Goal: Task Accomplishment & Management: Complete application form

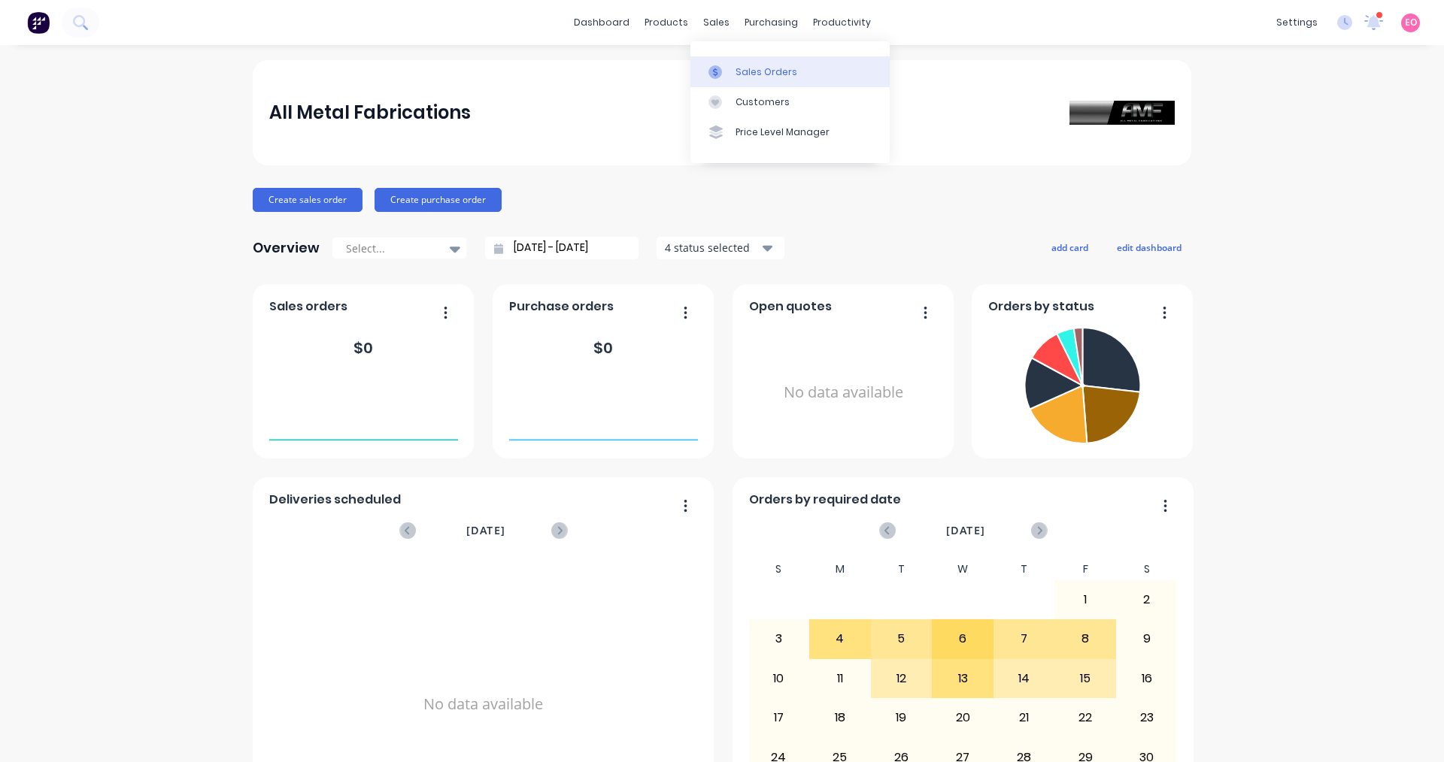
click at [698, 74] on div "Sales Orders" at bounding box center [766, 72] width 62 height 14
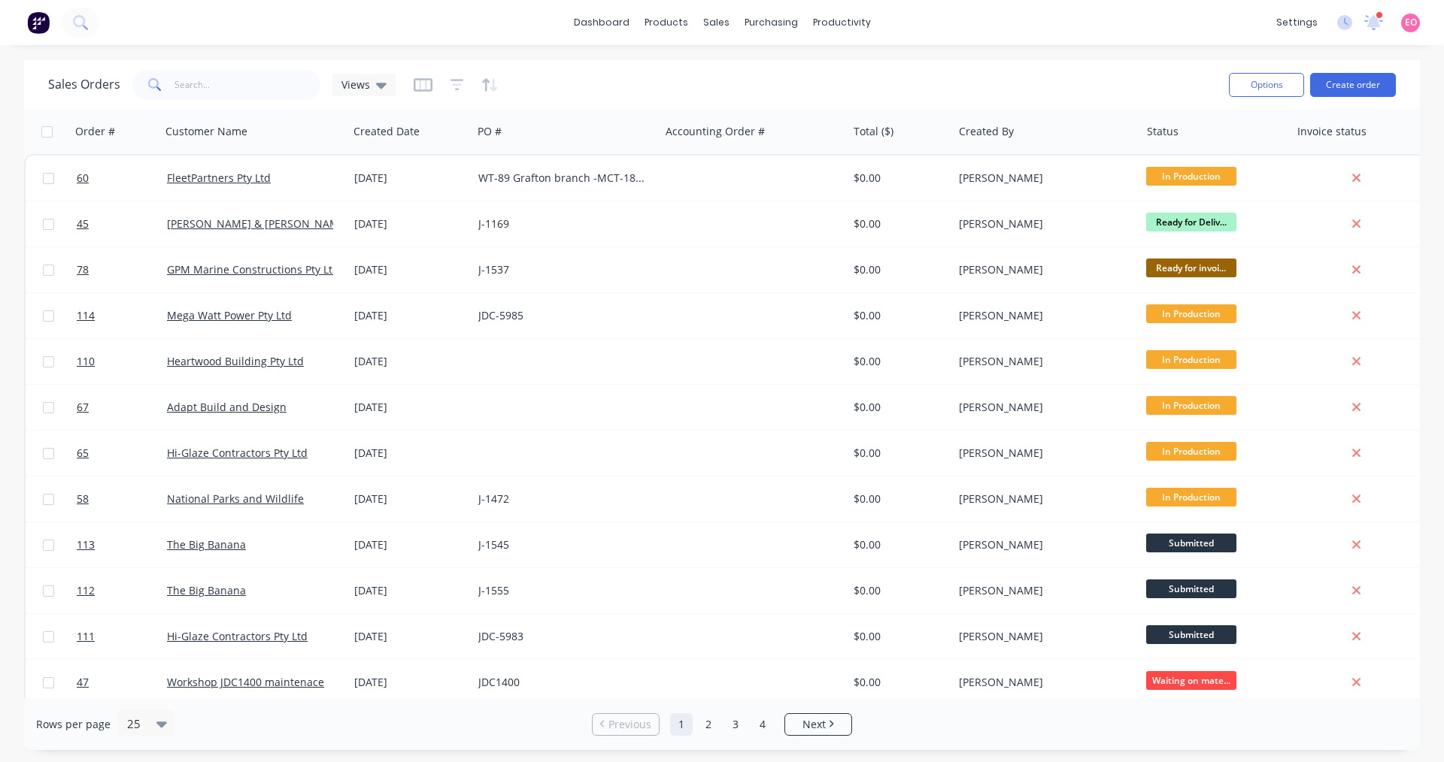
click at [168, 88] on span at bounding box center [153, 85] width 42 height 30
click at [192, 79] on input "text" at bounding box center [247, 85] width 147 height 30
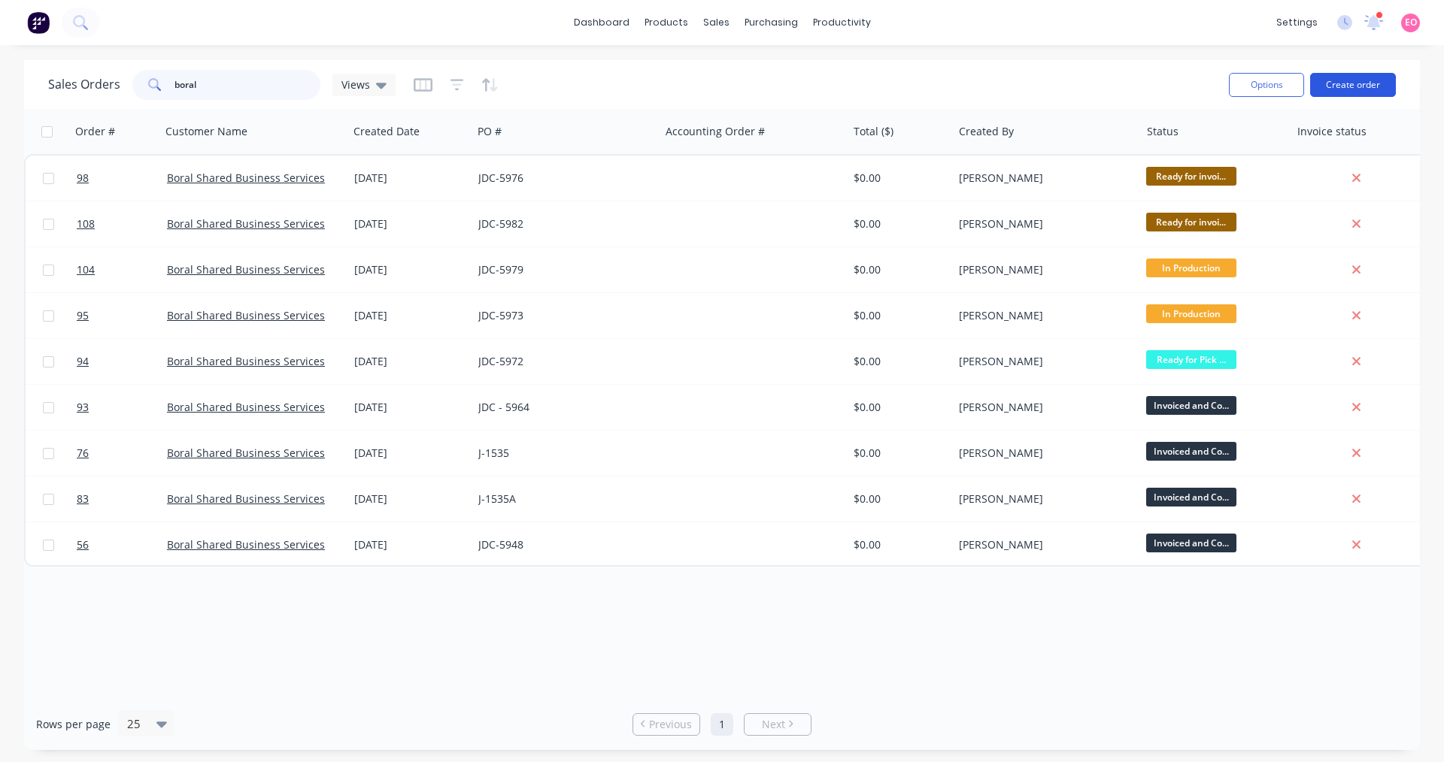
type input "boral"
click at [698, 82] on button "Create order" at bounding box center [1353, 85] width 86 height 24
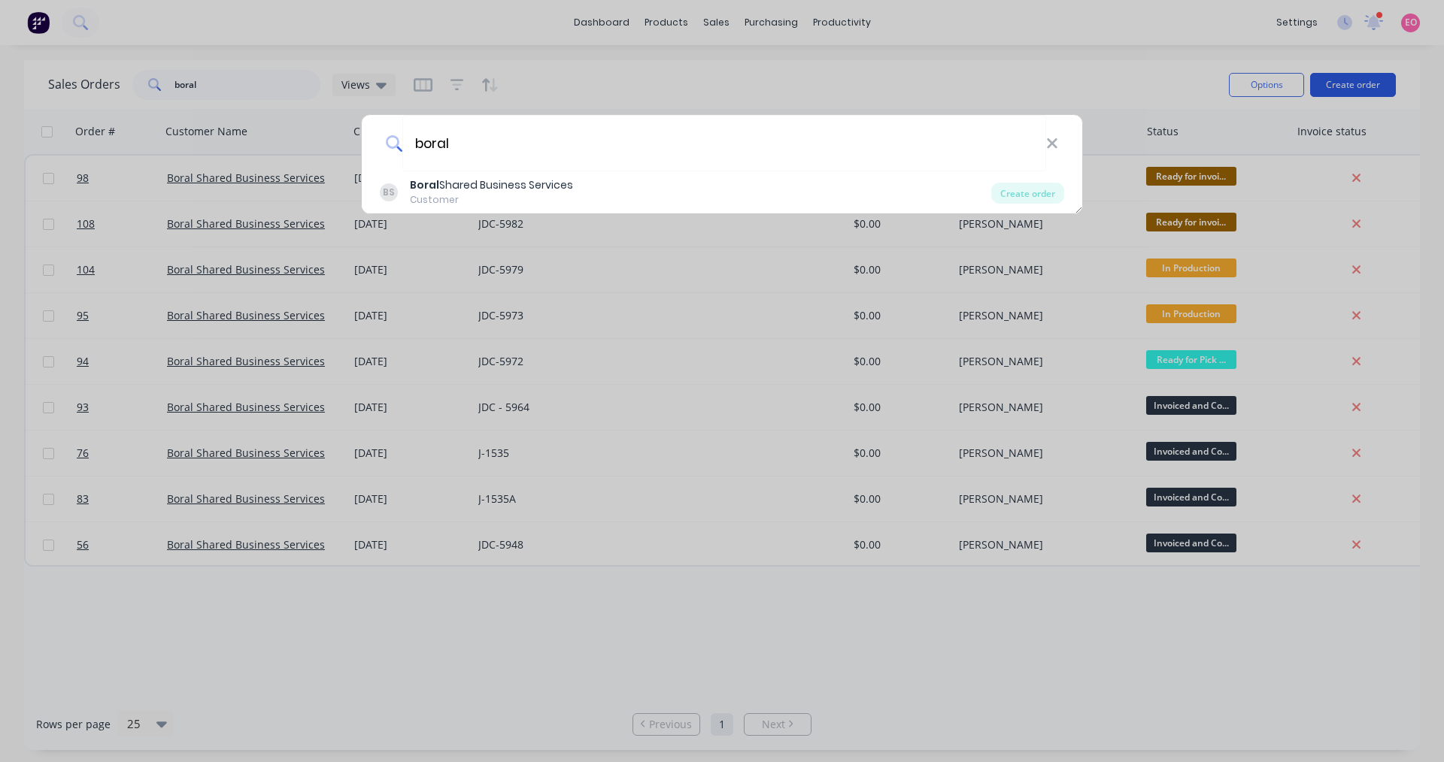
type input "boral"
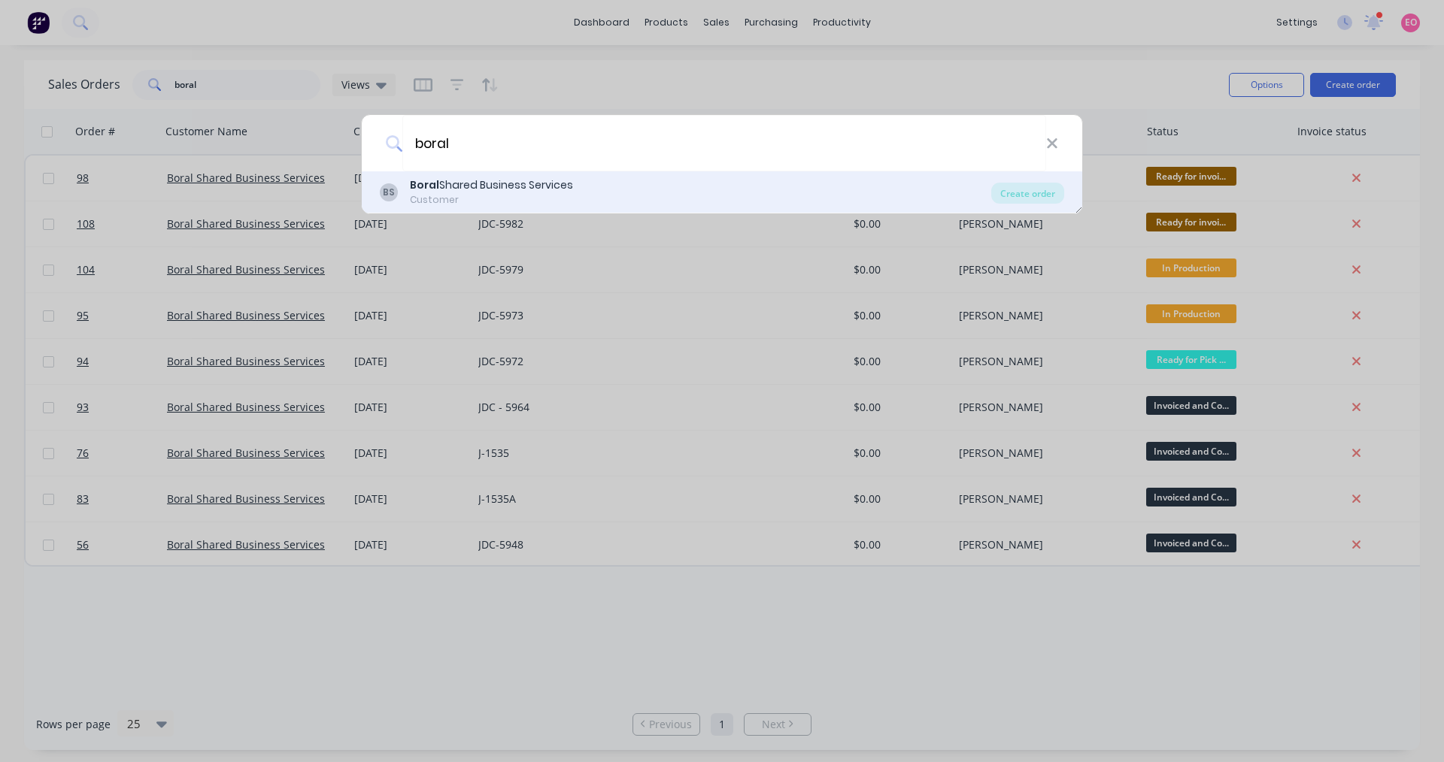
click at [489, 191] on div "Boral Shared Business Services" at bounding box center [491, 185] width 163 height 16
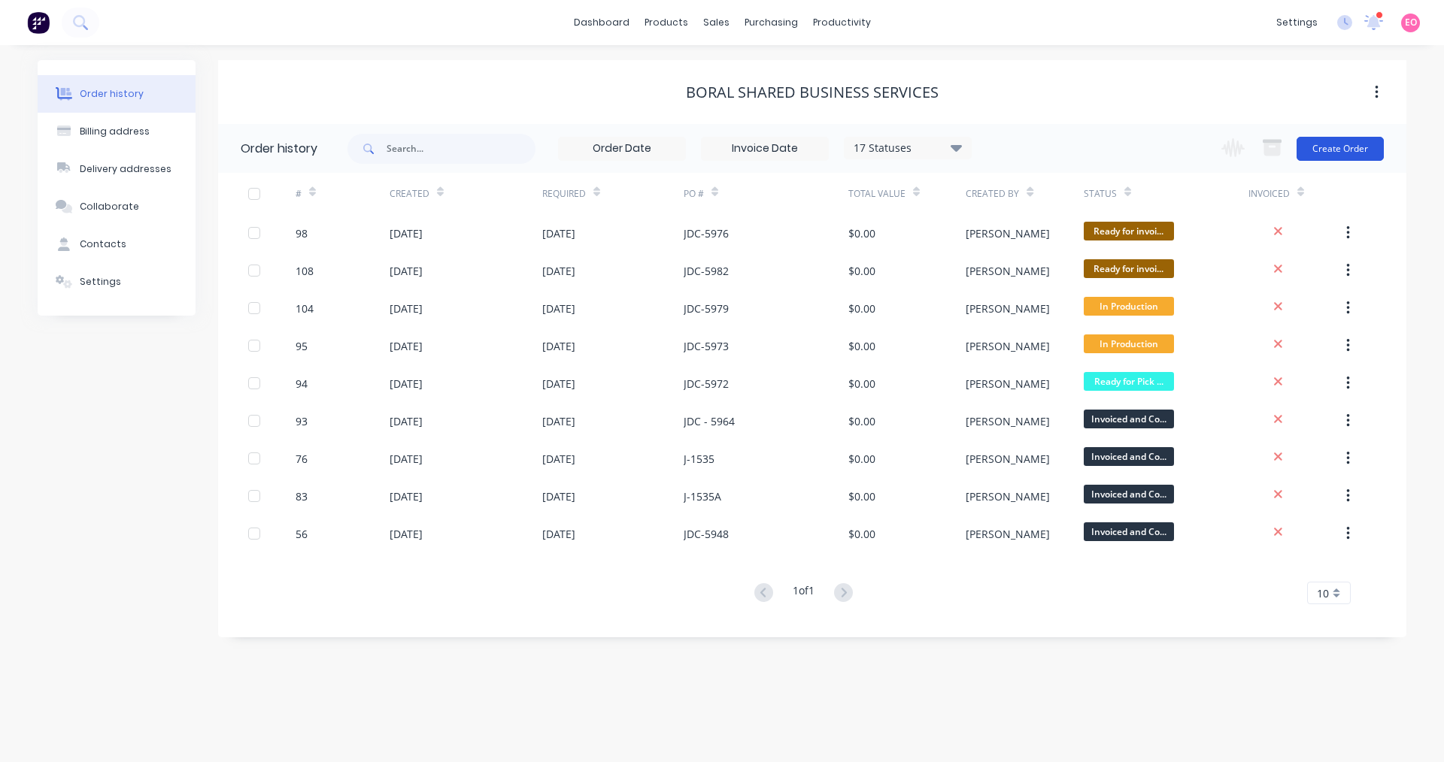
click at [698, 149] on button "Create Order" at bounding box center [1339, 149] width 87 height 24
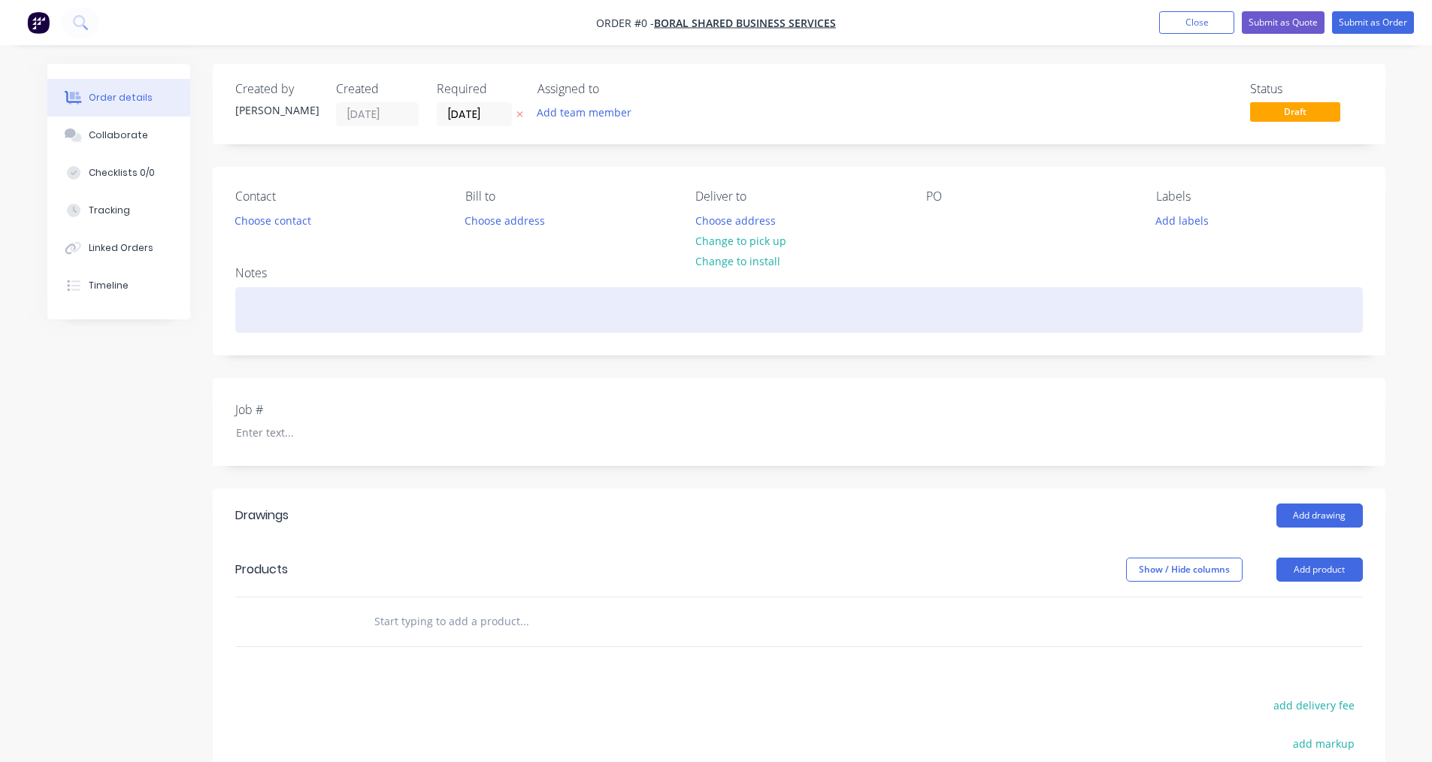
click at [297, 330] on div at bounding box center [799, 310] width 1128 height 46
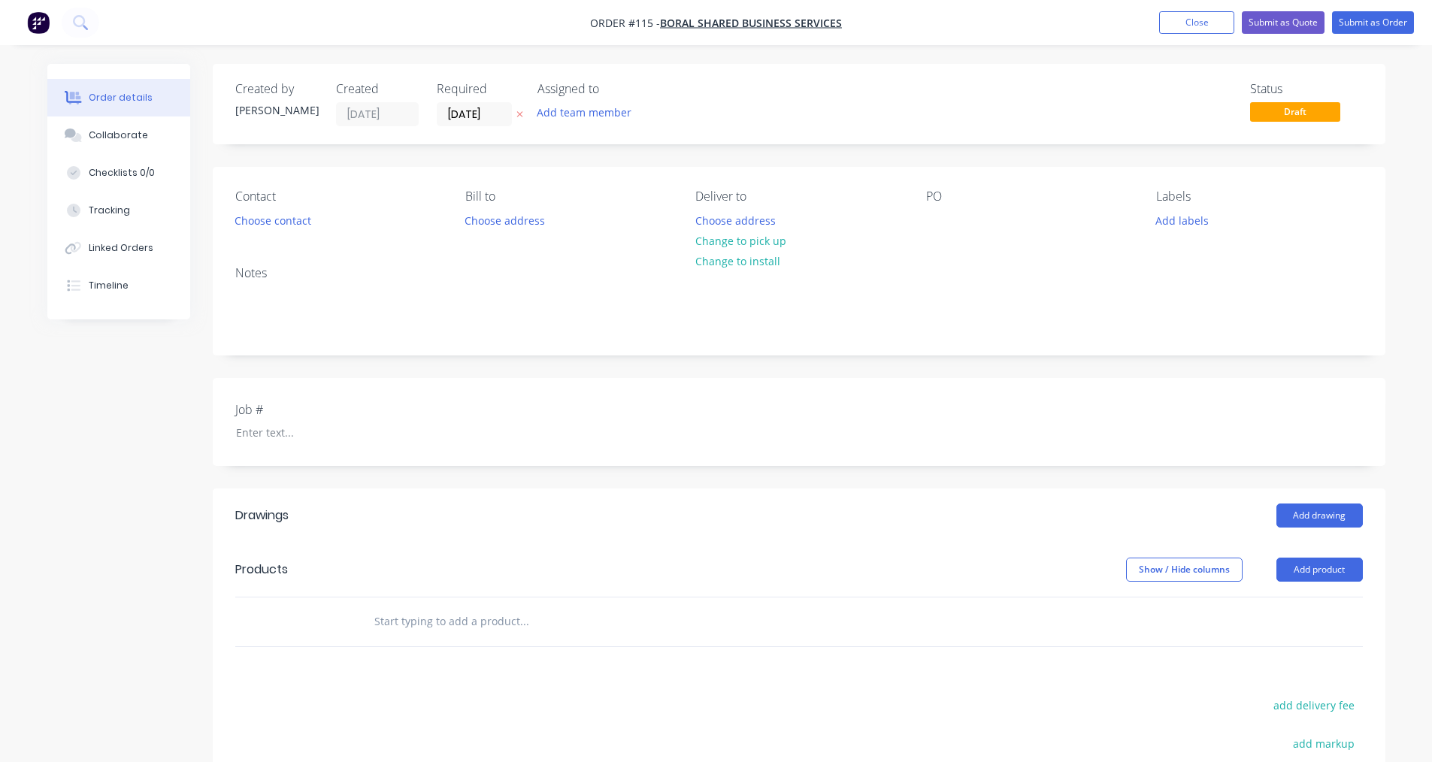
click at [259, 444] on div "Job #" at bounding box center [799, 422] width 1173 height 88
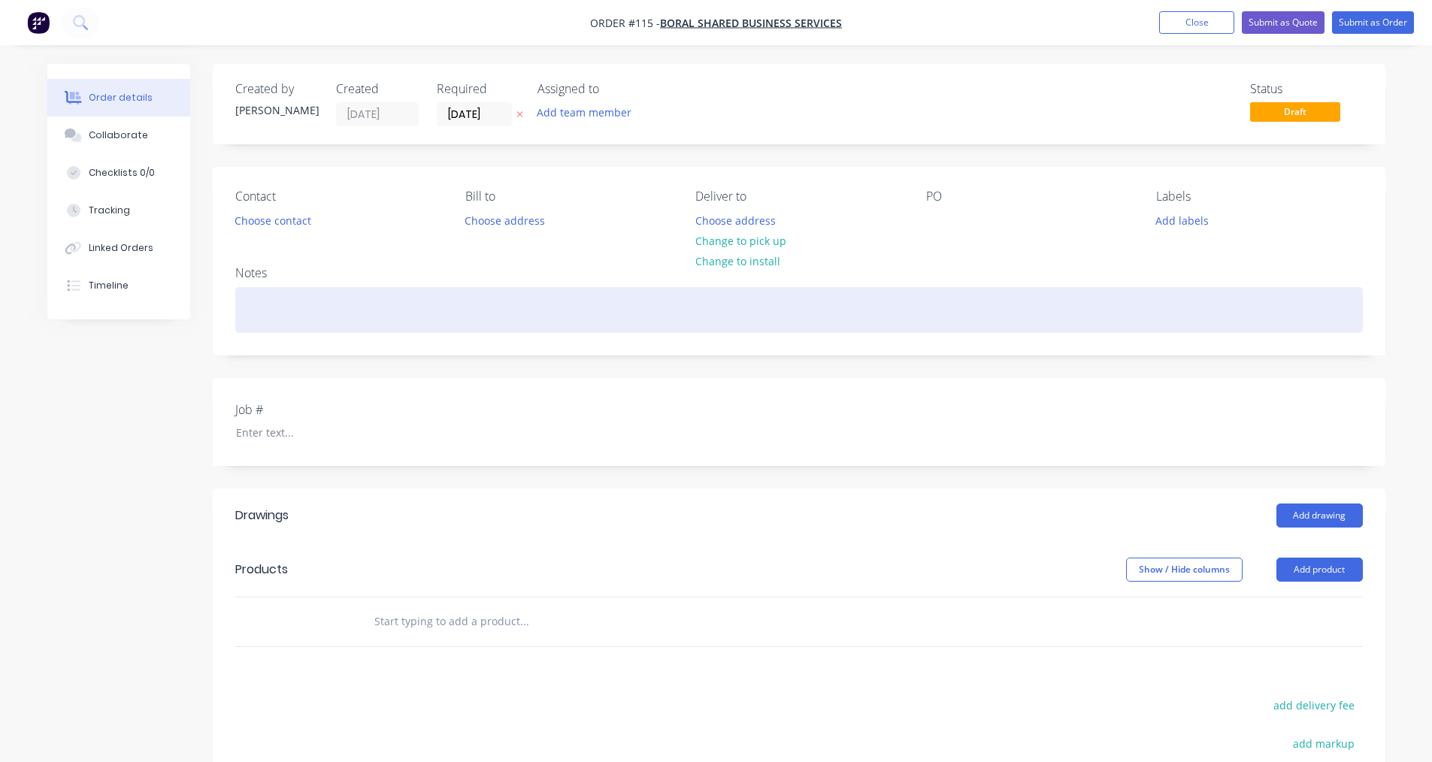
click at [277, 314] on div at bounding box center [799, 310] width 1128 height 46
paste div
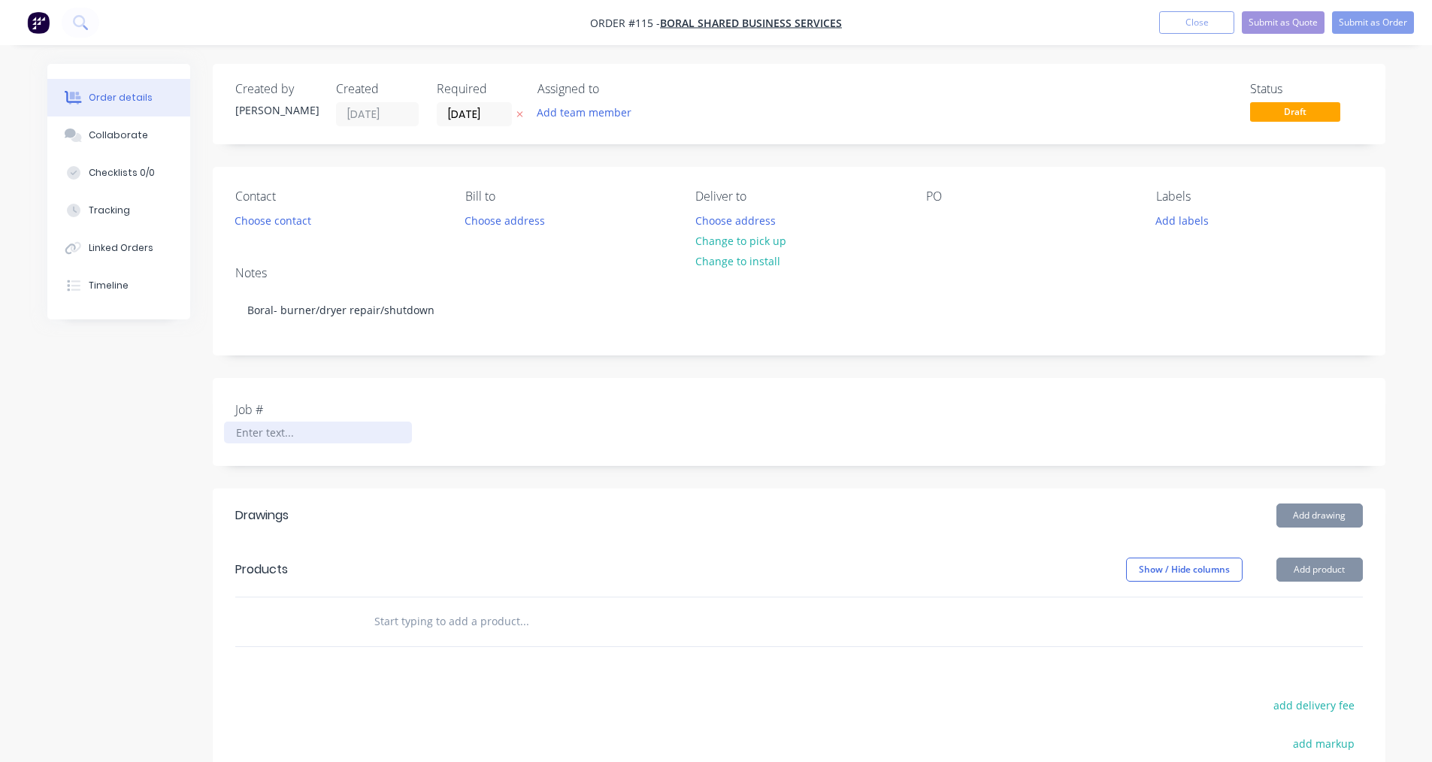
click at [276, 441] on div at bounding box center [318, 433] width 188 height 22
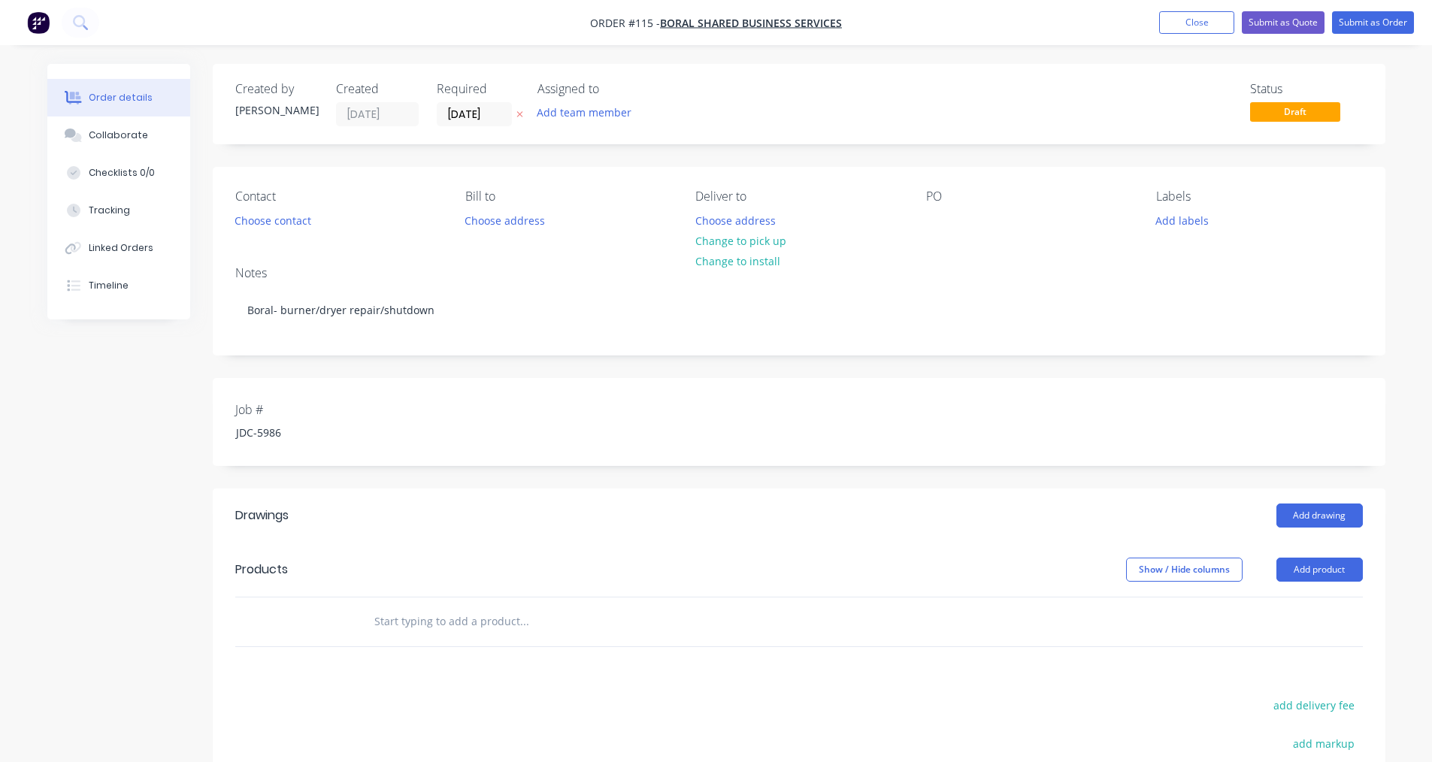
click at [698, 241] on div "Contact Choose contact [PERSON_NAME] to Choose address Deliver to Choose addres…" at bounding box center [799, 210] width 1173 height 87
click at [698, 224] on div at bounding box center [938, 221] width 24 height 22
click at [469, 631] on input "text" at bounding box center [524, 622] width 301 height 30
paste input "Roll ring 560od *150 5pl"
type input "Roll ring 560od *150 5pl"
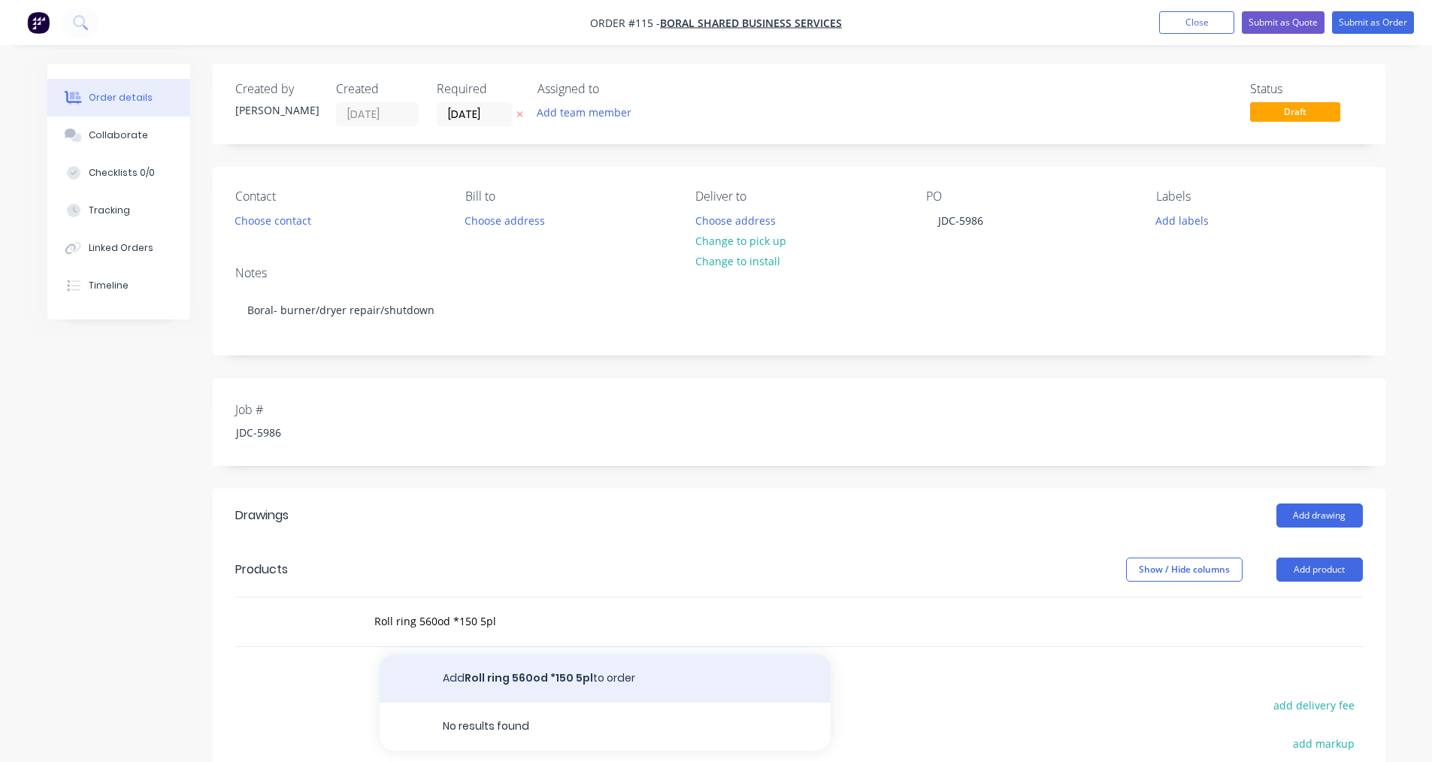
click at [527, 680] on button "Add Roll ring 560od *150 5pl to order" at bounding box center [605, 679] width 451 height 48
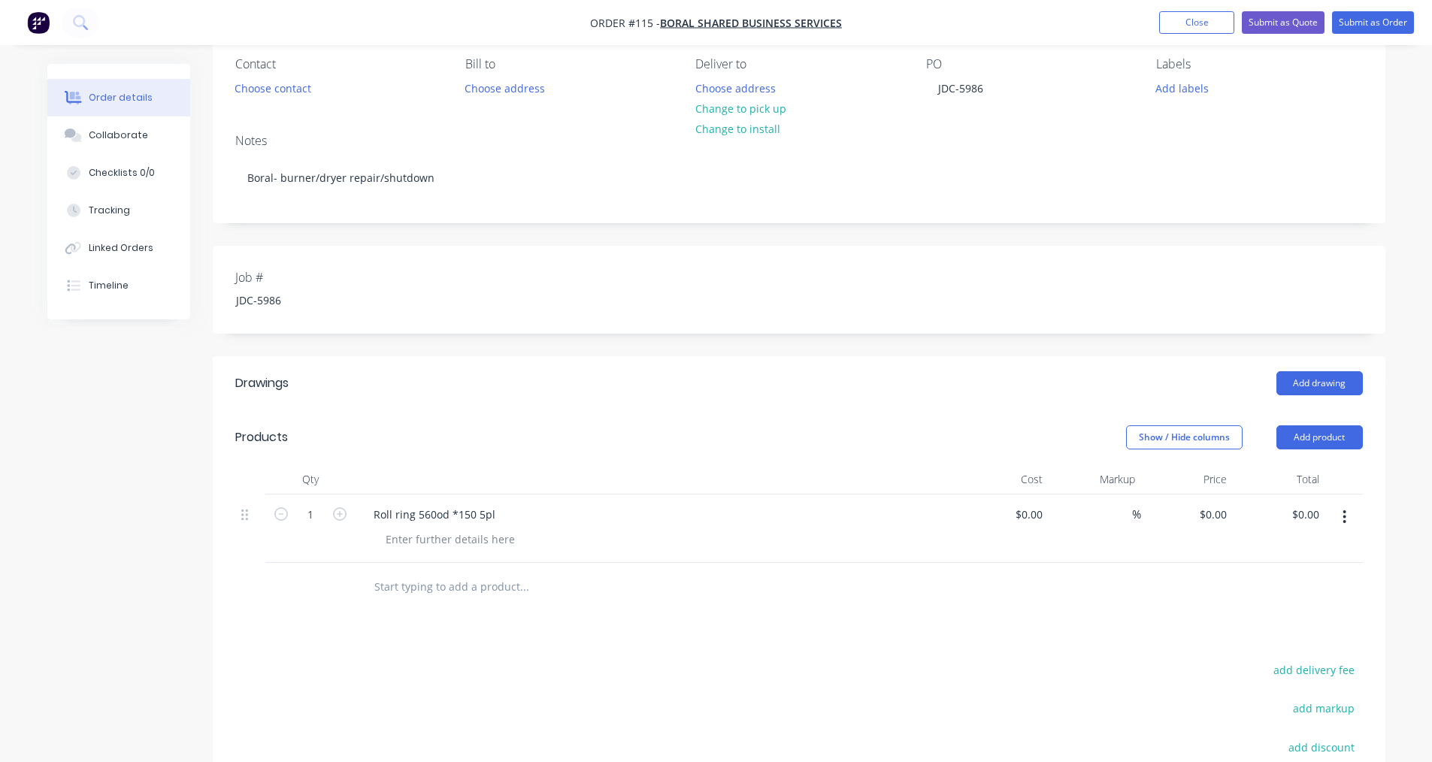
scroll to position [150, 0]
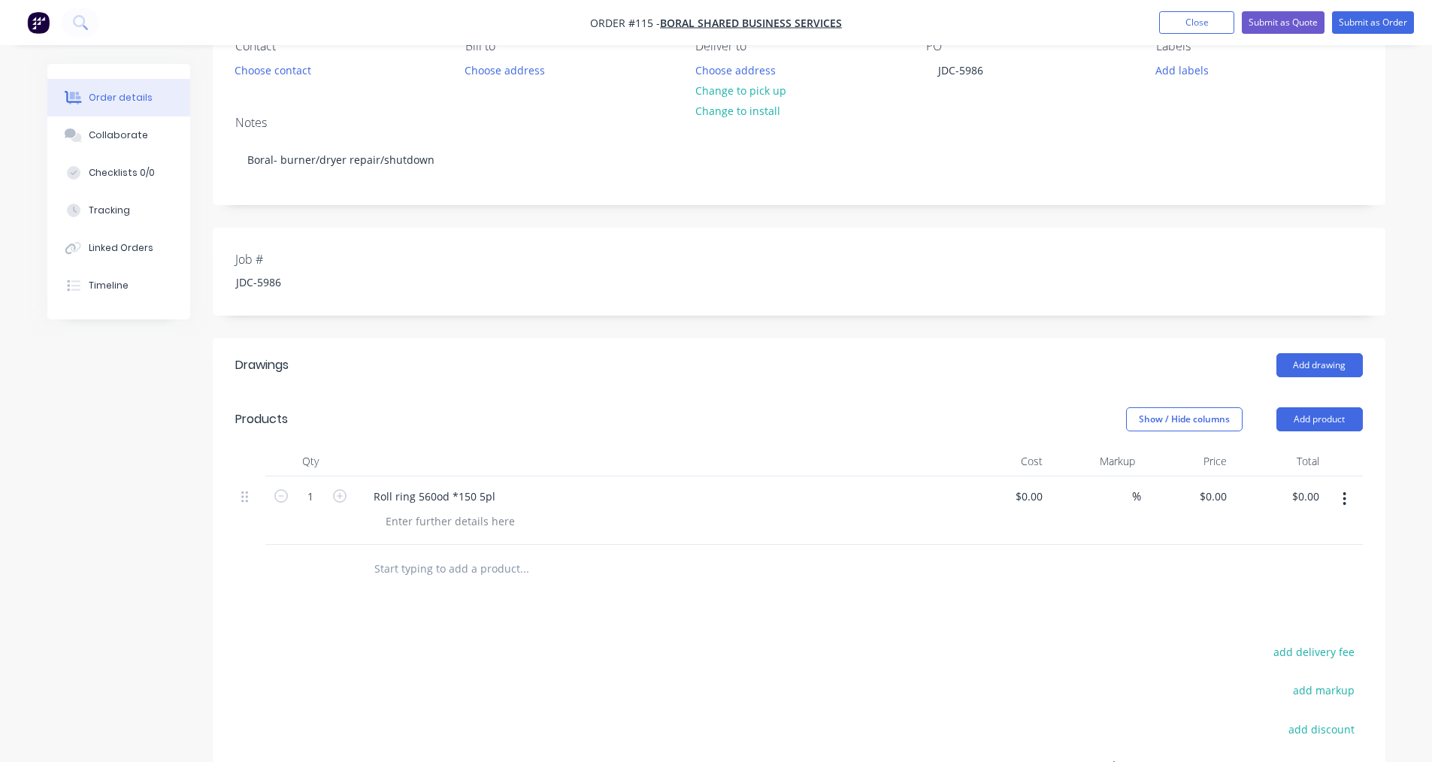
click at [443, 568] on input "text" at bounding box center [524, 569] width 301 height 30
click at [465, 572] on input "text" at bounding box center [524, 569] width 301 height 30
paste input "rebuild burner shroud"
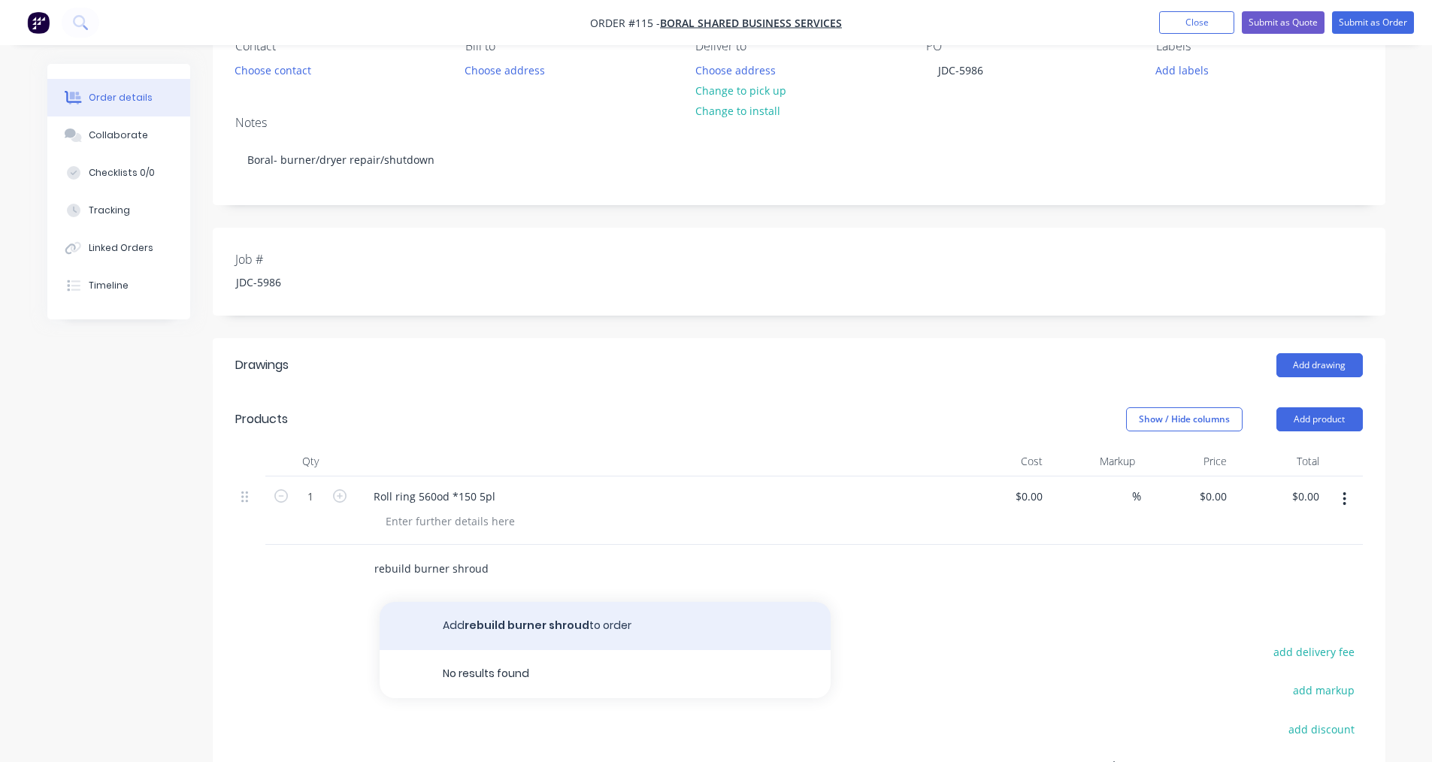
type input "rebuild burner shroud"
click at [489, 627] on button "Add rebuild burner shroud to order" at bounding box center [605, 626] width 451 height 48
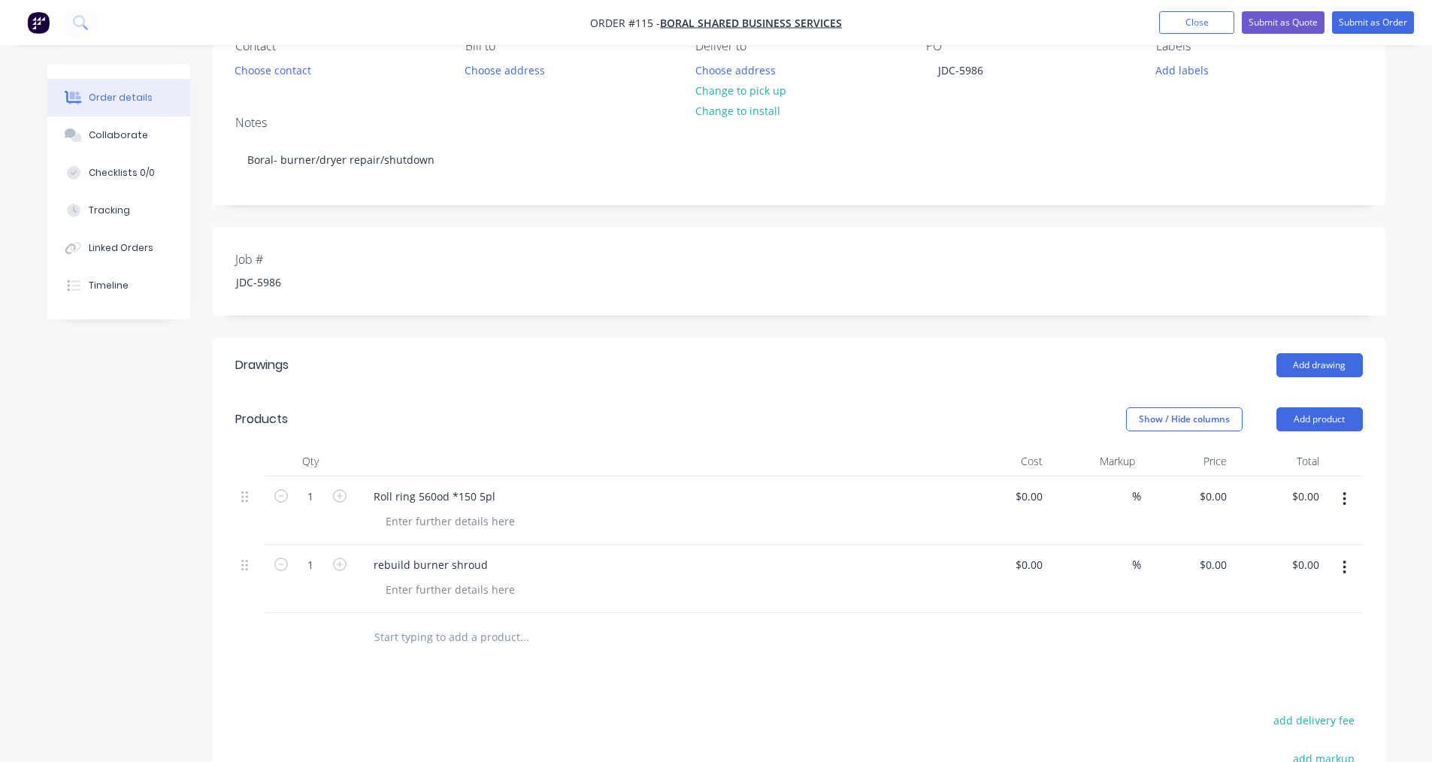
click at [495, 653] on div at bounding box center [626, 638] width 541 height 49
click at [495, 641] on input "text" at bounding box center [524, 638] width 301 height 30
paste input "Bent flies to straighten and gusset site"
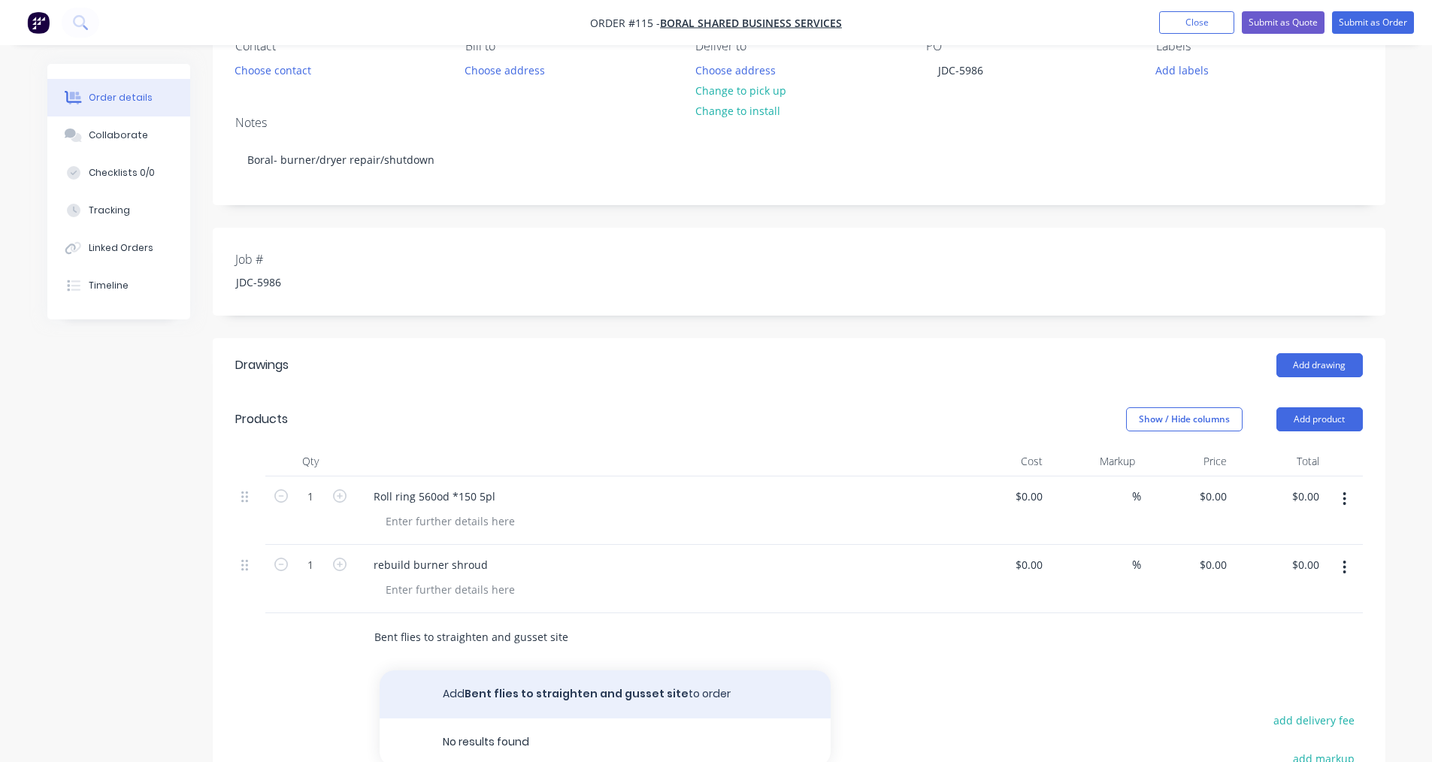
type input "Bent flies to straighten and gusset site"
click at [559, 685] on button "Add Bent flies to straighten and gusset site to order" at bounding box center [605, 695] width 451 height 48
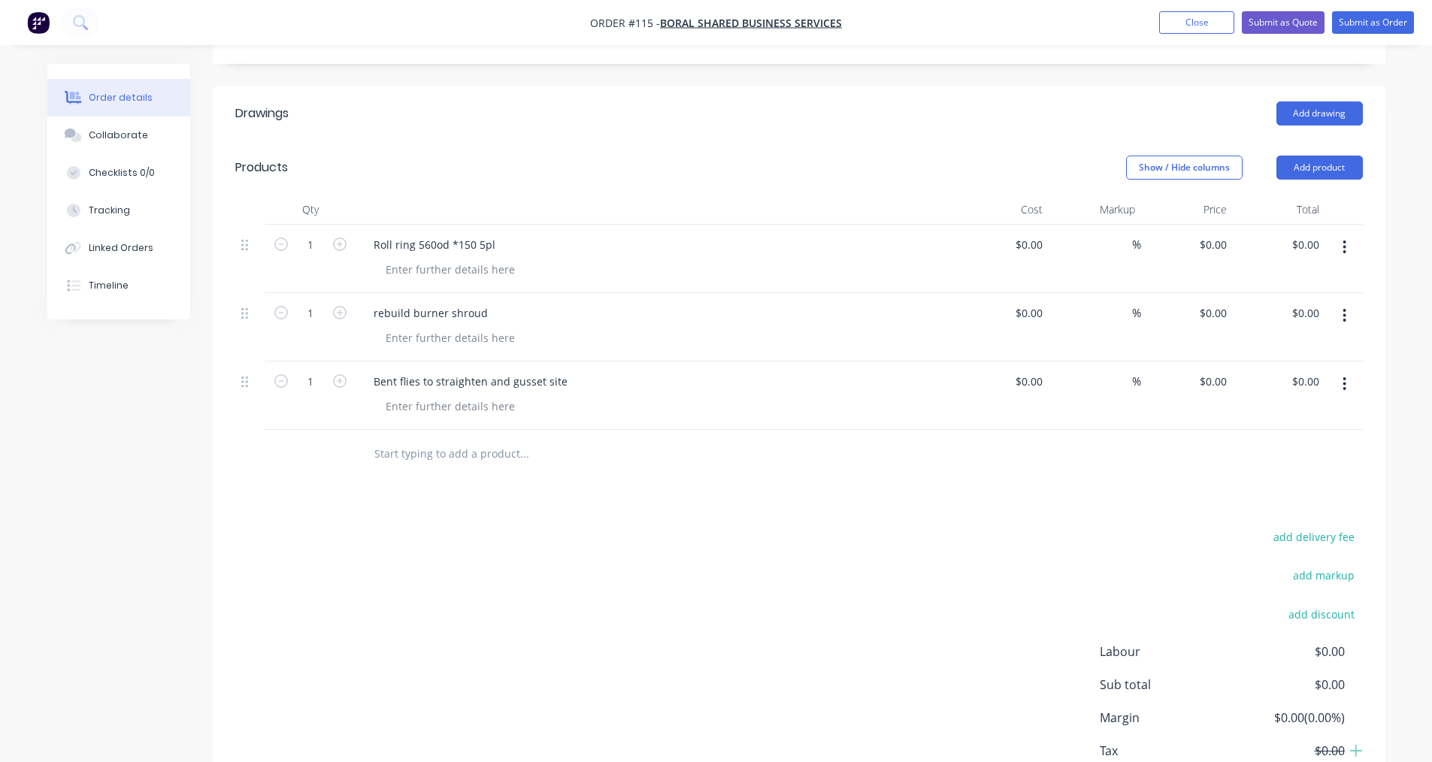
scroll to position [502, 0]
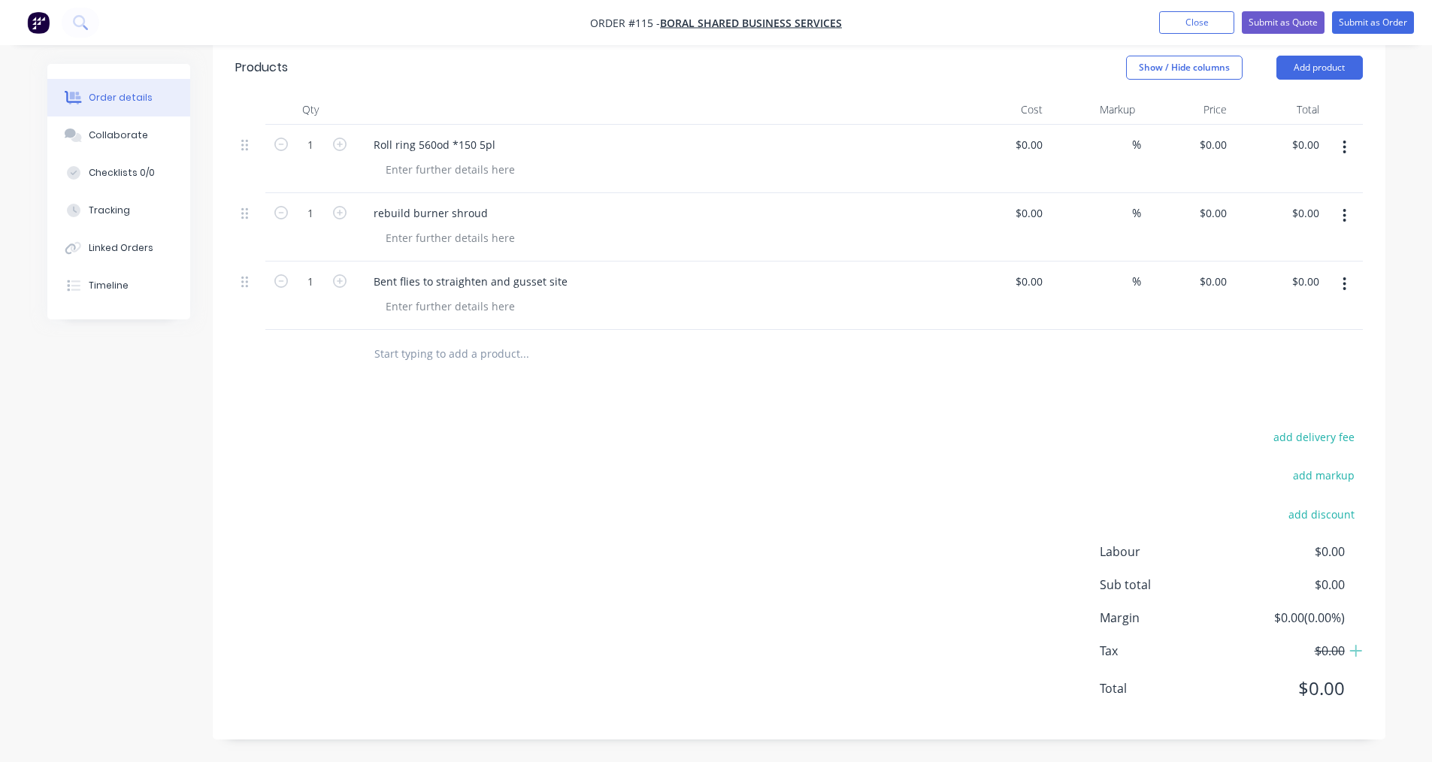
click at [425, 356] on input "text" at bounding box center [524, 354] width 301 height 30
paste input "Replace plate/ea lugs to mount site"
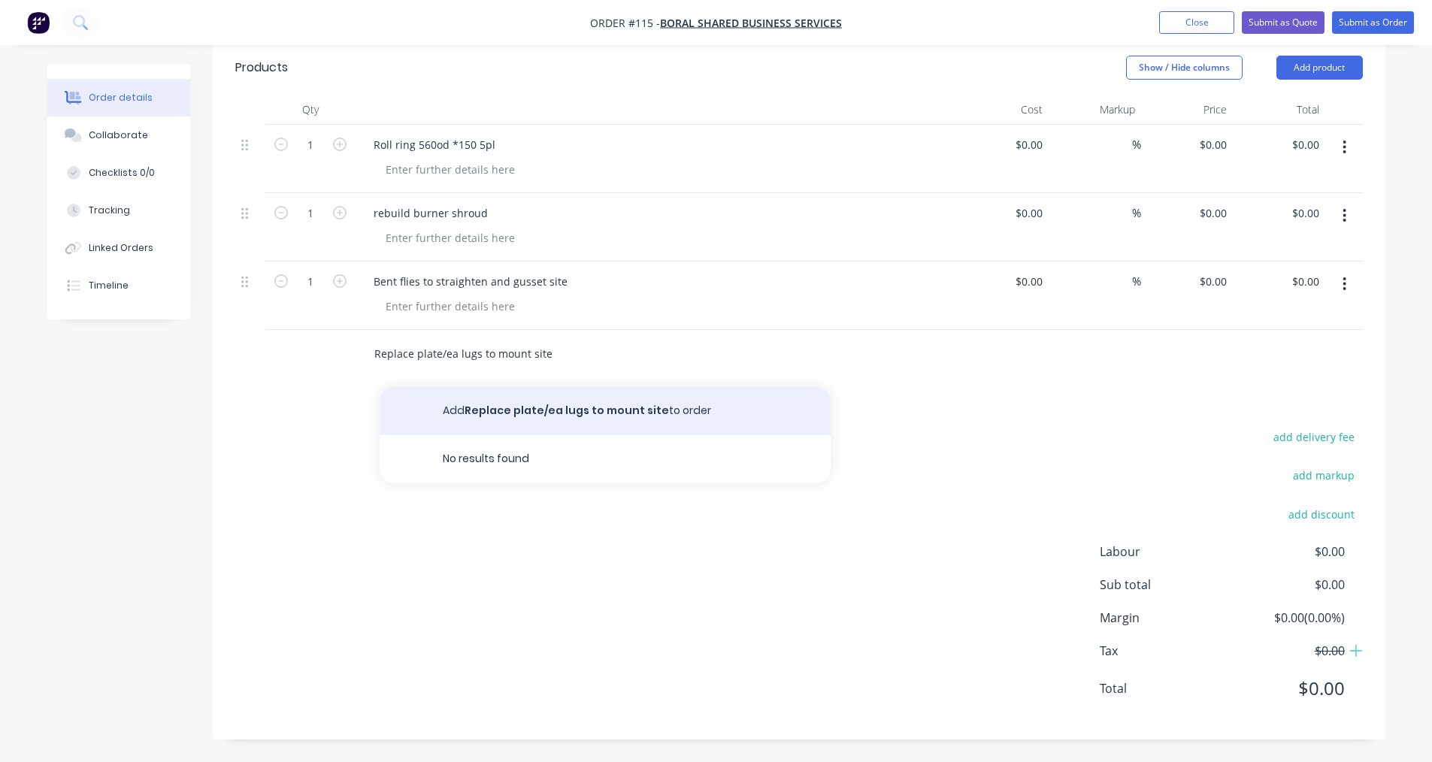
type input "Replace plate/ea lugs to mount site"
click at [514, 402] on button "Add Replace plate/ea lugs to mount site to order" at bounding box center [605, 411] width 451 height 48
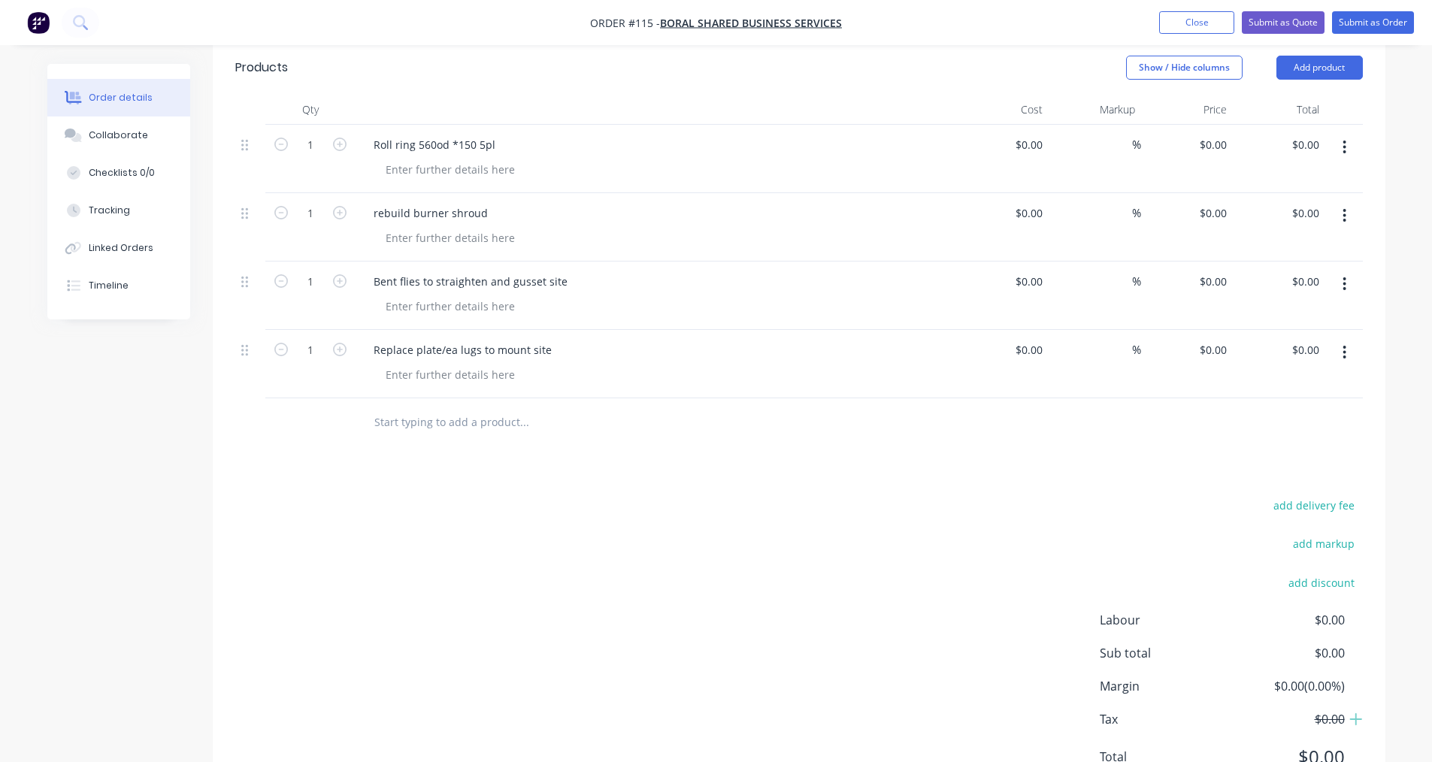
click at [468, 423] on input "text" at bounding box center [524, 422] width 301 height 30
paste input "Other repairs that haven't been seen"
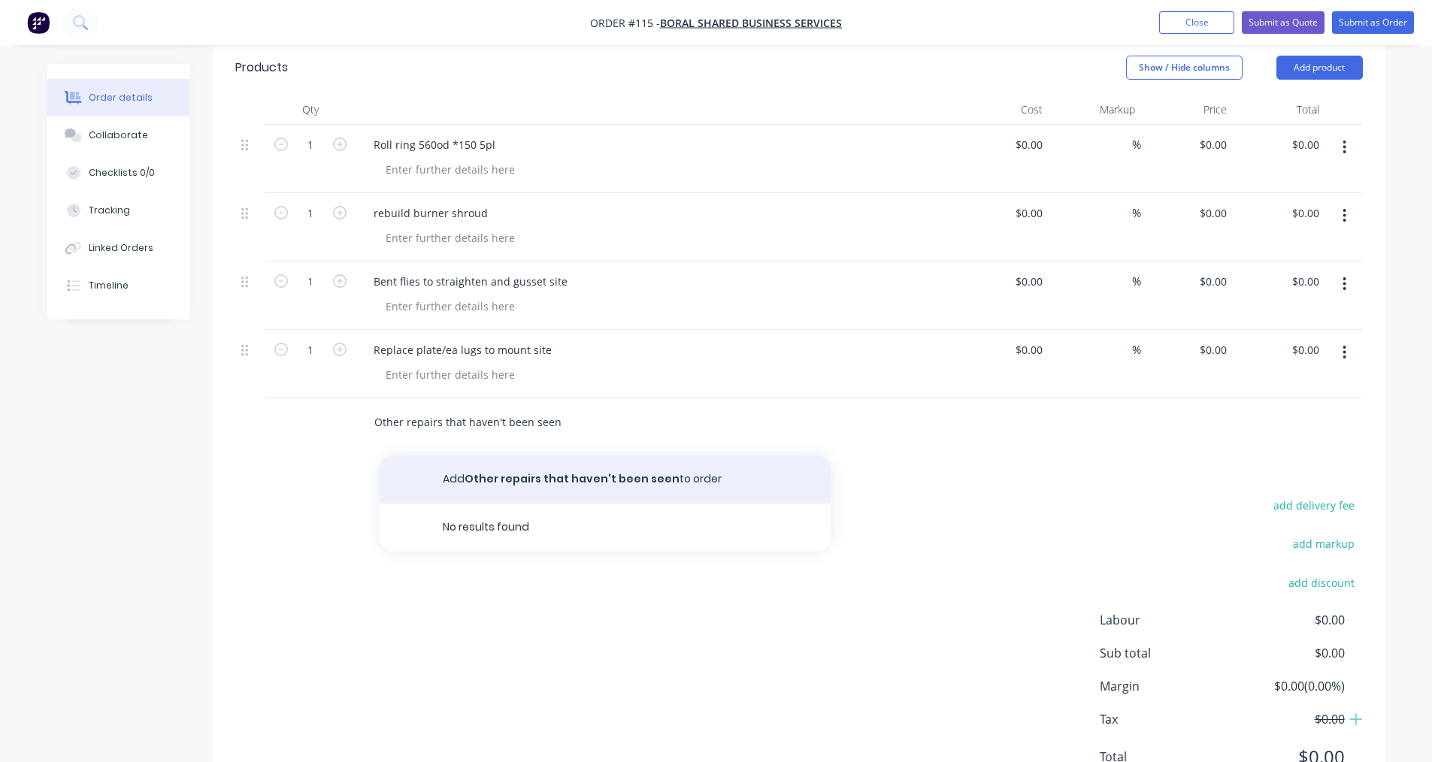
type input "Other repairs that haven't been seen"
click at [549, 474] on button "Add Other repairs that haven't been seen to order" at bounding box center [605, 480] width 451 height 48
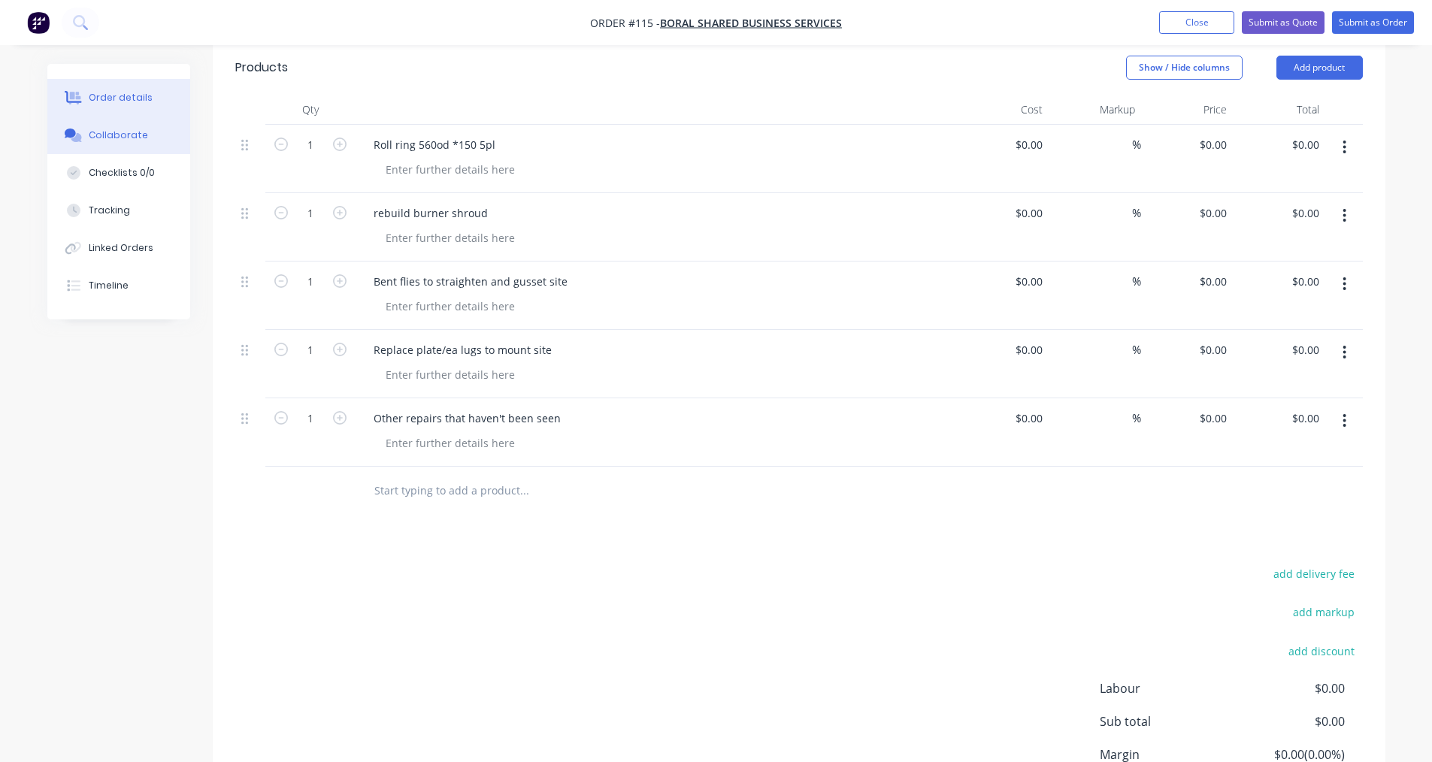
click at [131, 133] on div "Collaborate" at bounding box center [118, 136] width 59 height 14
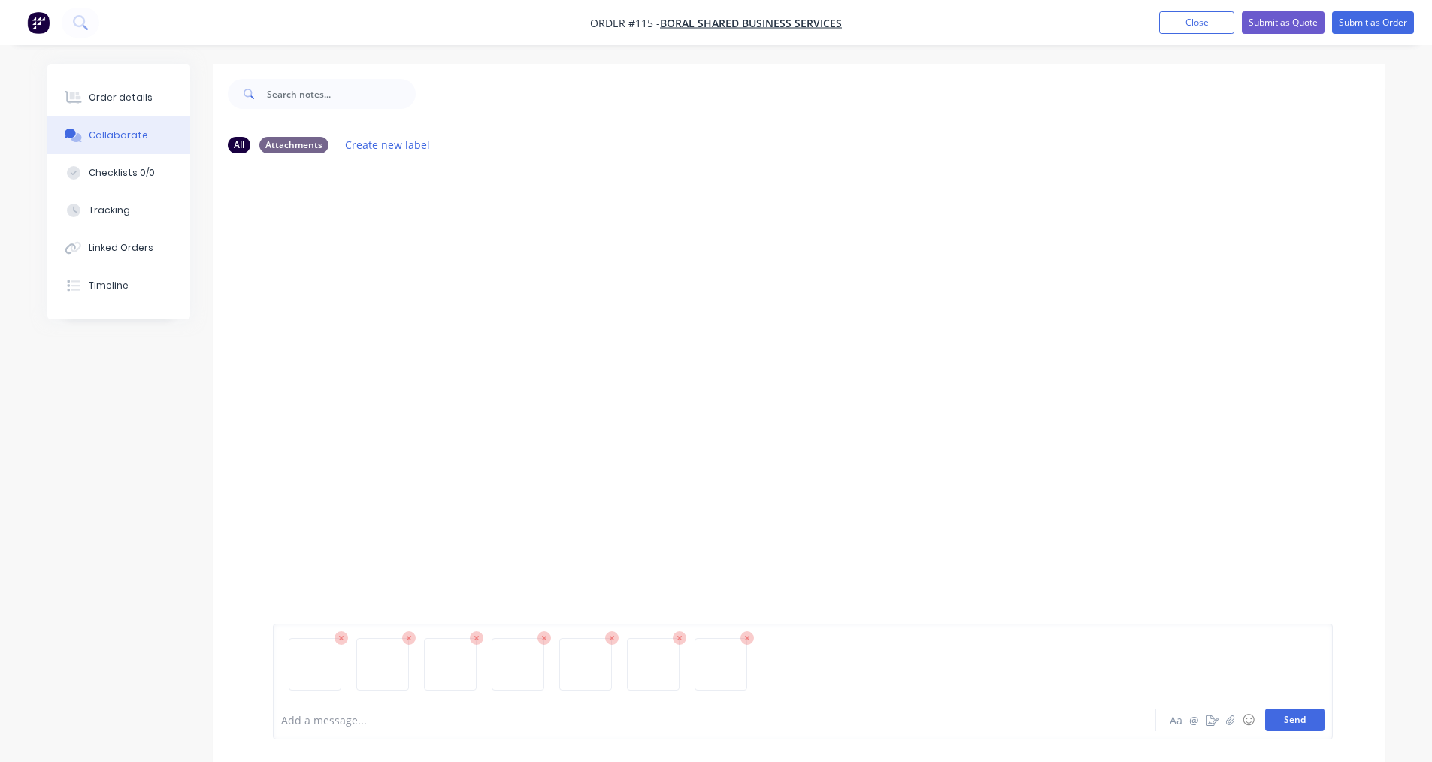
click at [698, 726] on button "Send" at bounding box center [1294, 720] width 59 height 23
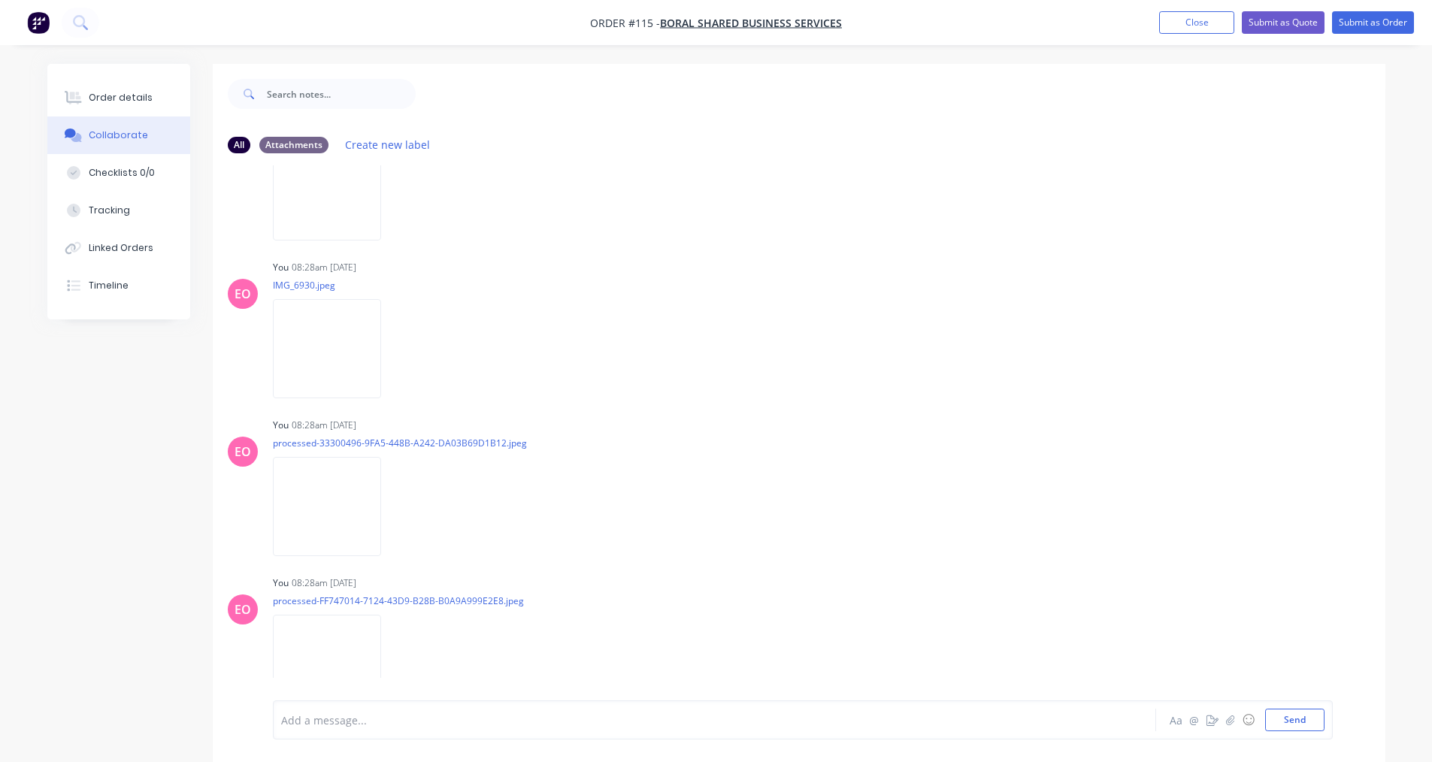
scroll to position [583, 0]
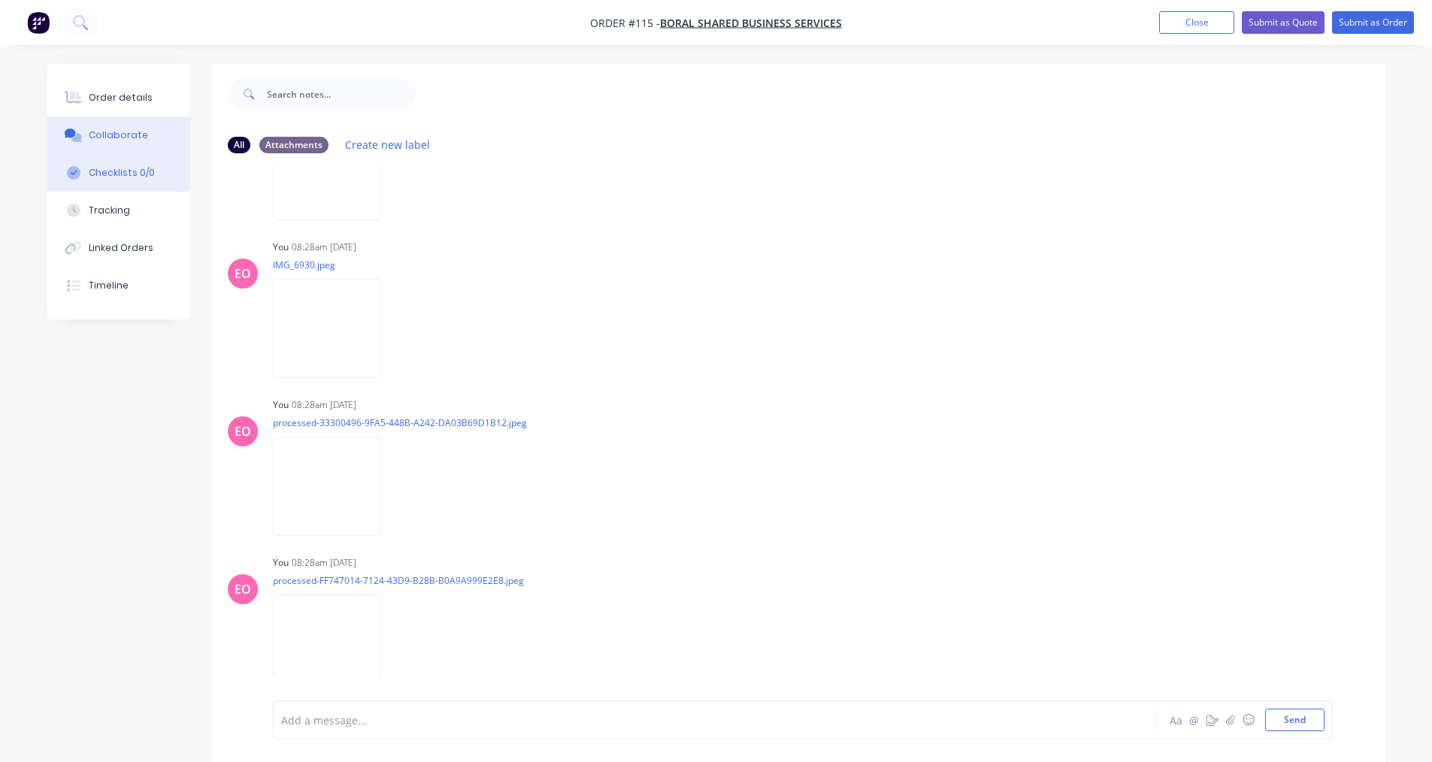
click at [125, 174] on div "Checklists 0/0" at bounding box center [122, 173] width 66 height 14
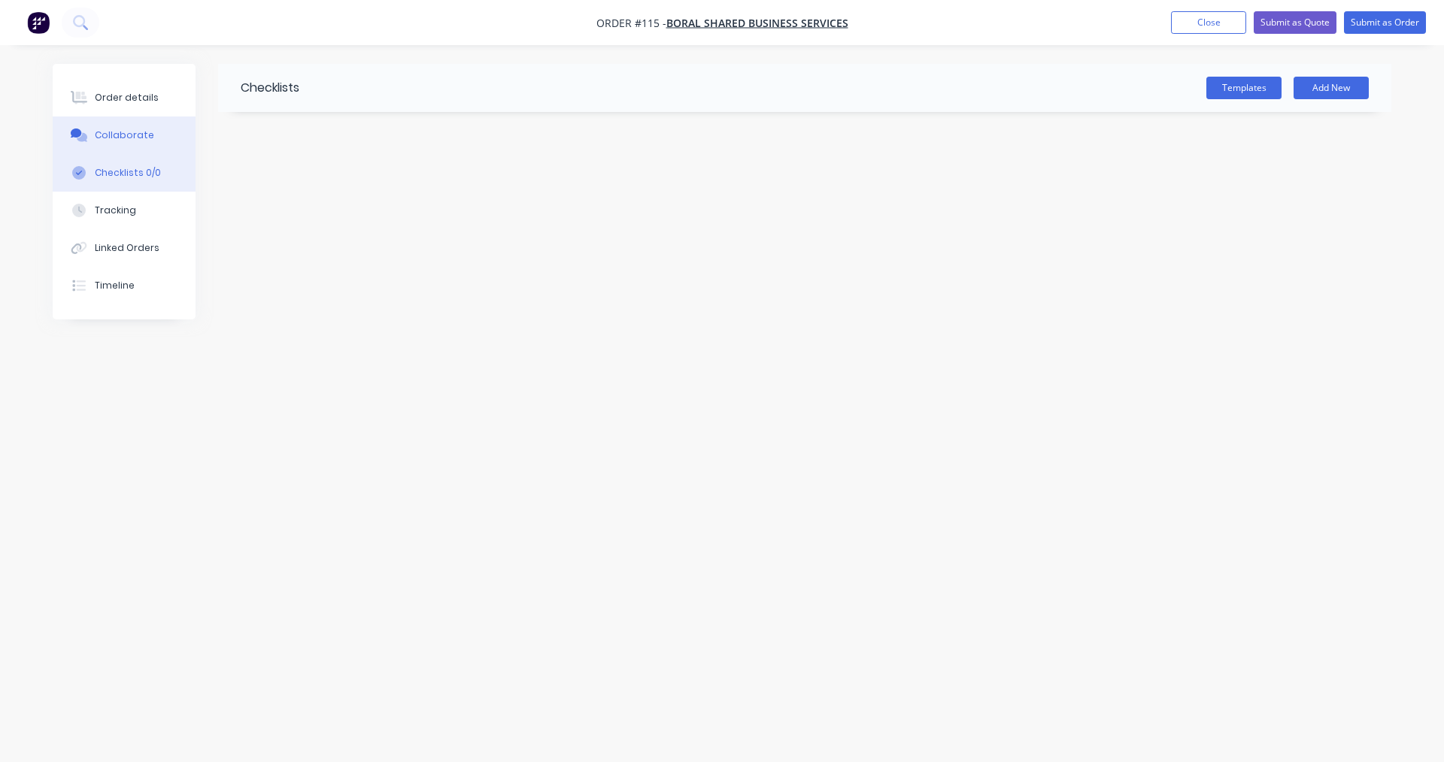
click at [140, 127] on button "Collaborate" at bounding box center [124, 136] width 143 height 38
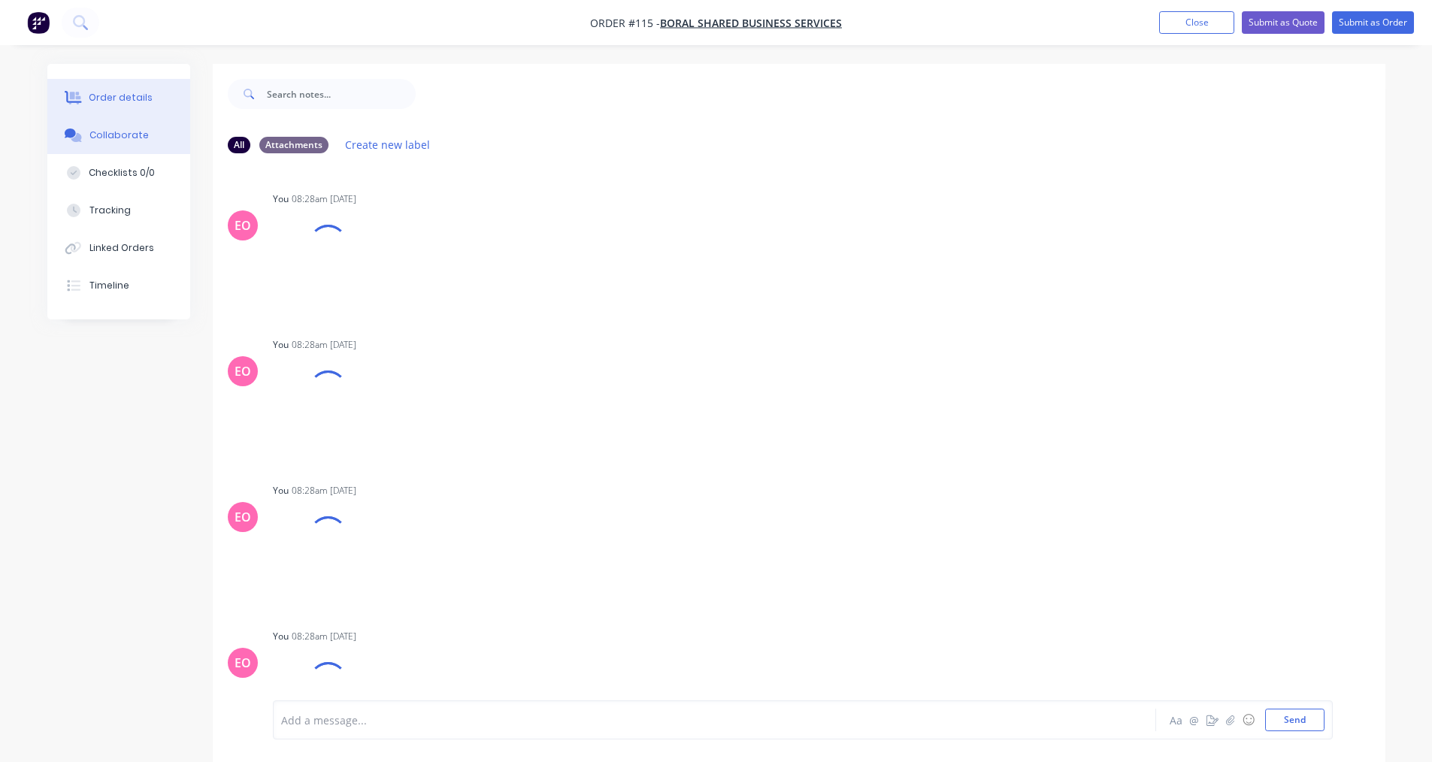
click at [138, 100] on div "Order details" at bounding box center [121, 98] width 64 height 14
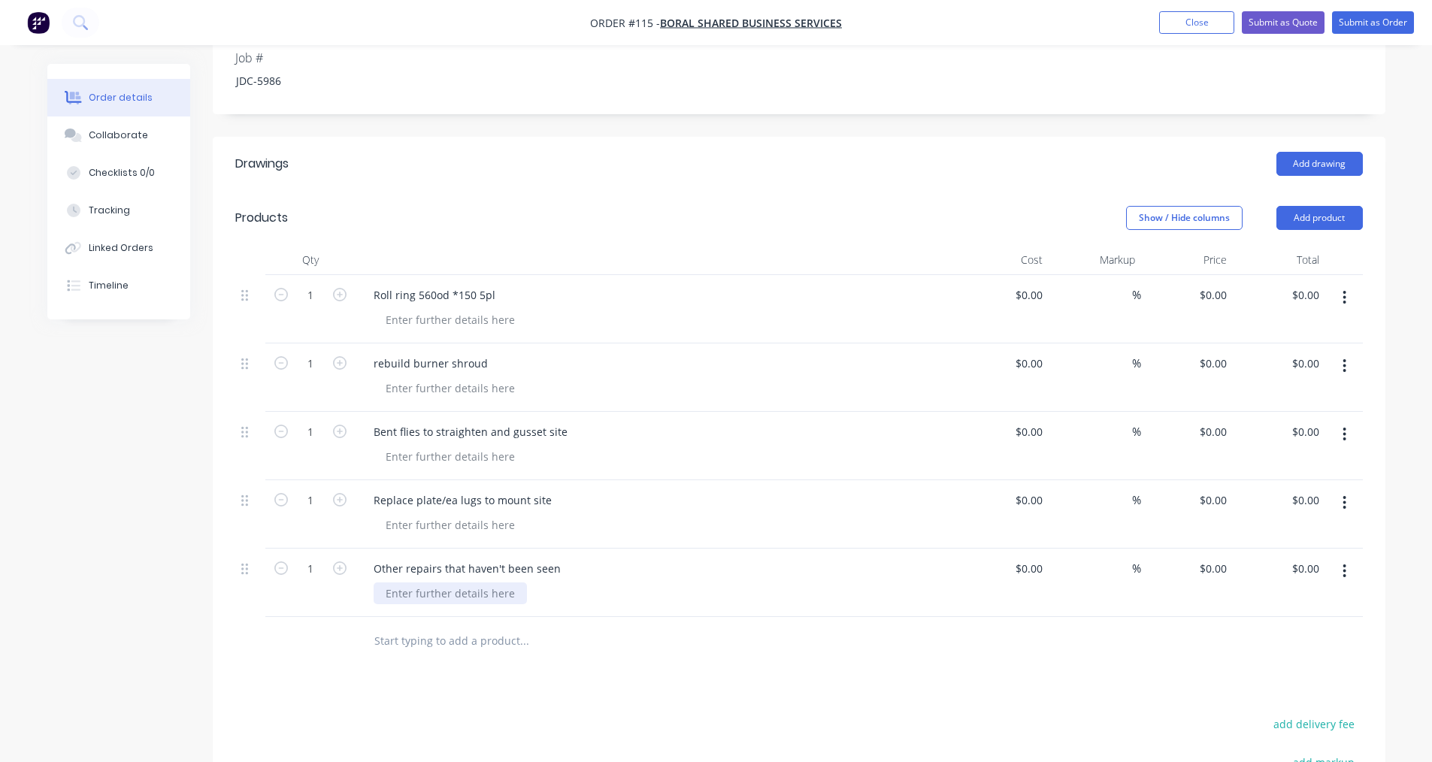
scroll to position [338, 0]
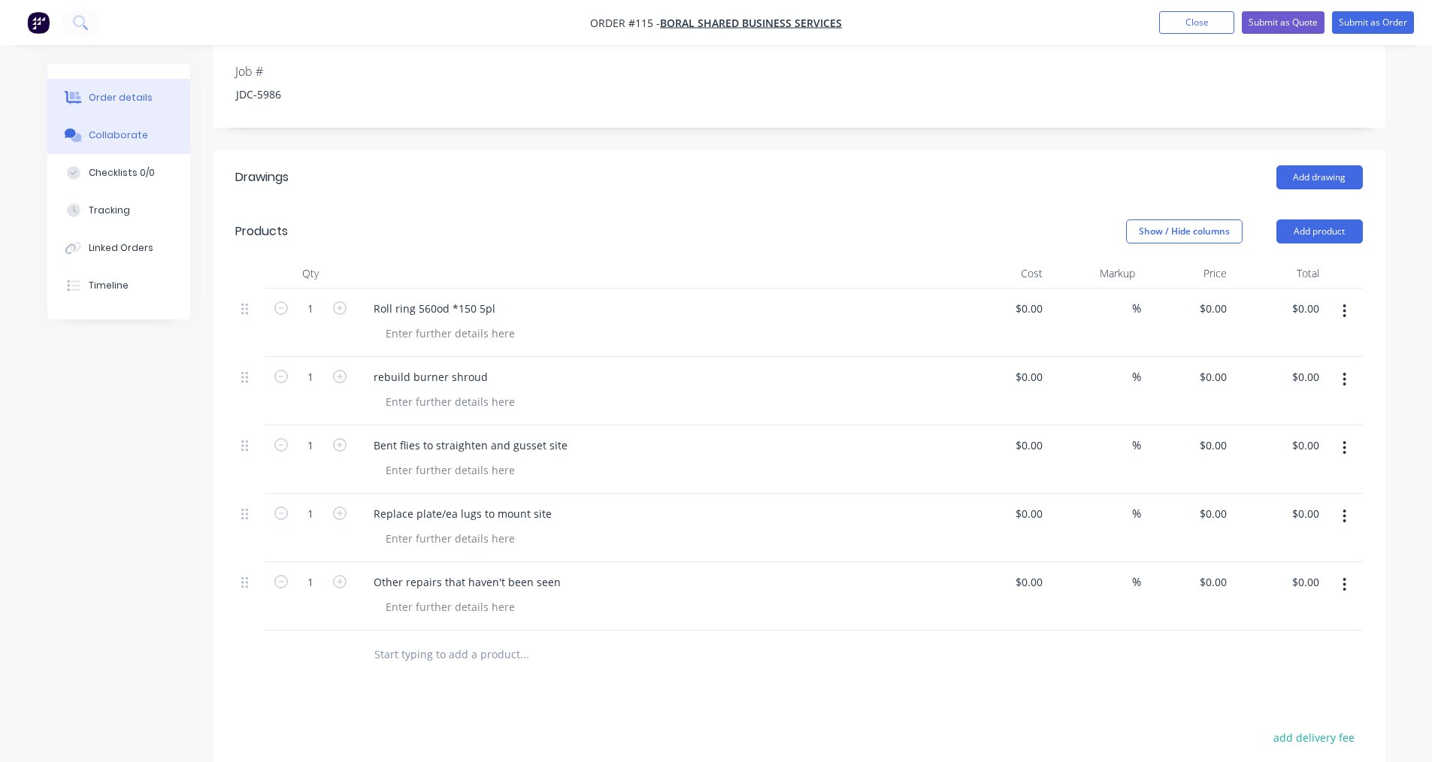
click at [144, 142] on button "Collaborate" at bounding box center [118, 136] width 143 height 38
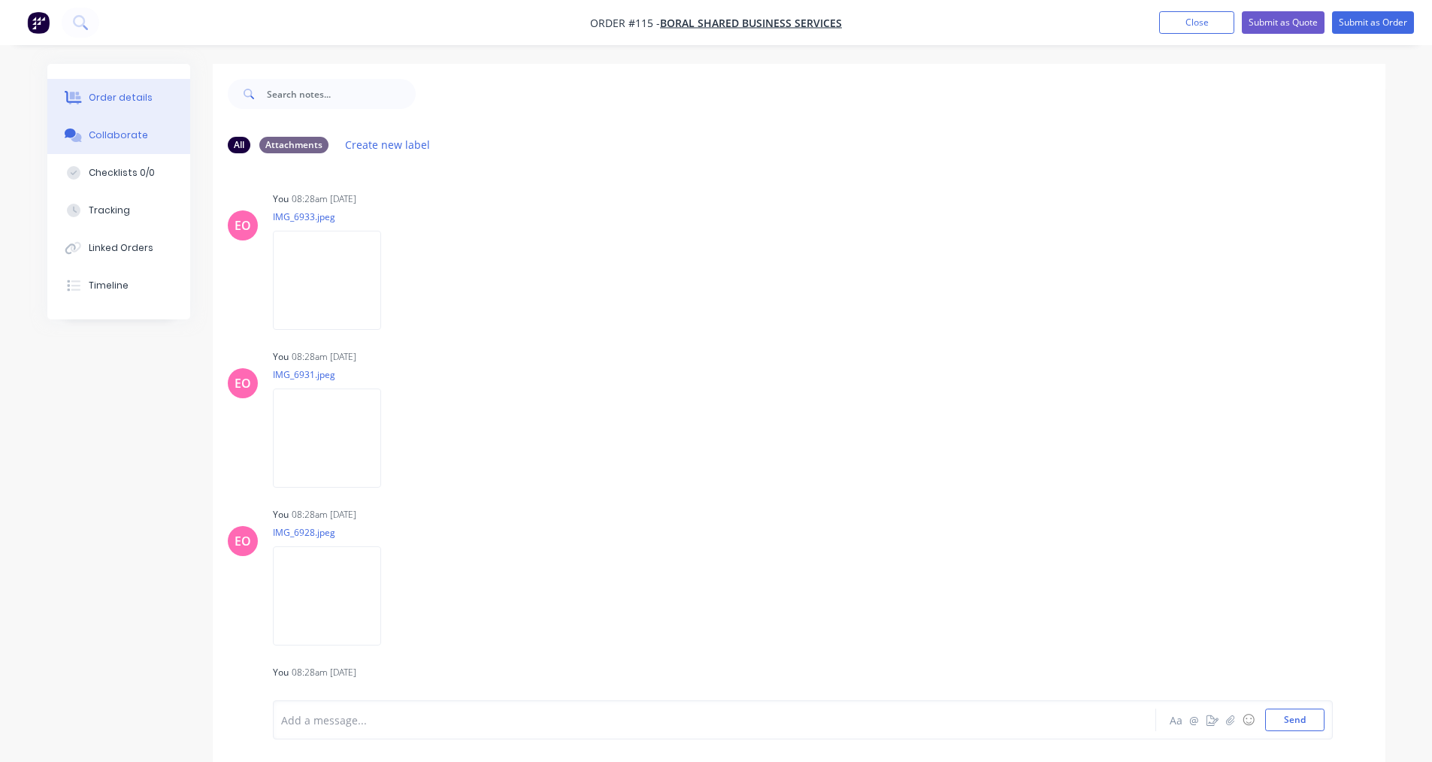
click at [109, 96] on div "Order details" at bounding box center [121, 98] width 64 height 14
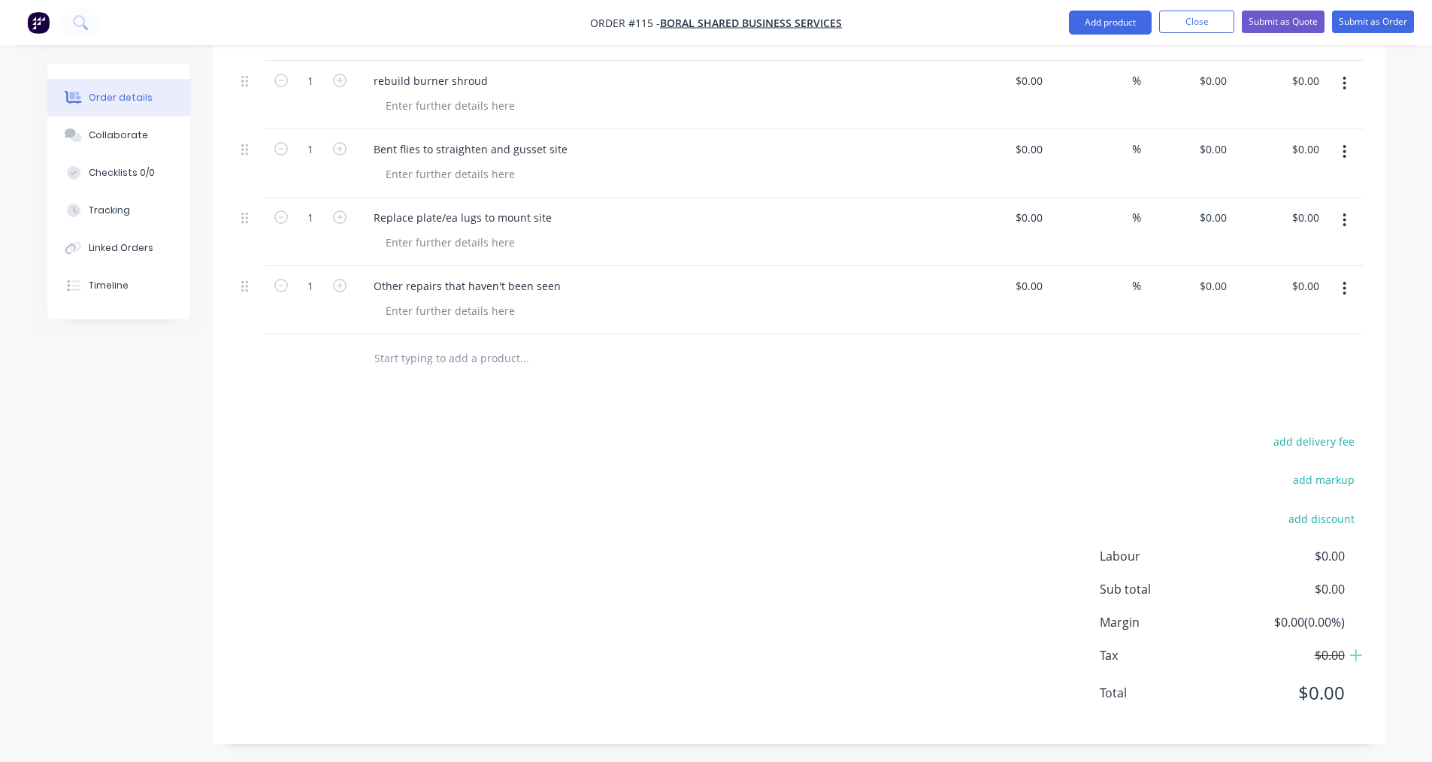
scroll to position [639, 0]
click at [438, 355] on input "text" at bounding box center [524, 354] width 301 height 30
click at [412, 357] on input "text" at bounding box center [524, 354] width 301 height 30
paste input "Tools on site Welding trailer Oxy Ventilation Confined spaces spotter etc Comal…"
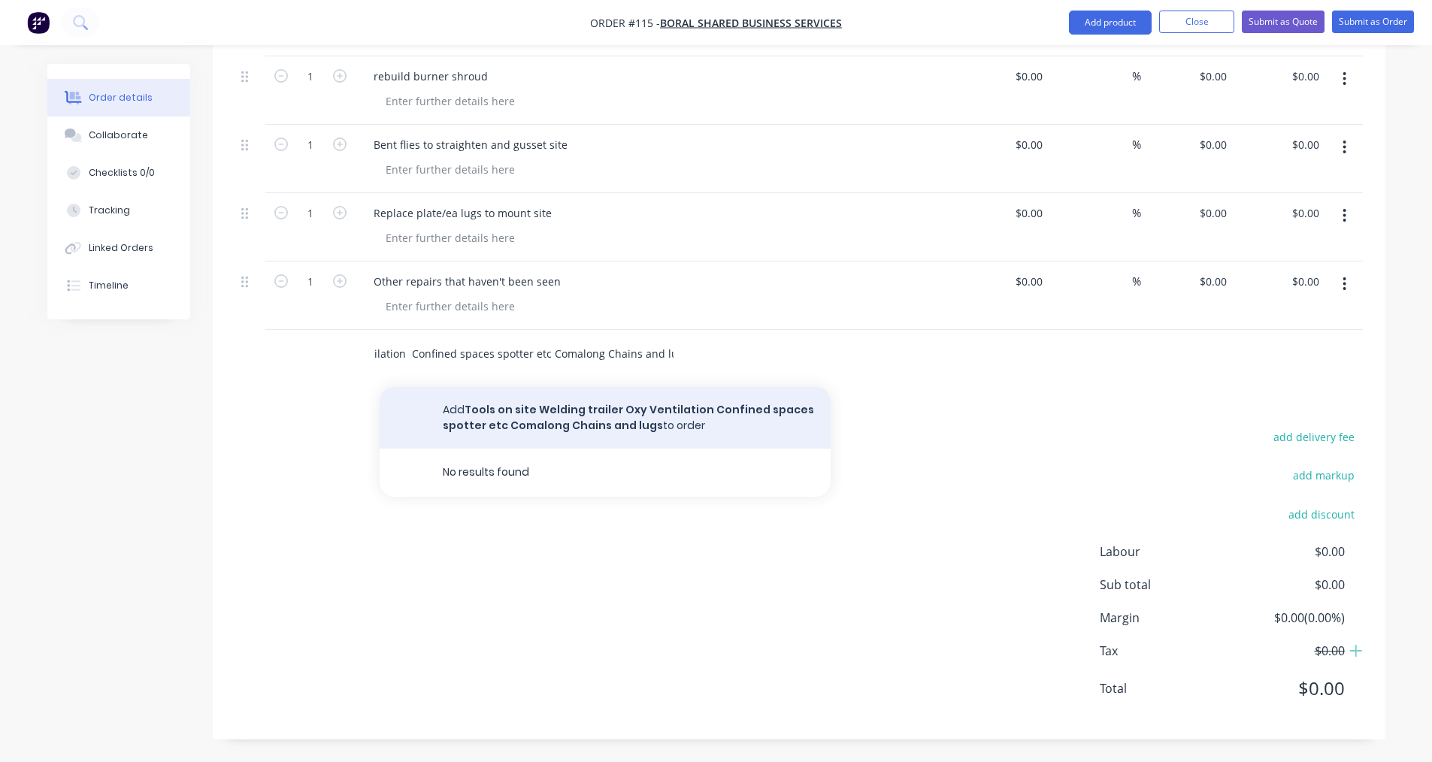
type input "Tools on site Welding trailer Oxy Ventilation Confined spaces spotter etc Comal…"
click at [692, 422] on button "Add Tools on site Welding trailer Oxy Ventilation Confined spaces spotter etc C…" at bounding box center [605, 418] width 451 height 62
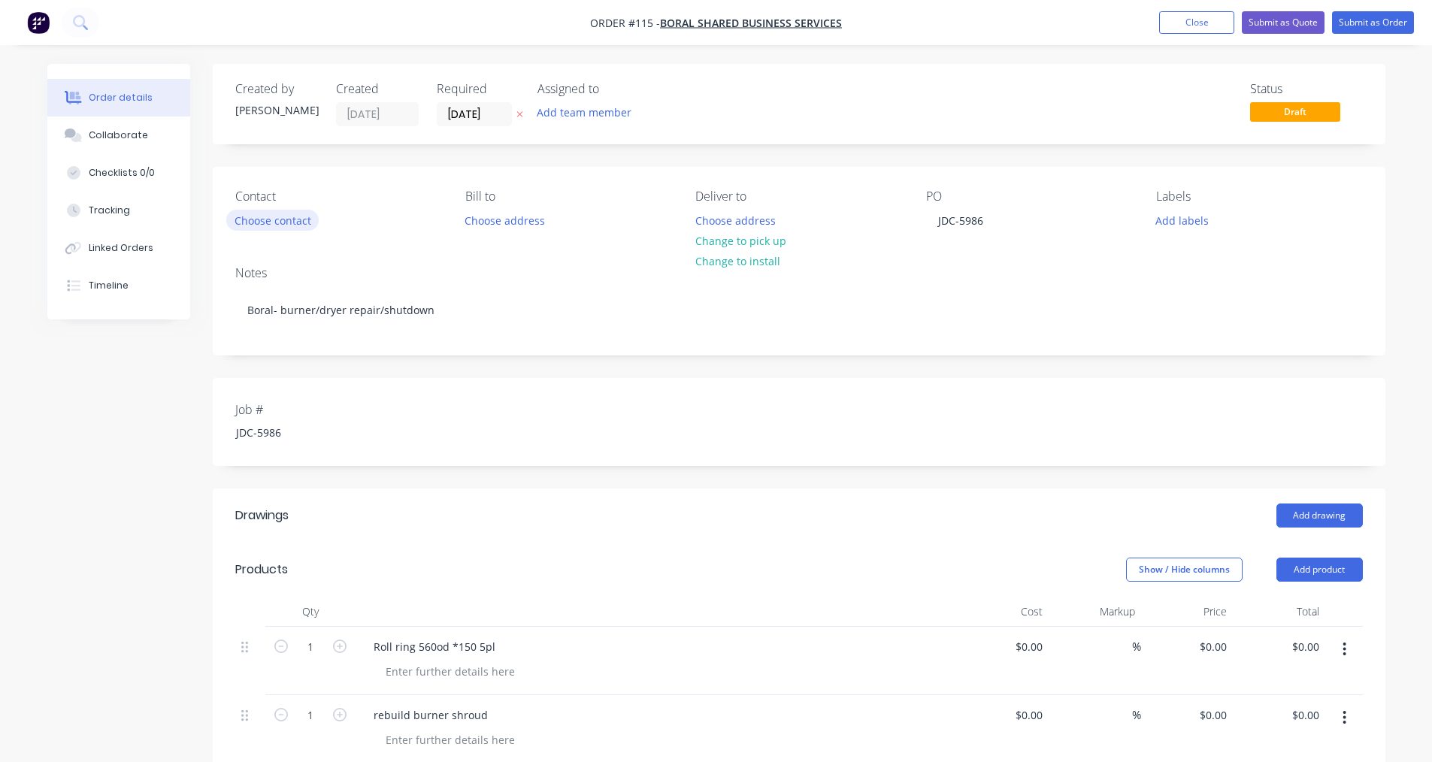
click at [253, 220] on button "Choose contact" at bounding box center [272, 220] width 92 height 20
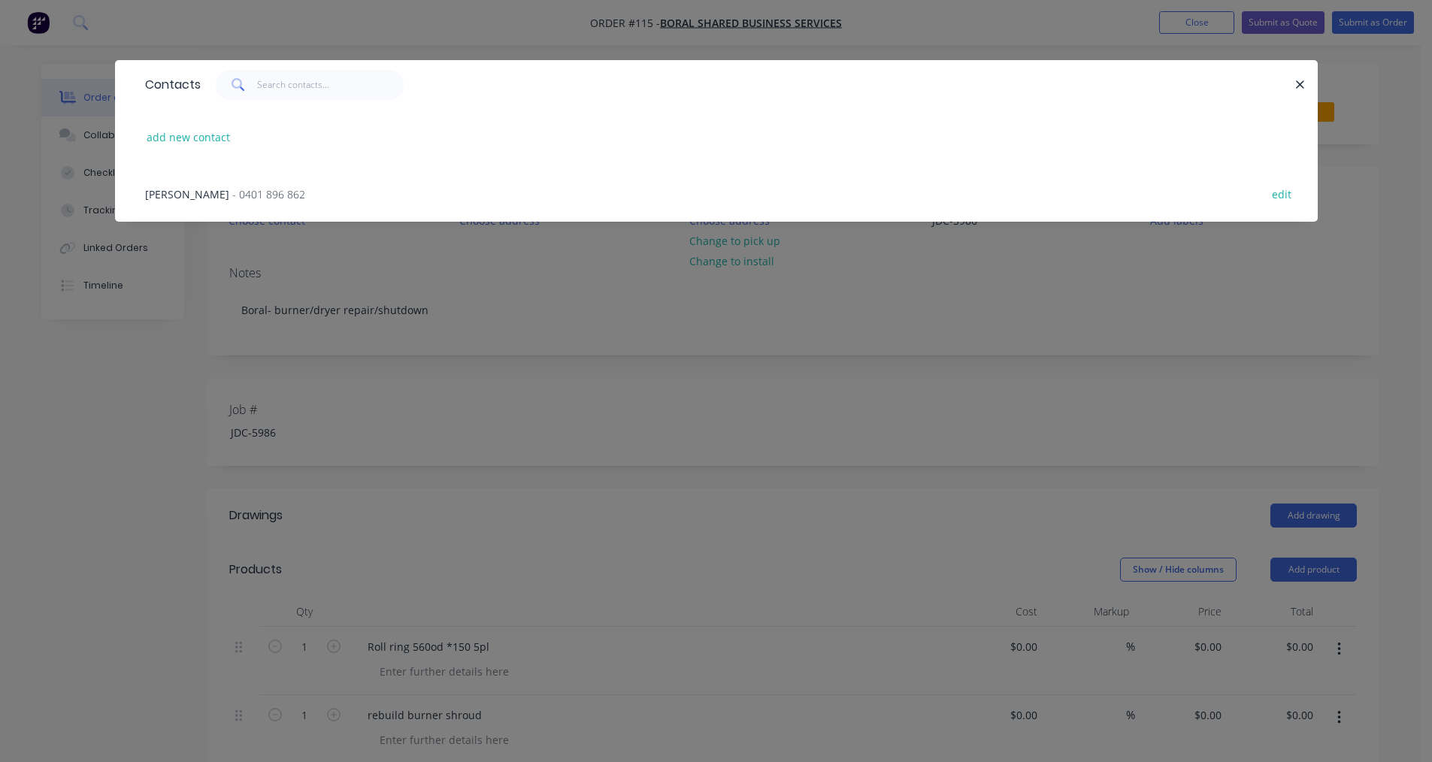
click at [441, 277] on div "Contacts add new contact [PERSON_NAME] - [PHONE_NUMBER] edit" at bounding box center [716, 381] width 1432 height 762
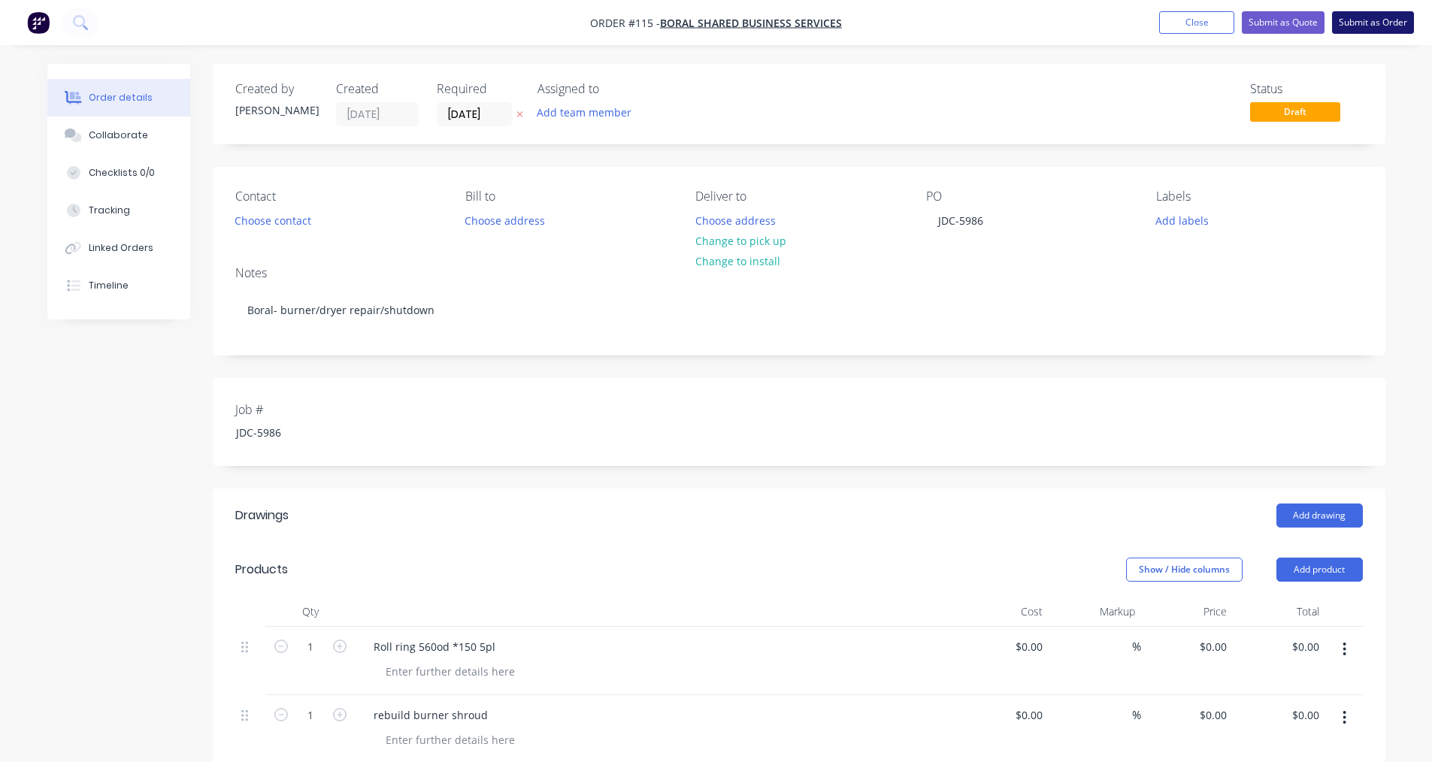
click at [698, 20] on button "Submit as Order" at bounding box center [1373, 22] width 82 height 23
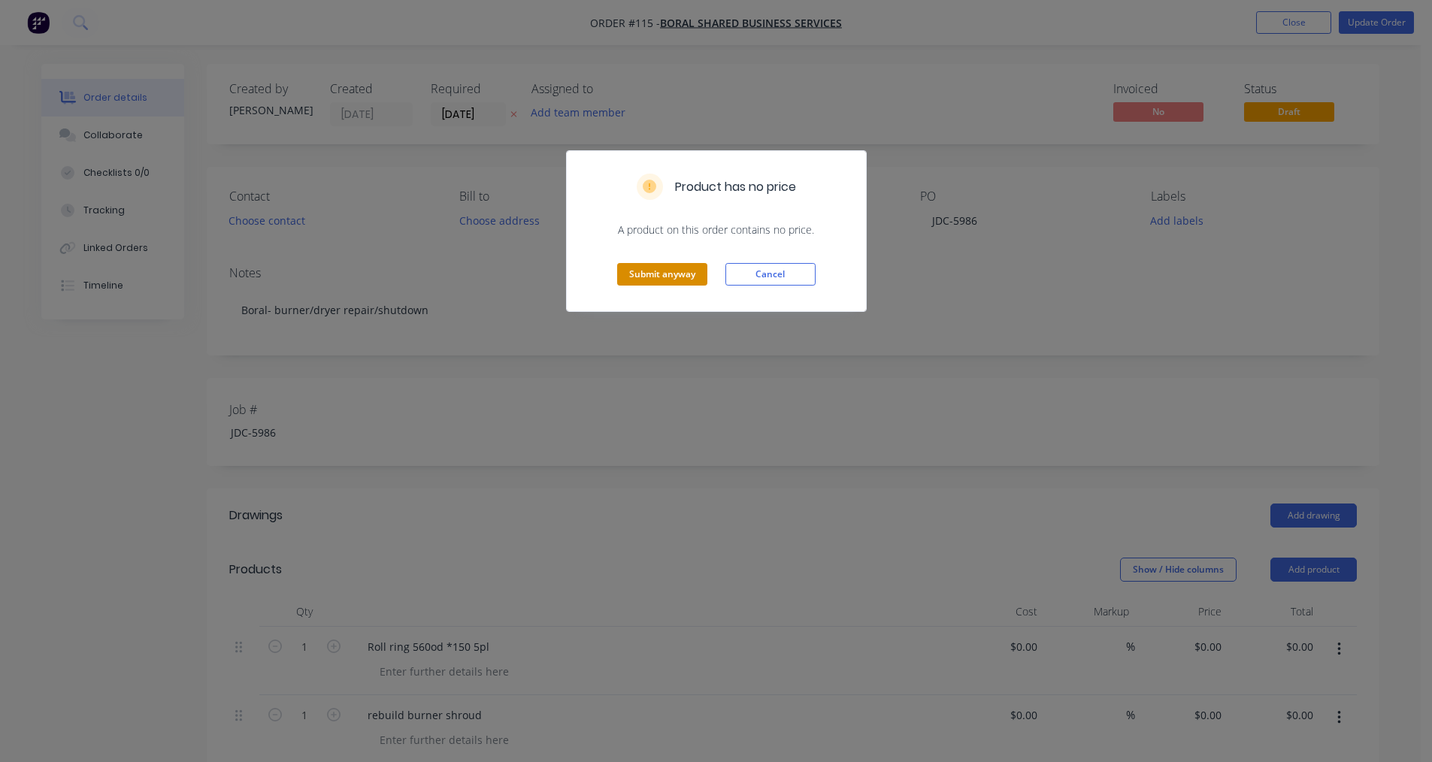
click at [657, 273] on button "Submit anyway" at bounding box center [662, 274] width 90 height 23
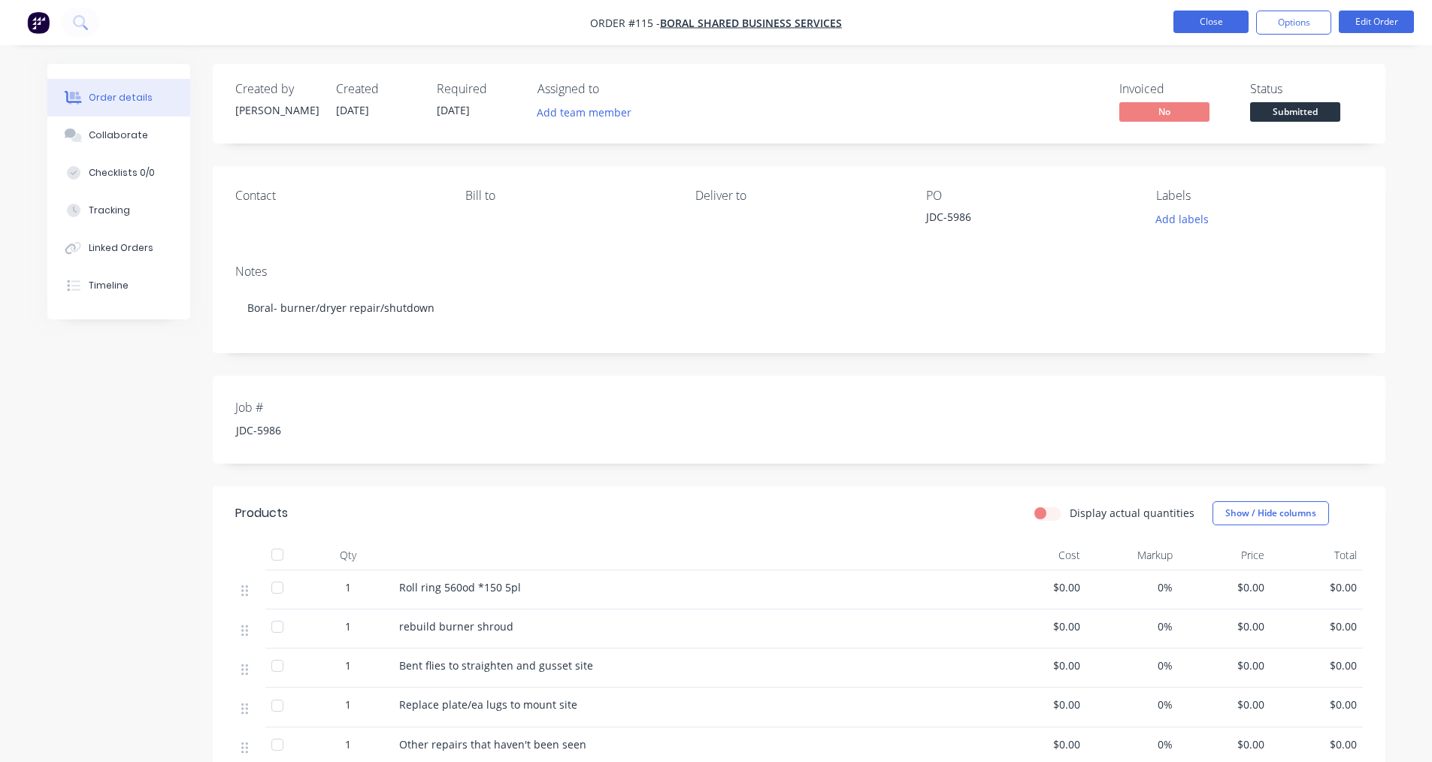
click at [698, 23] on button "Close" at bounding box center [1211, 22] width 75 height 23
click at [698, 13] on button "Close" at bounding box center [1211, 22] width 75 height 23
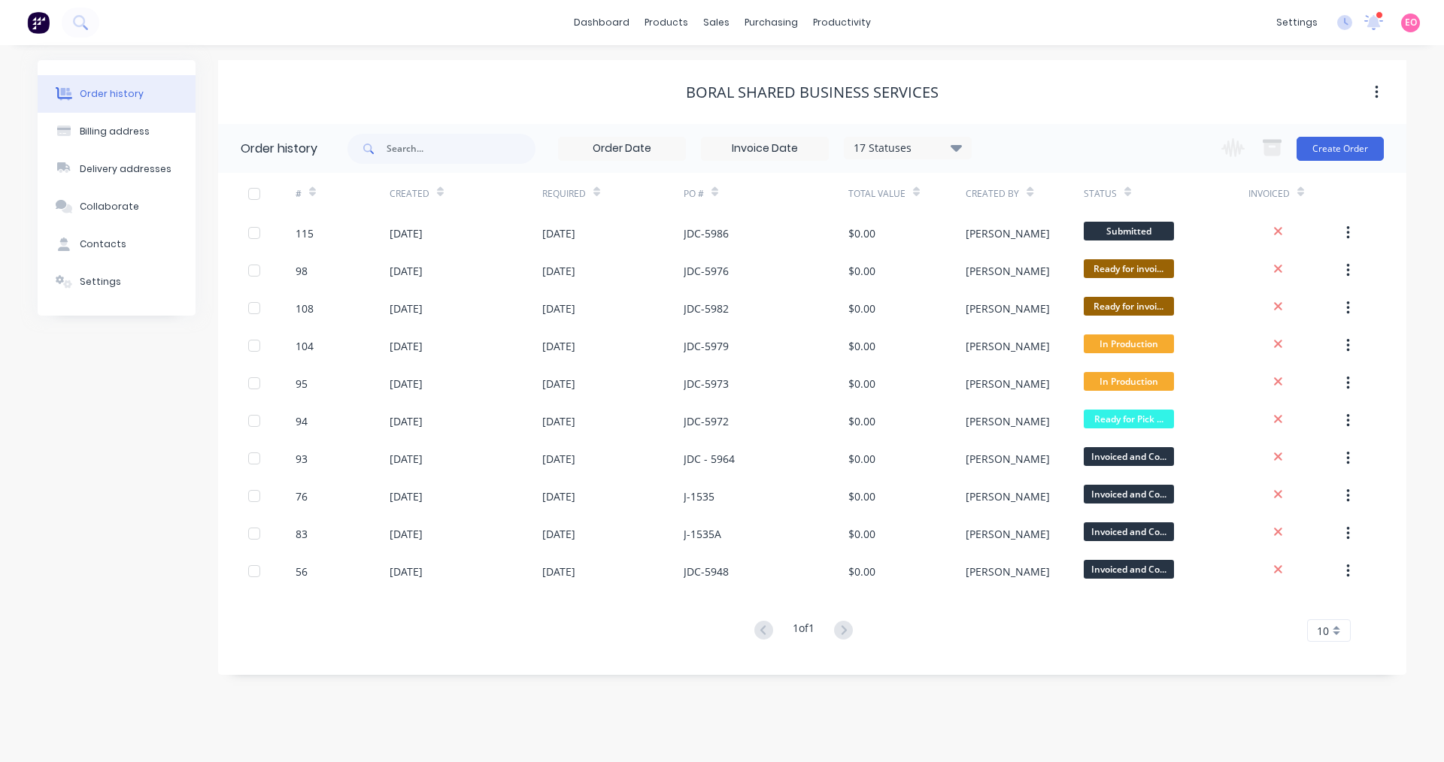
click at [46, 486] on div "Order history Billing address Delivery addresses Collaborate Contacts Settings" at bounding box center [117, 367] width 158 height 615
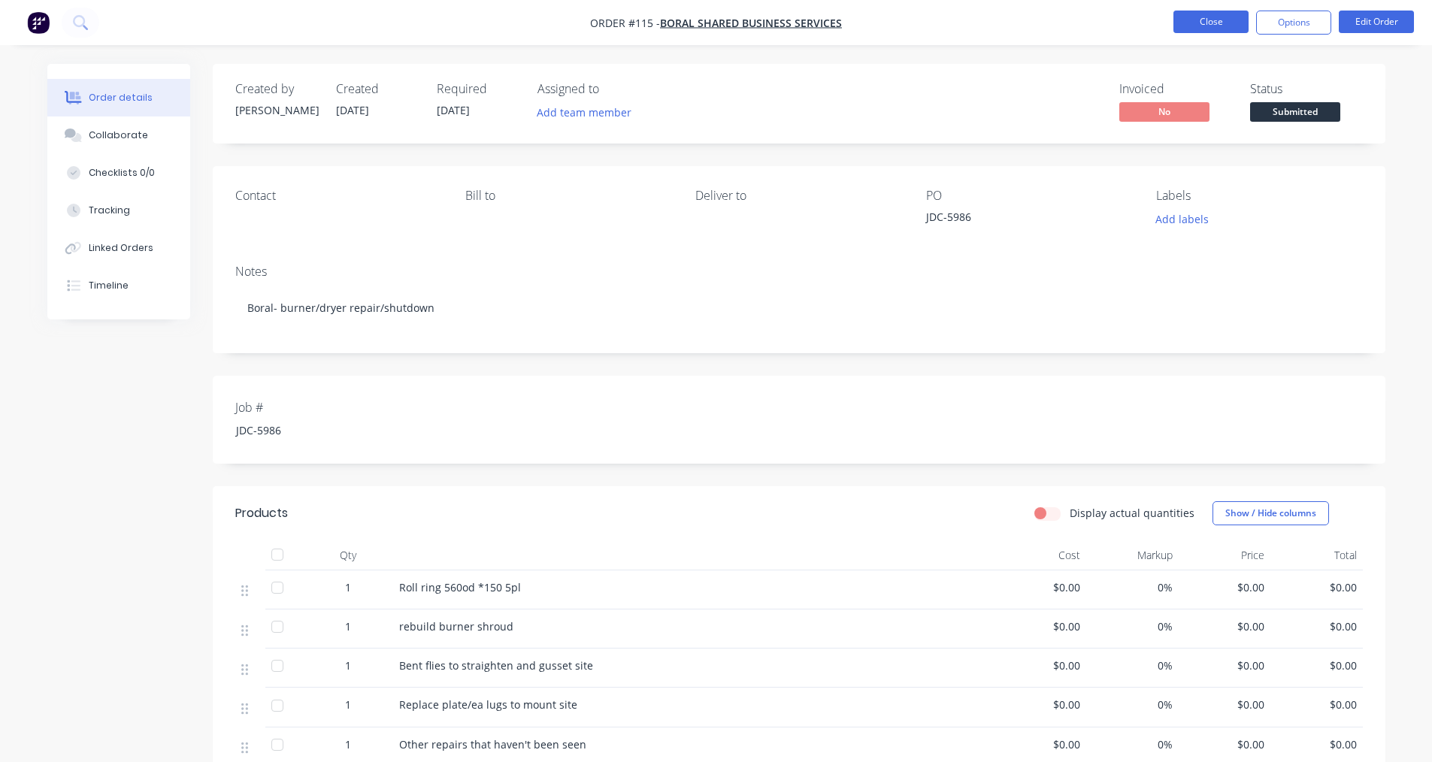
click at [698, 24] on button "Close" at bounding box center [1211, 22] width 75 height 23
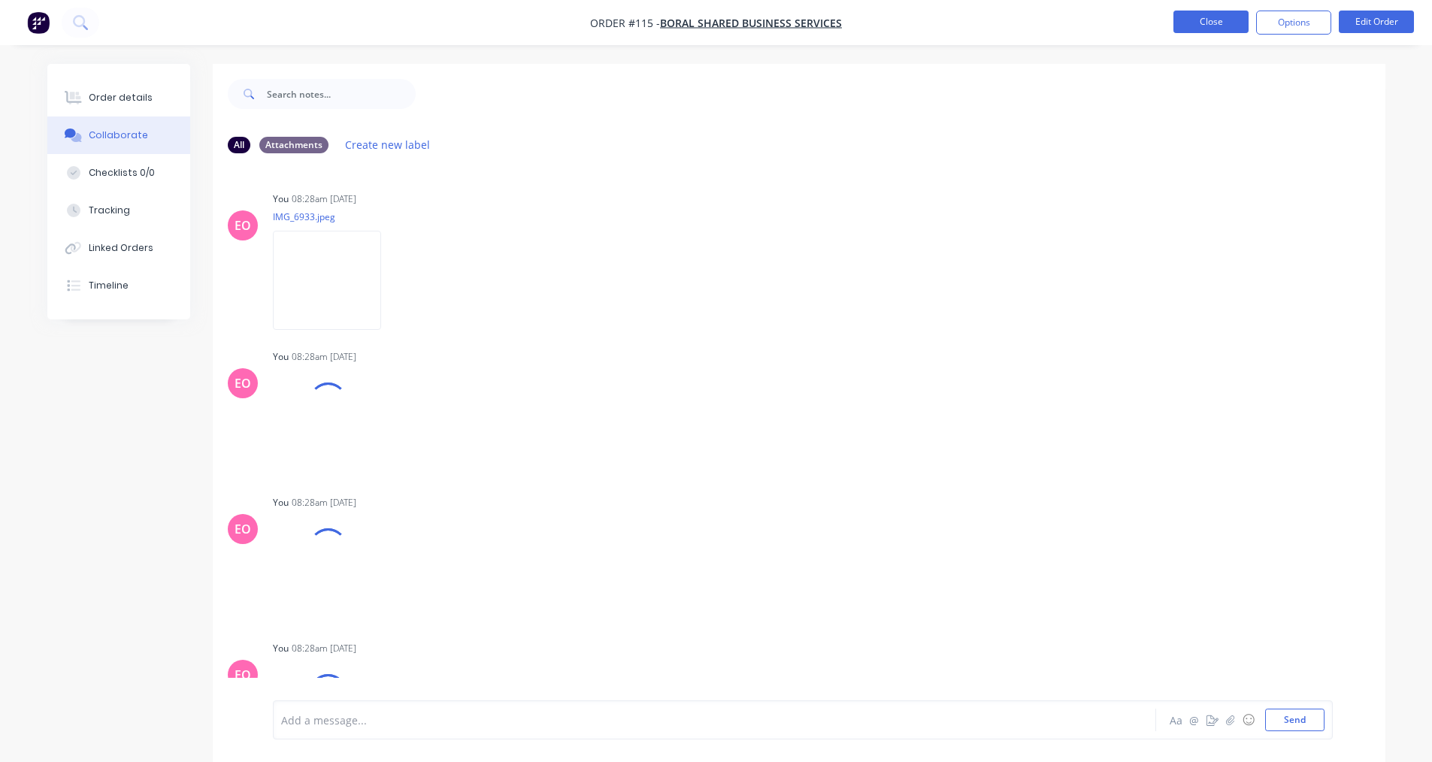
click at [698, 27] on button "Close" at bounding box center [1211, 22] width 75 height 23
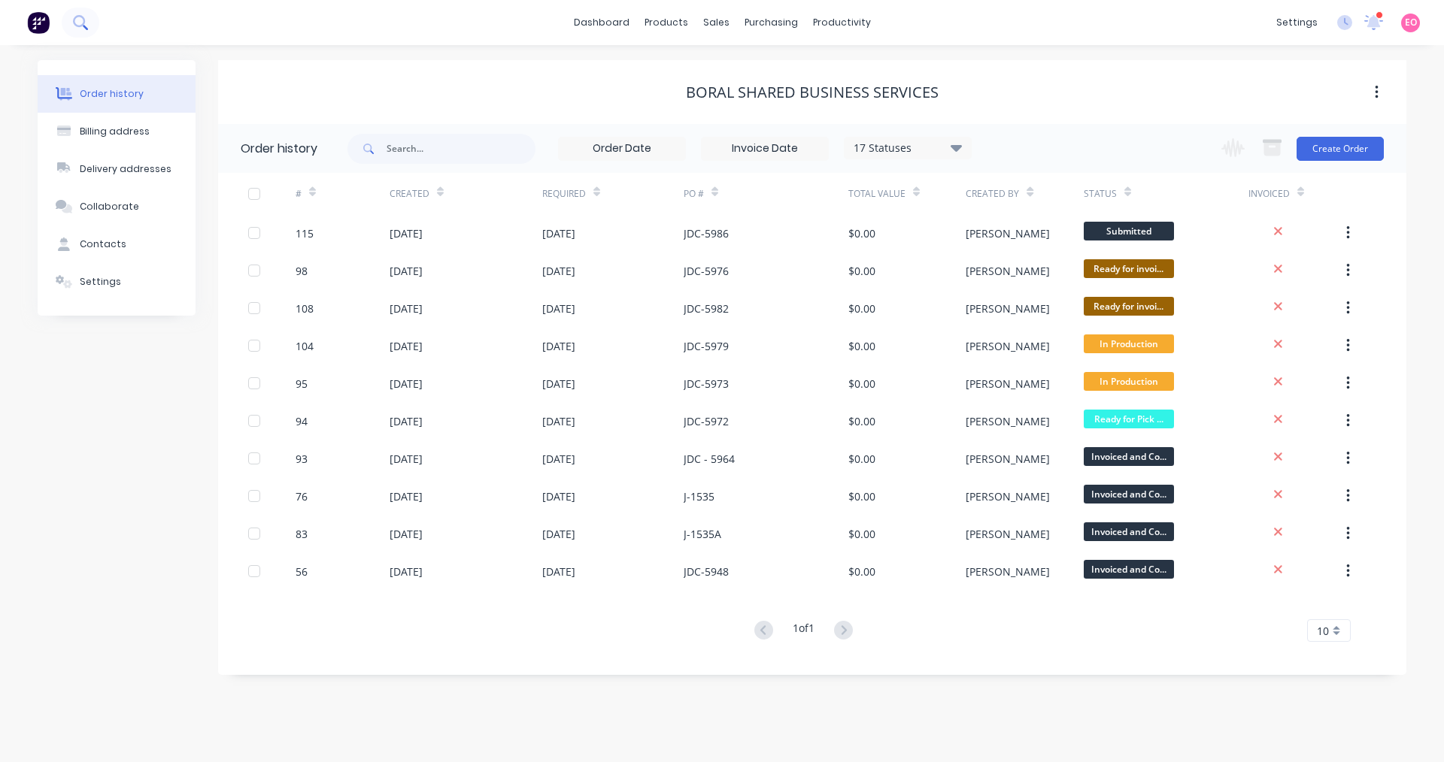
click at [83, 25] on icon at bounding box center [79, 21] width 12 height 12
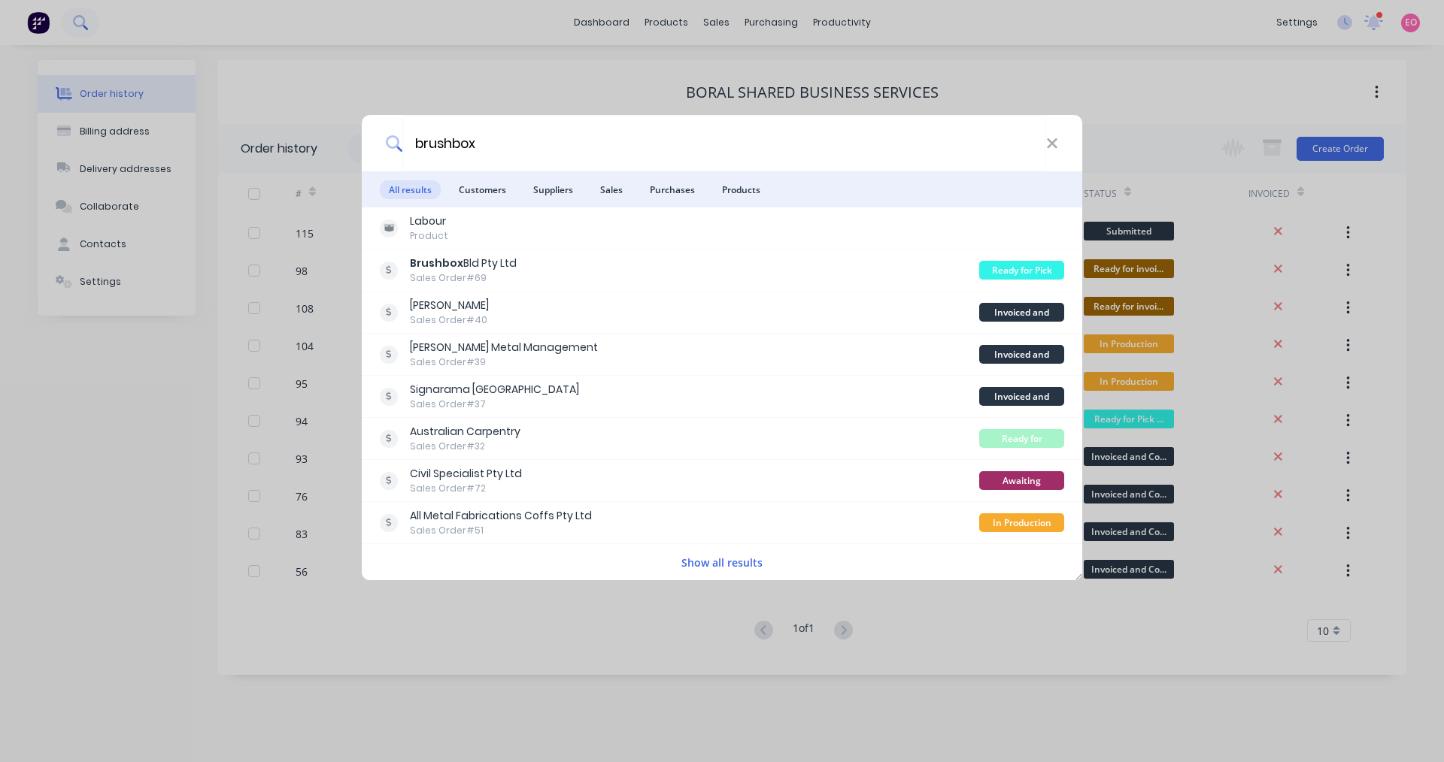
type input "brushbox"
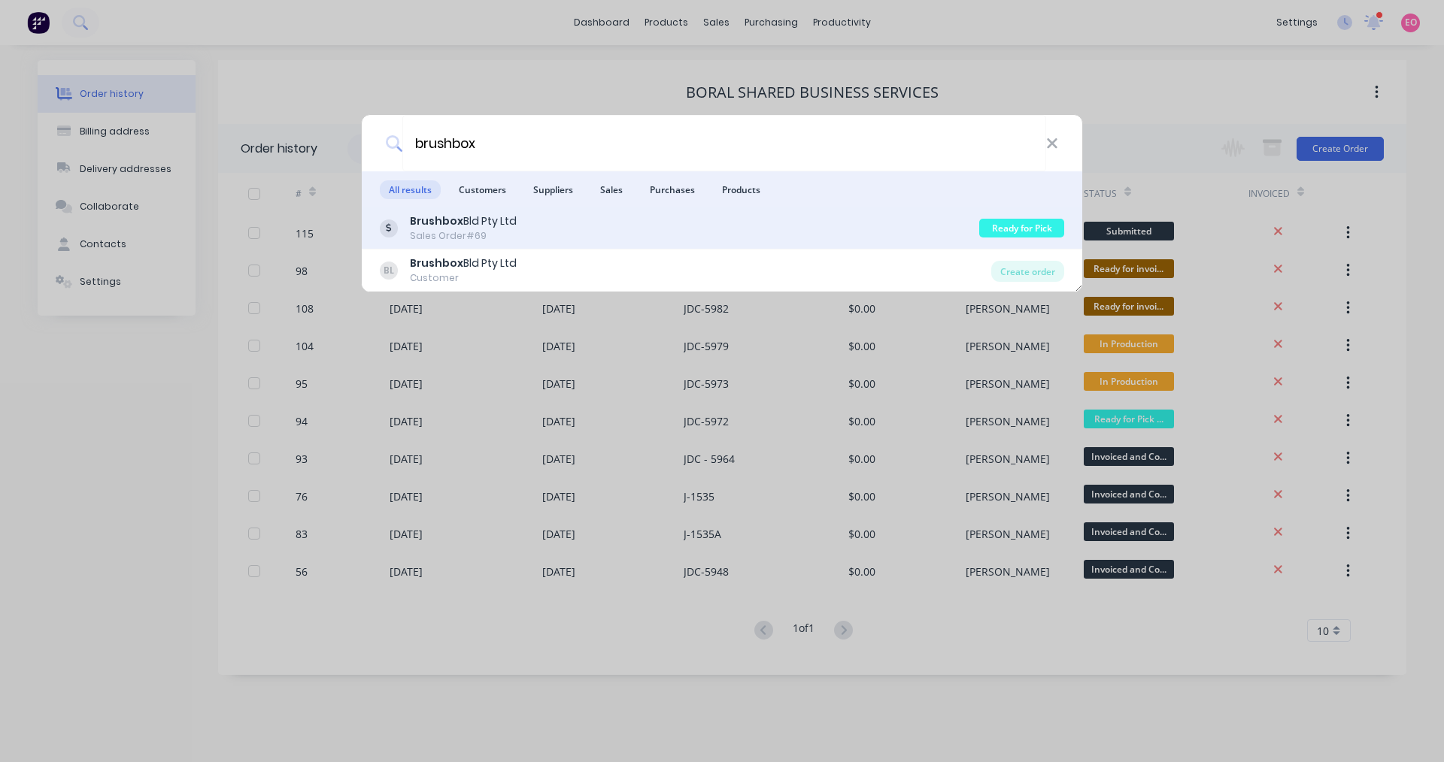
click at [441, 210] on div "Brushbox Bld Pty Ltd Sales Order #69 Ready for Pick Up" at bounding box center [722, 229] width 720 height 42
click at [441, 220] on b "Brushbox" at bounding box center [436, 221] width 53 height 15
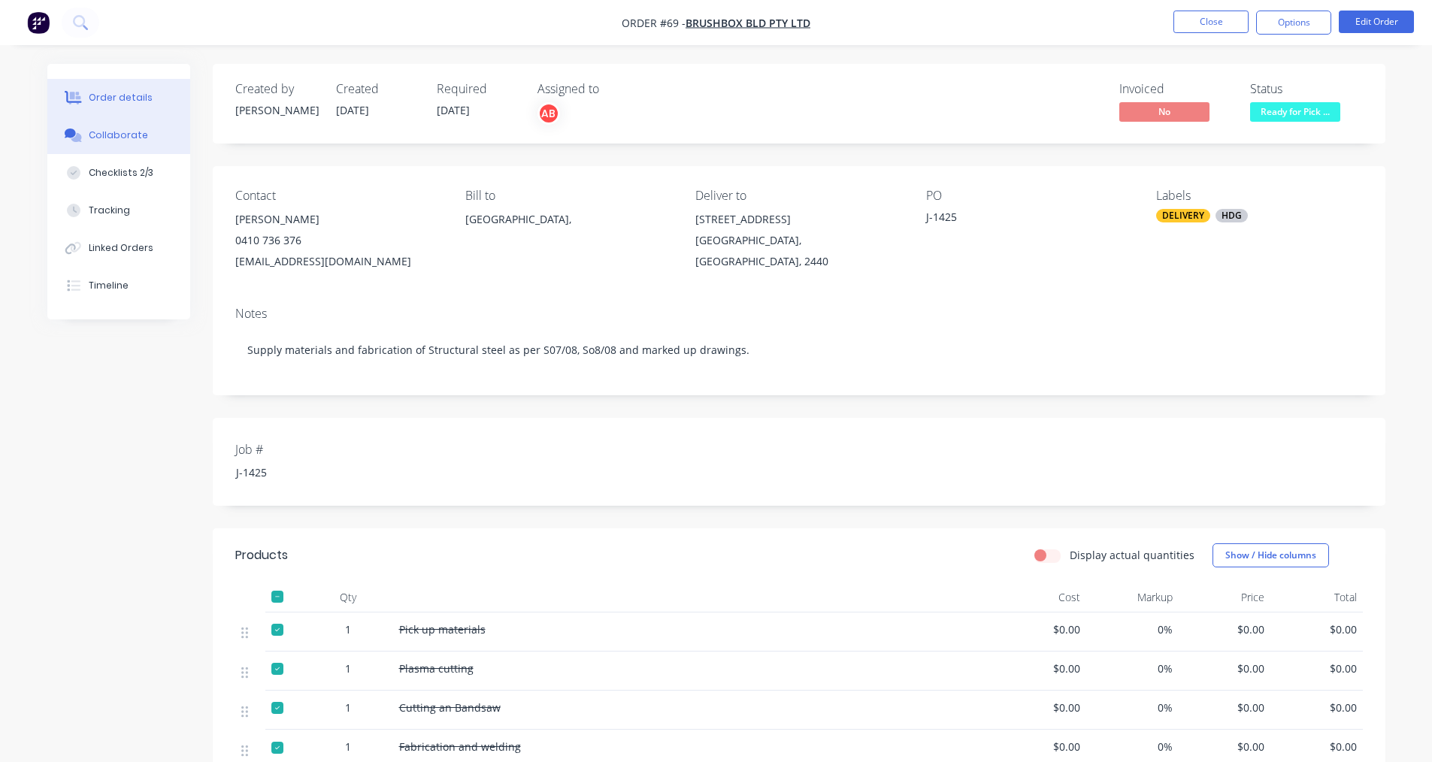
click at [127, 135] on div "Collaborate" at bounding box center [118, 136] width 59 height 14
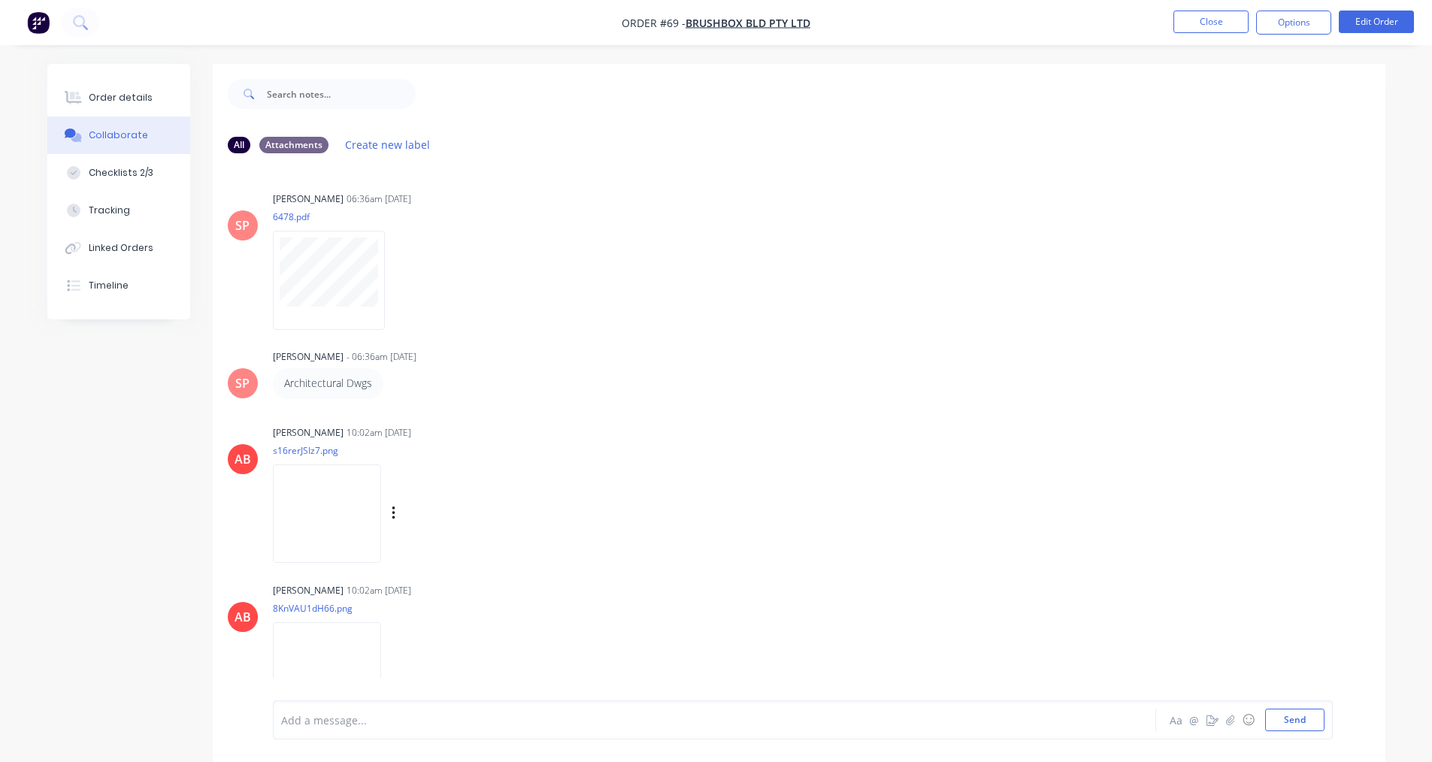
scroll to position [75, 0]
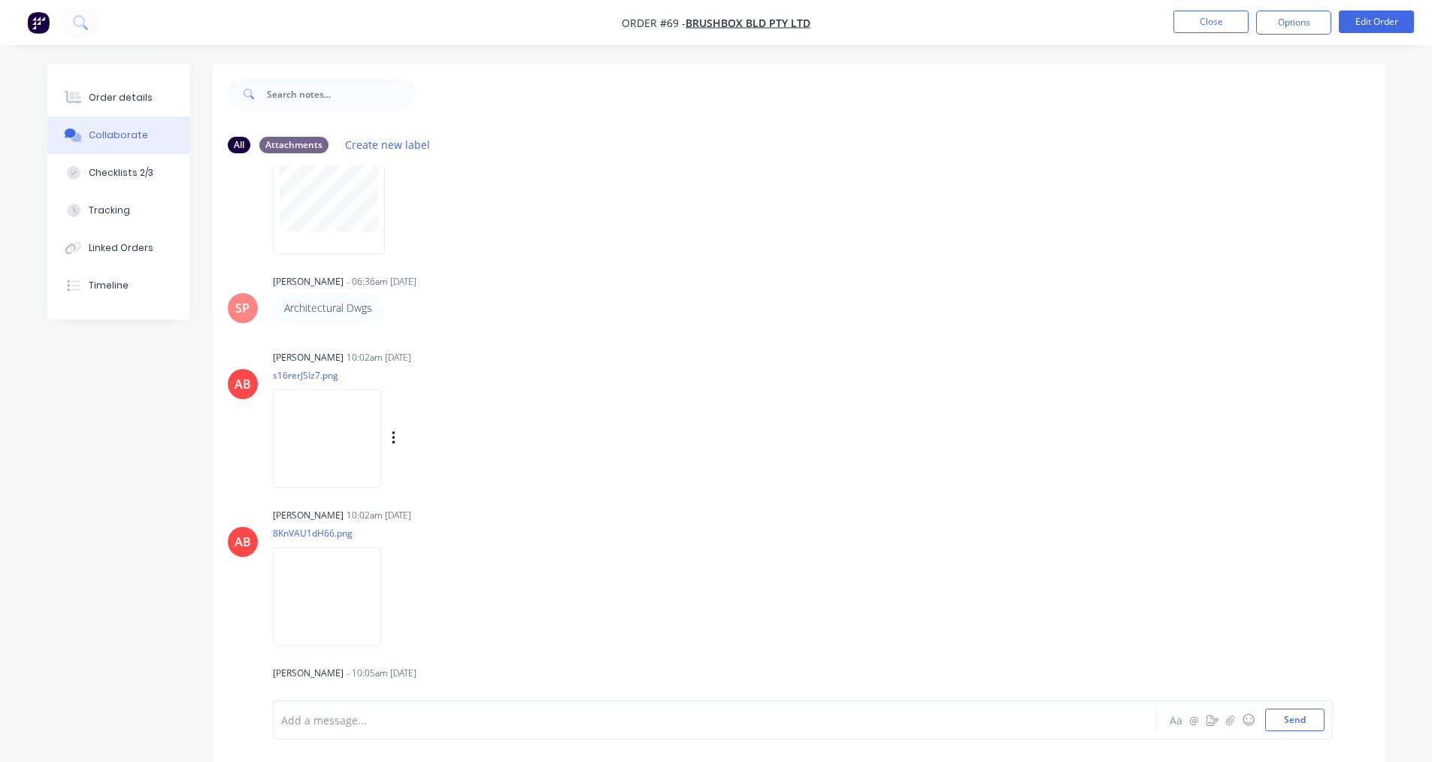
click at [345, 446] on img at bounding box center [327, 438] width 108 height 98
click at [316, 589] on img at bounding box center [327, 596] width 108 height 98
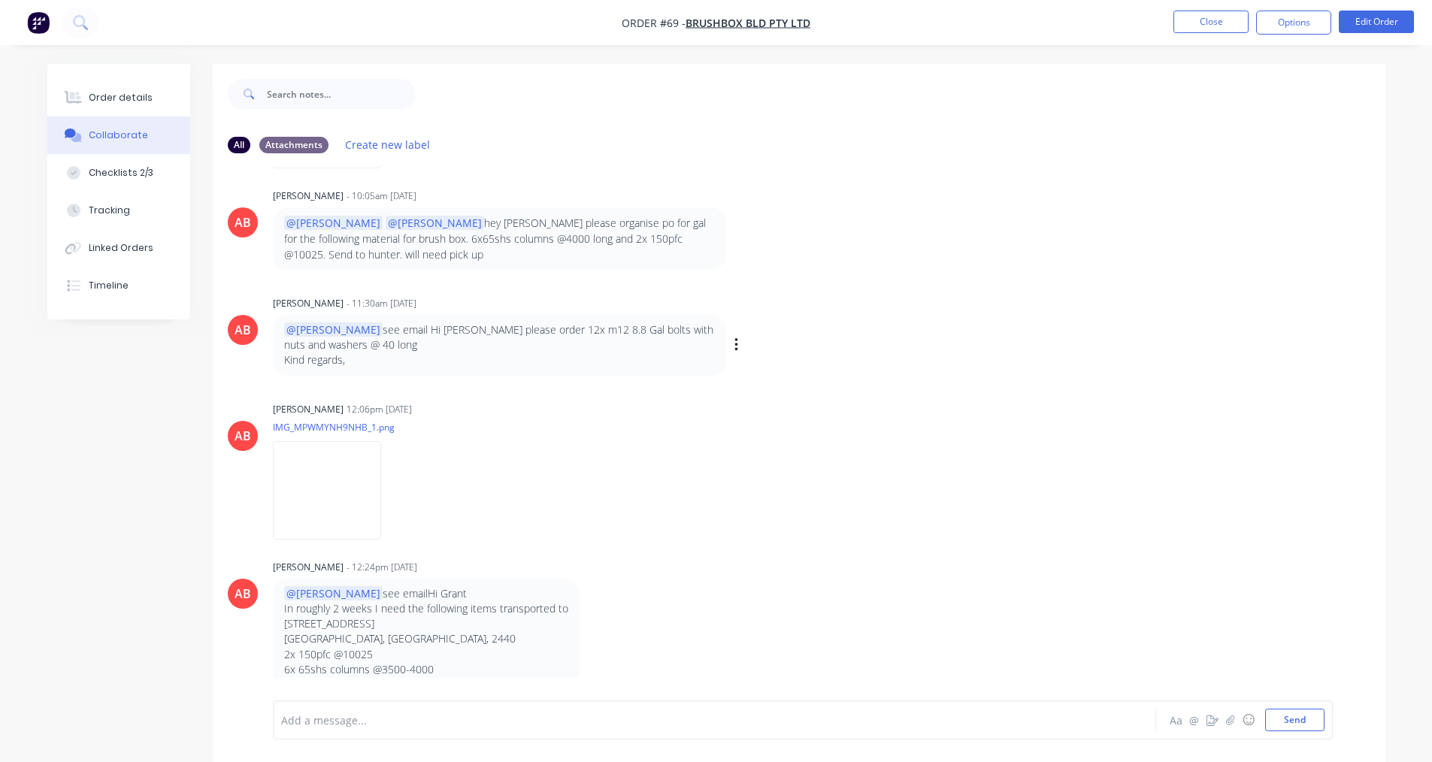
scroll to position [601, 0]
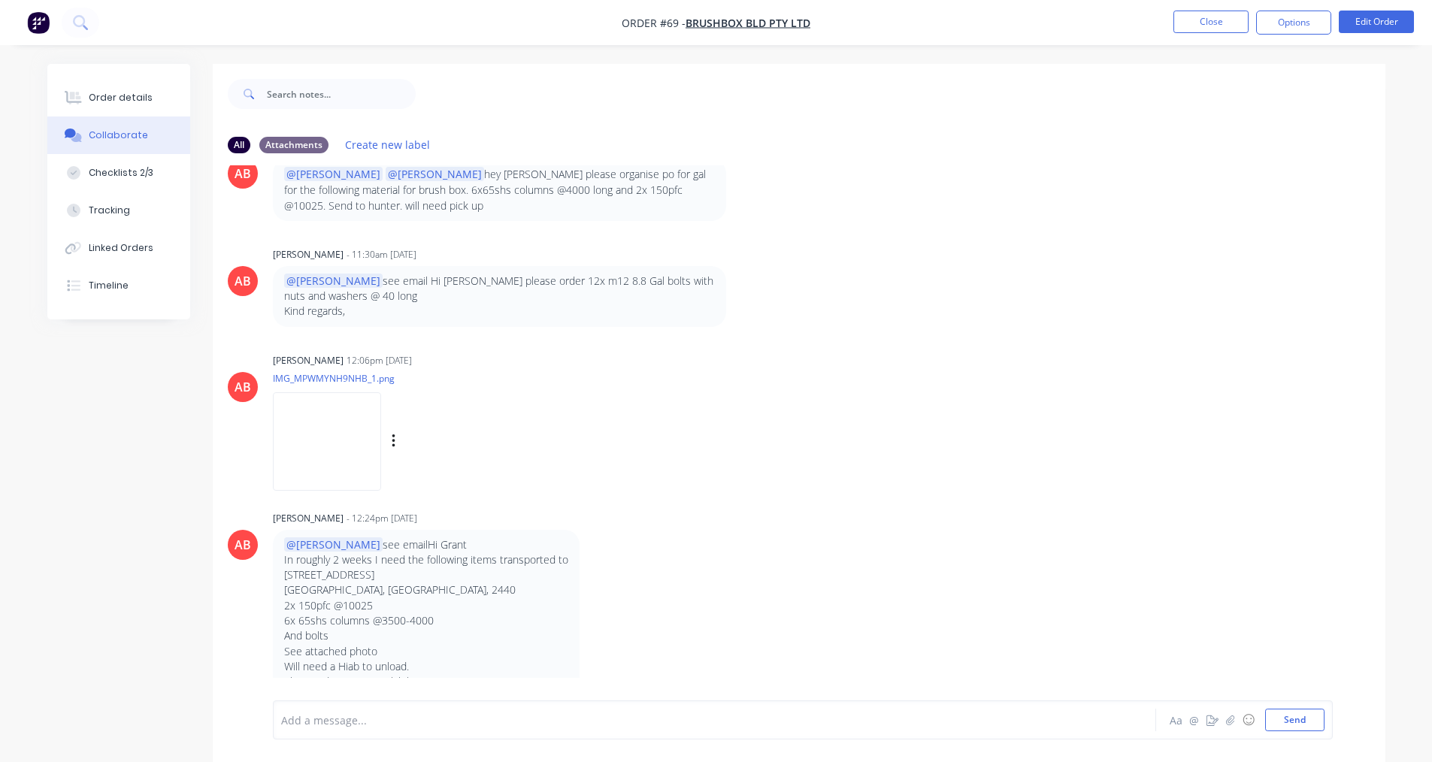
click at [342, 457] on img at bounding box center [327, 441] width 108 height 98
click at [164, 104] on button "Order details" at bounding box center [118, 98] width 143 height 38
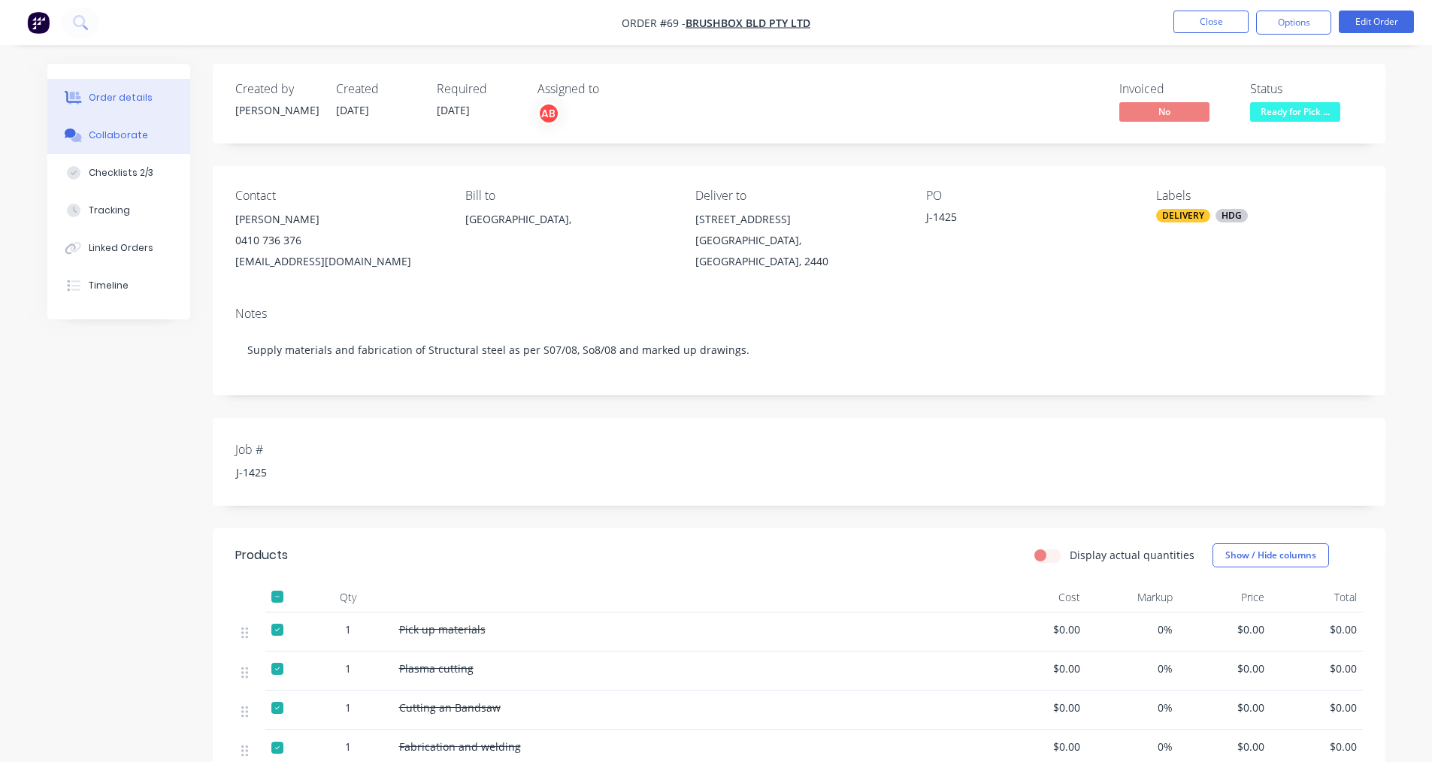
click at [114, 146] on button "Collaborate" at bounding box center [118, 136] width 143 height 38
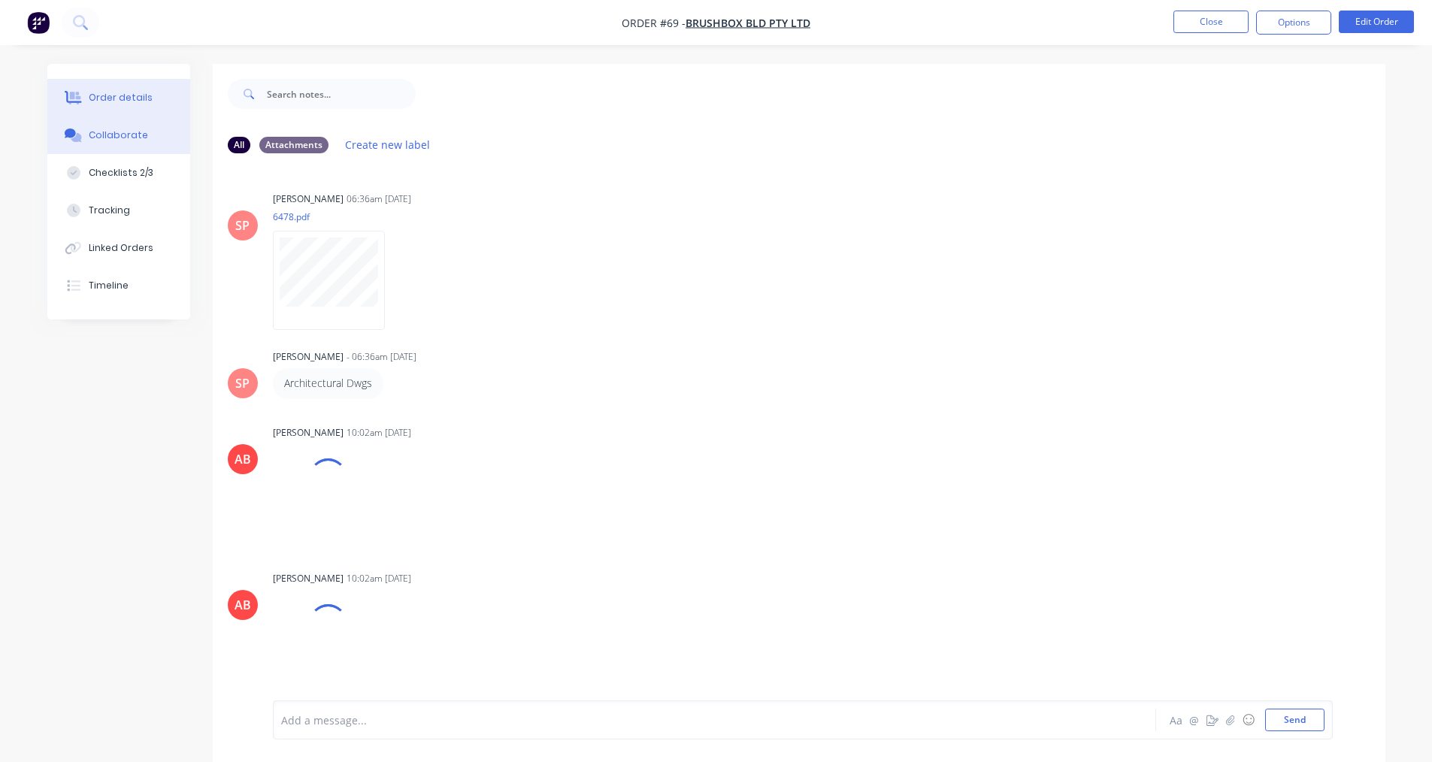
click at [108, 112] on button "Order details" at bounding box center [118, 98] width 143 height 38
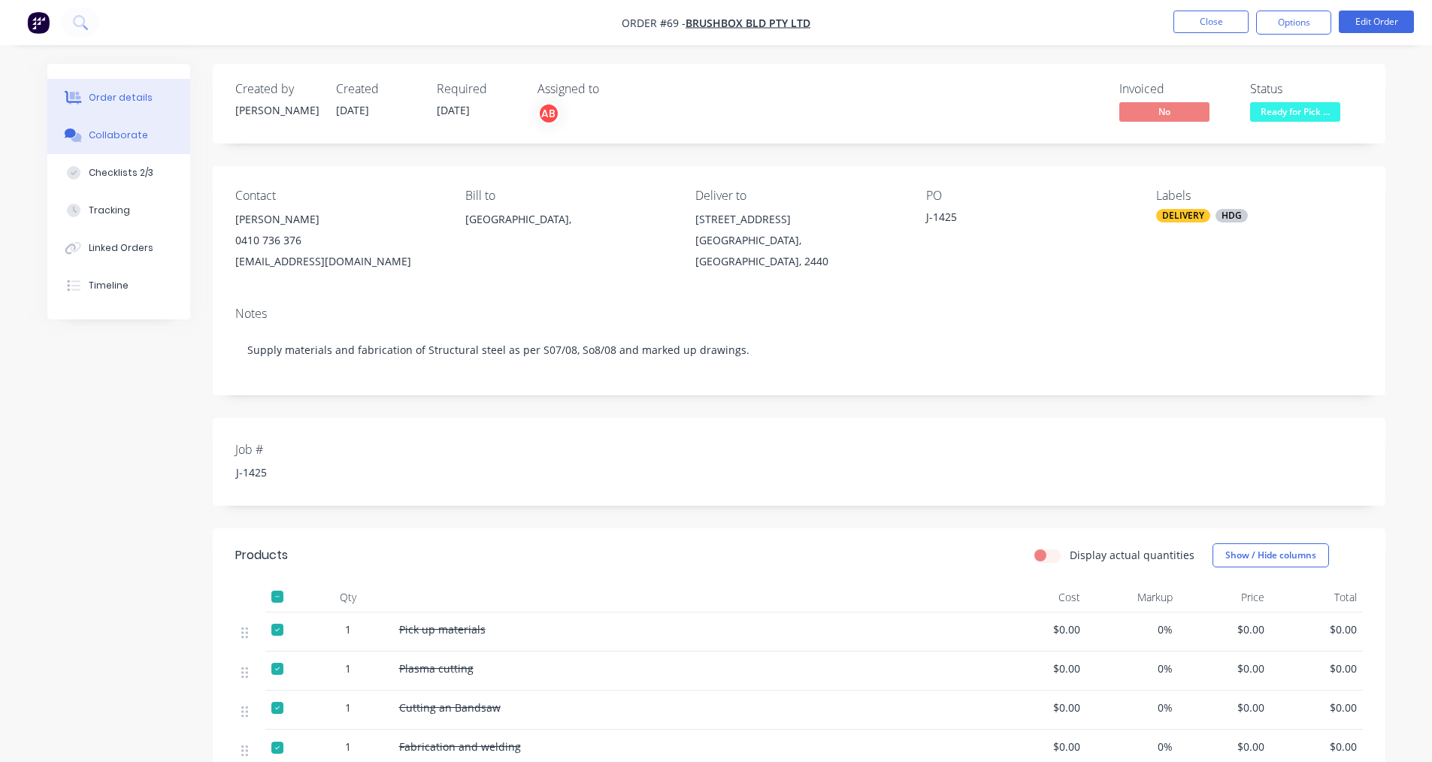
click at [129, 144] on button "Collaborate" at bounding box center [118, 136] width 143 height 38
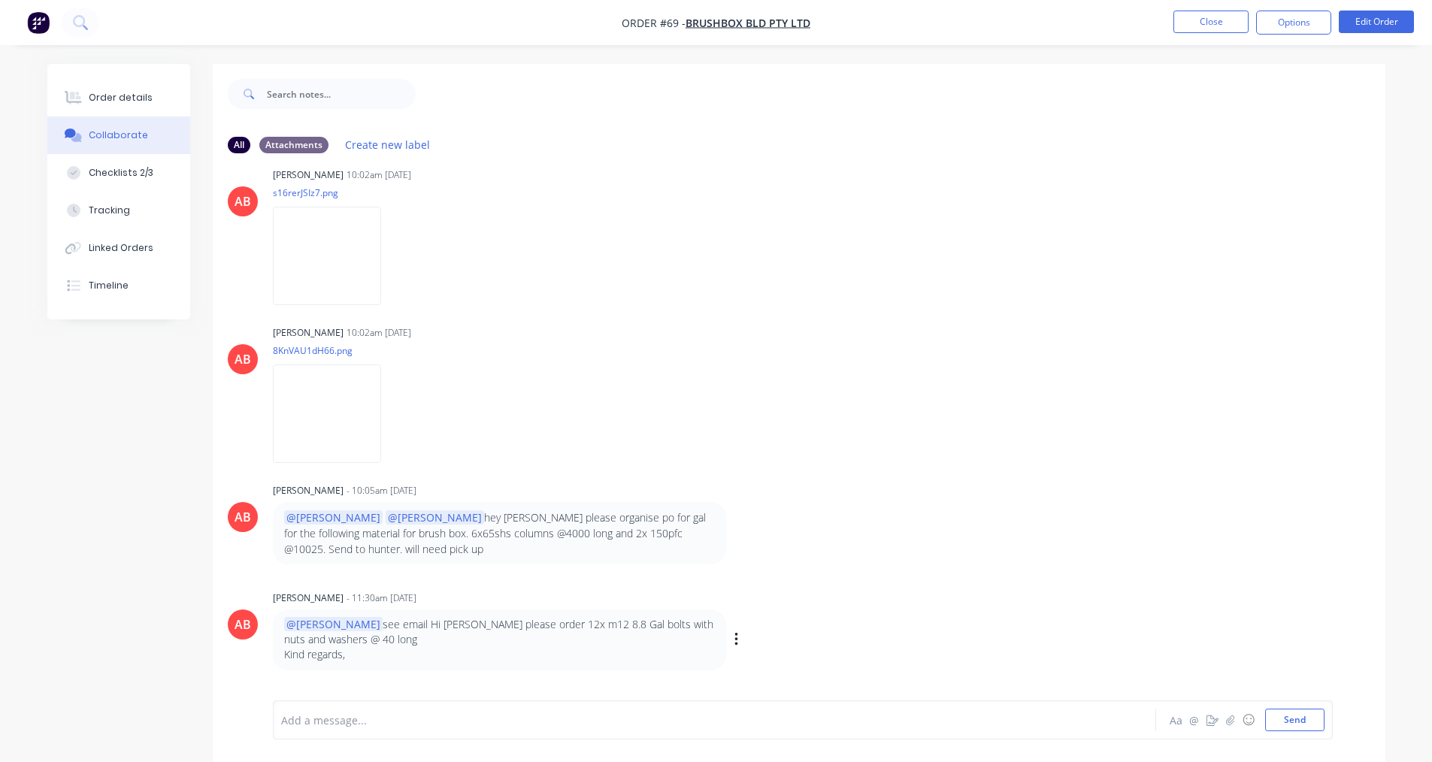
scroll to position [526, 0]
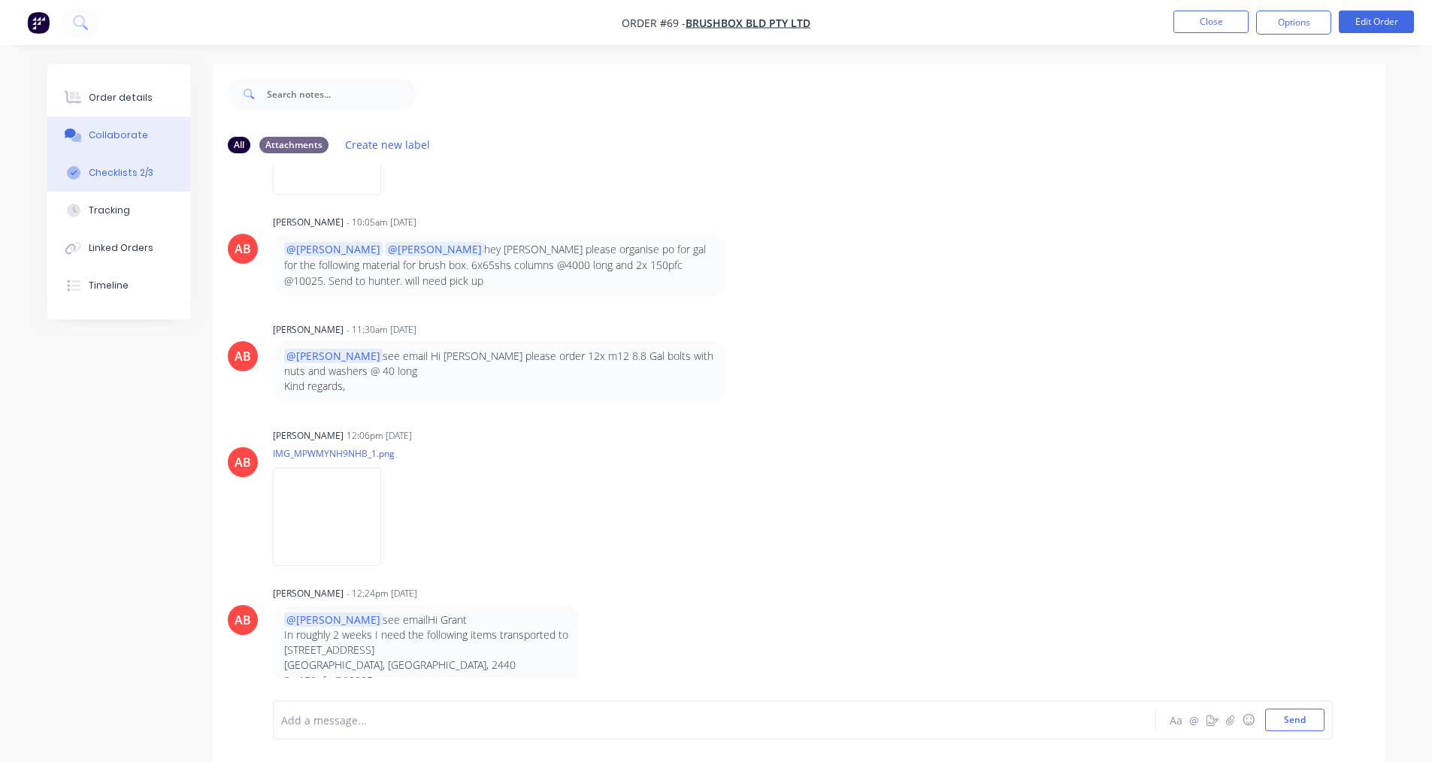
click at [121, 165] on button "Checklists 2/3" at bounding box center [118, 173] width 143 height 38
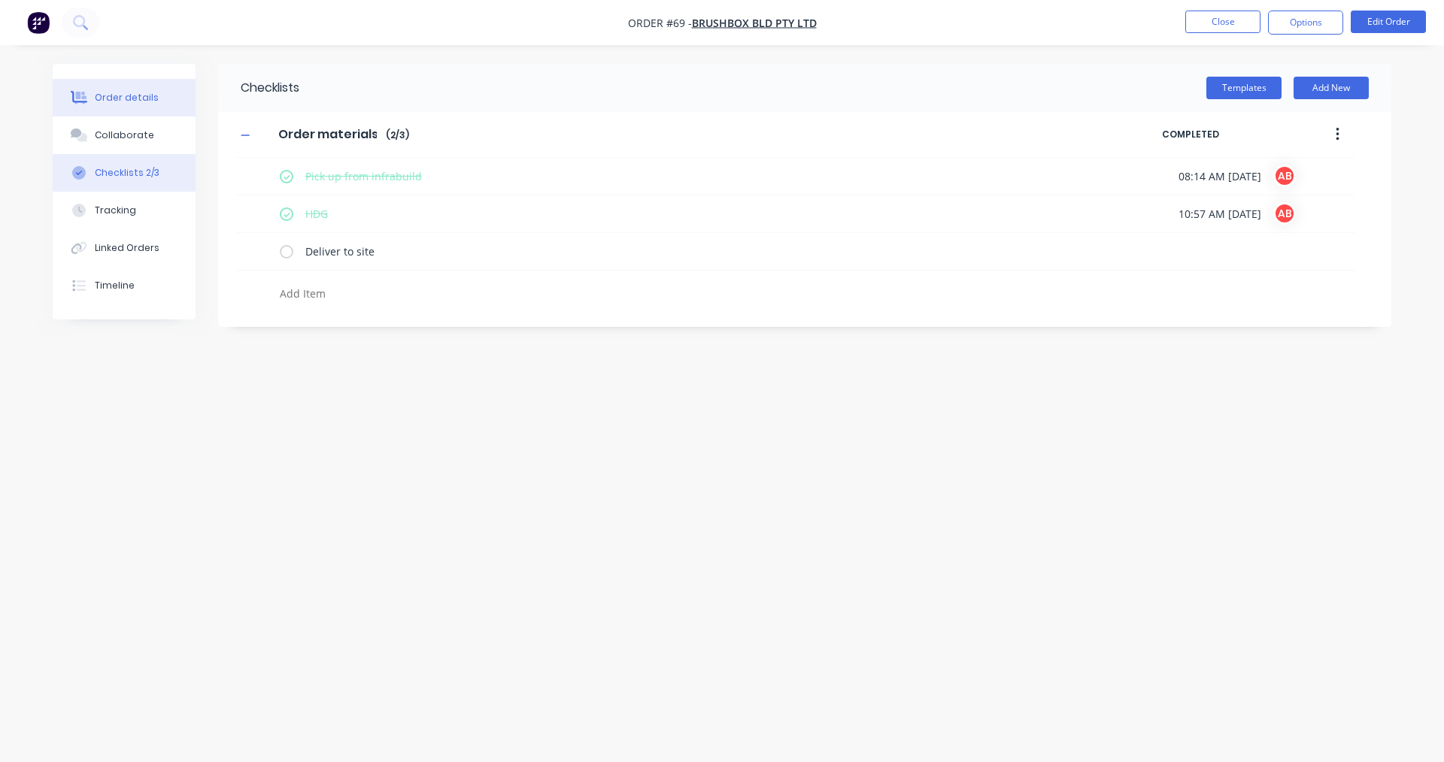
click at [120, 96] on div "Order details" at bounding box center [127, 98] width 64 height 14
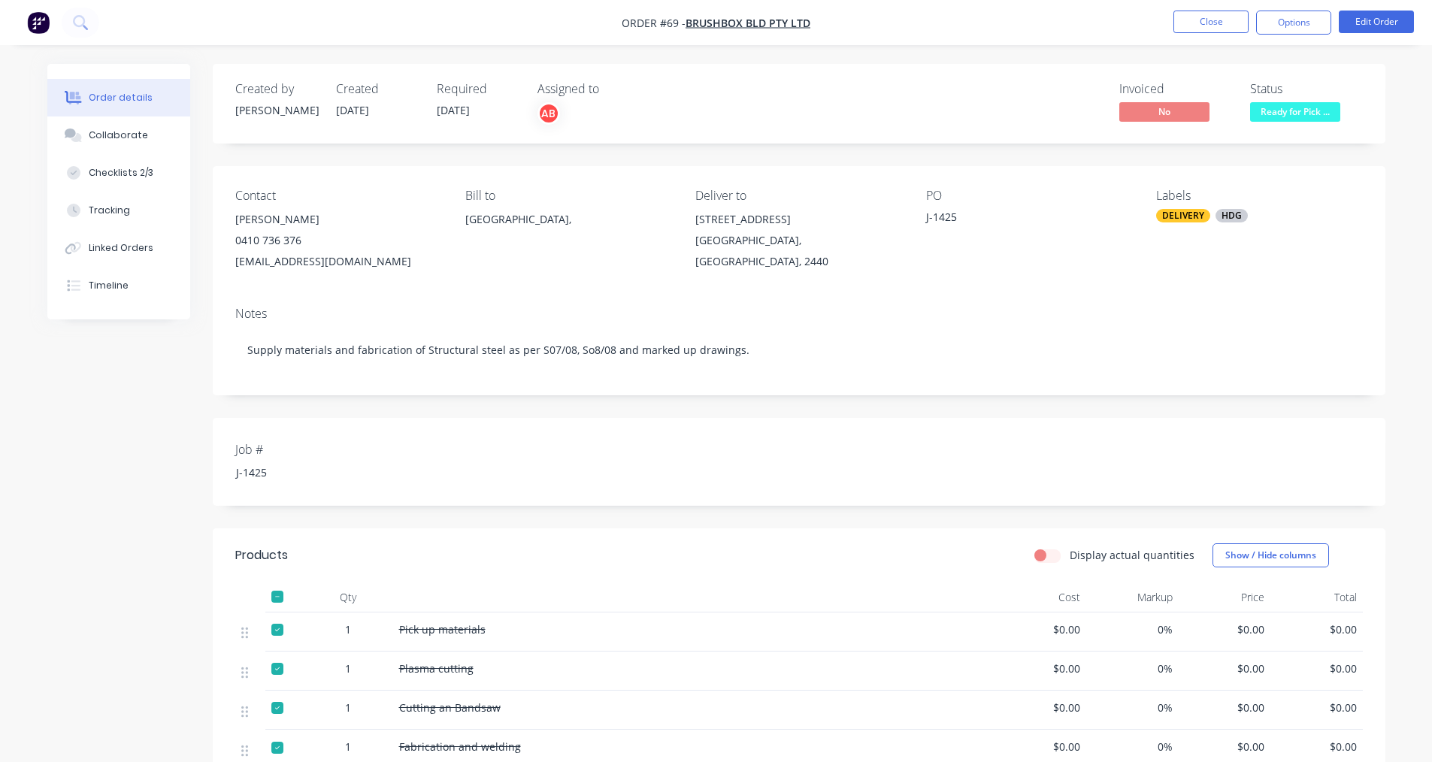
click at [158, 501] on div "Created by [PERSON_NAME] Created [DATE] Required [DATE] Assigned to AB Invoiced…" at bounding box center [716, 609] width 1338 height 1091
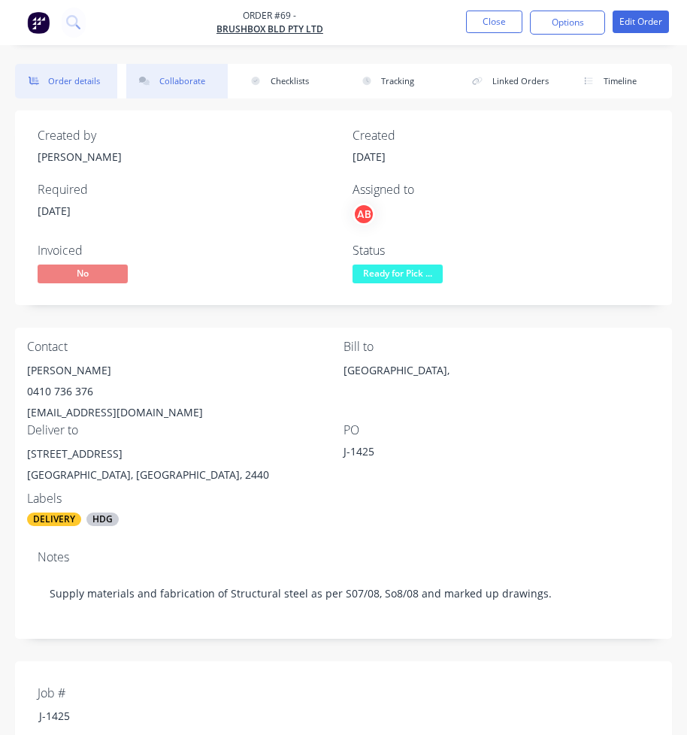
click at [192, 86] on button "Collaborate" at bounding box center [177, 81] width 102 height 35
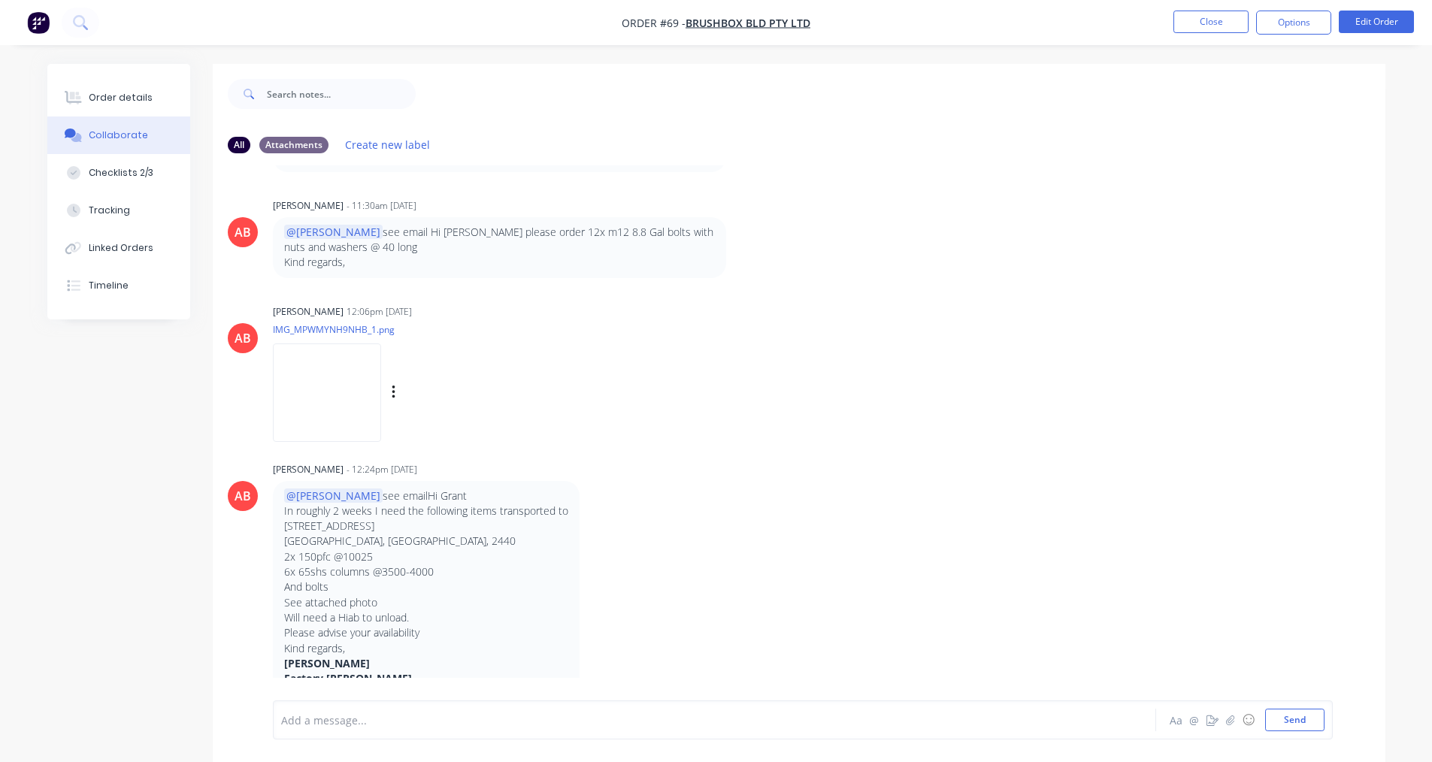
scroll to position [677, 0]
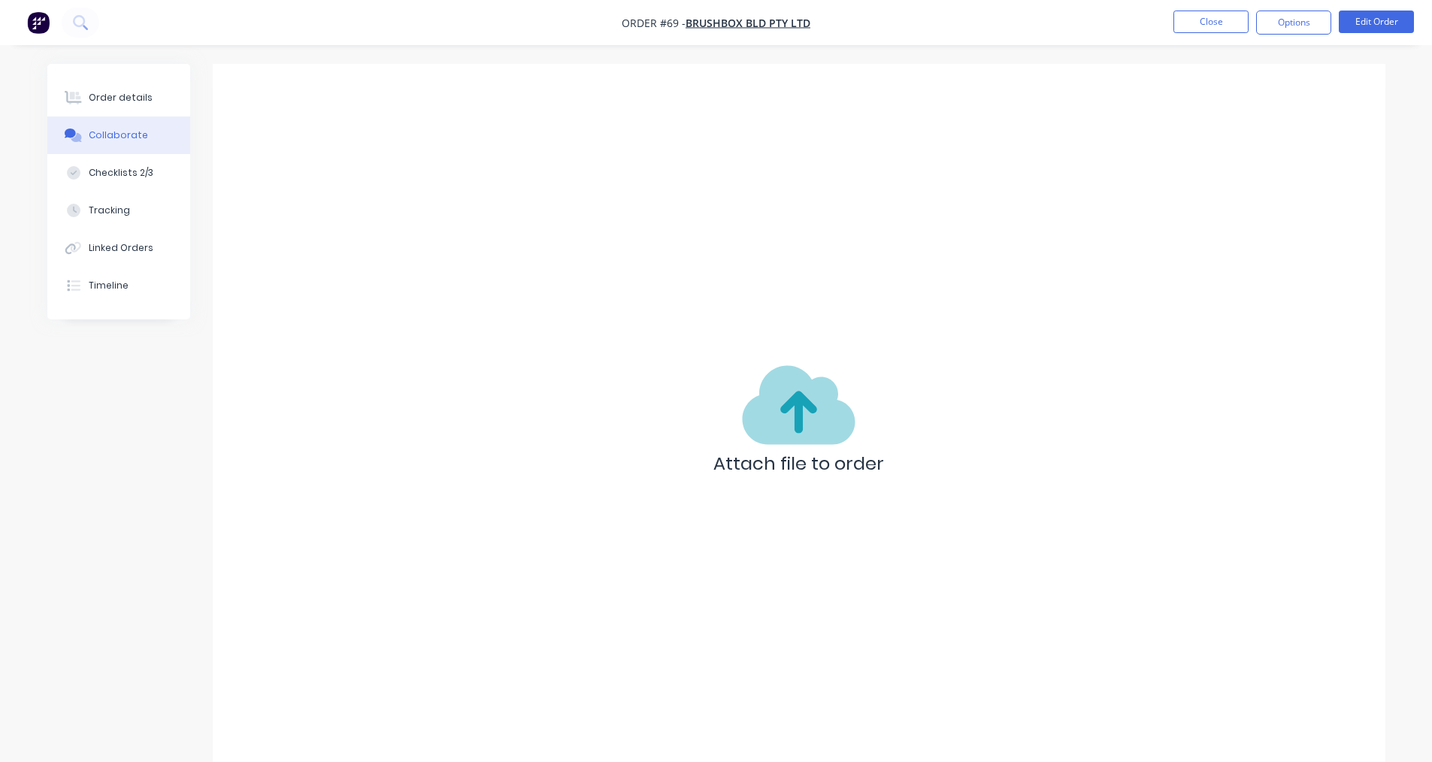
click at [407, 317] on div "Attach file to order" at bounding box center [799, 424] width 1173 height 721
click at [95, 95] on div "Order details" at bounding box center [121, 98] width 64 height 14
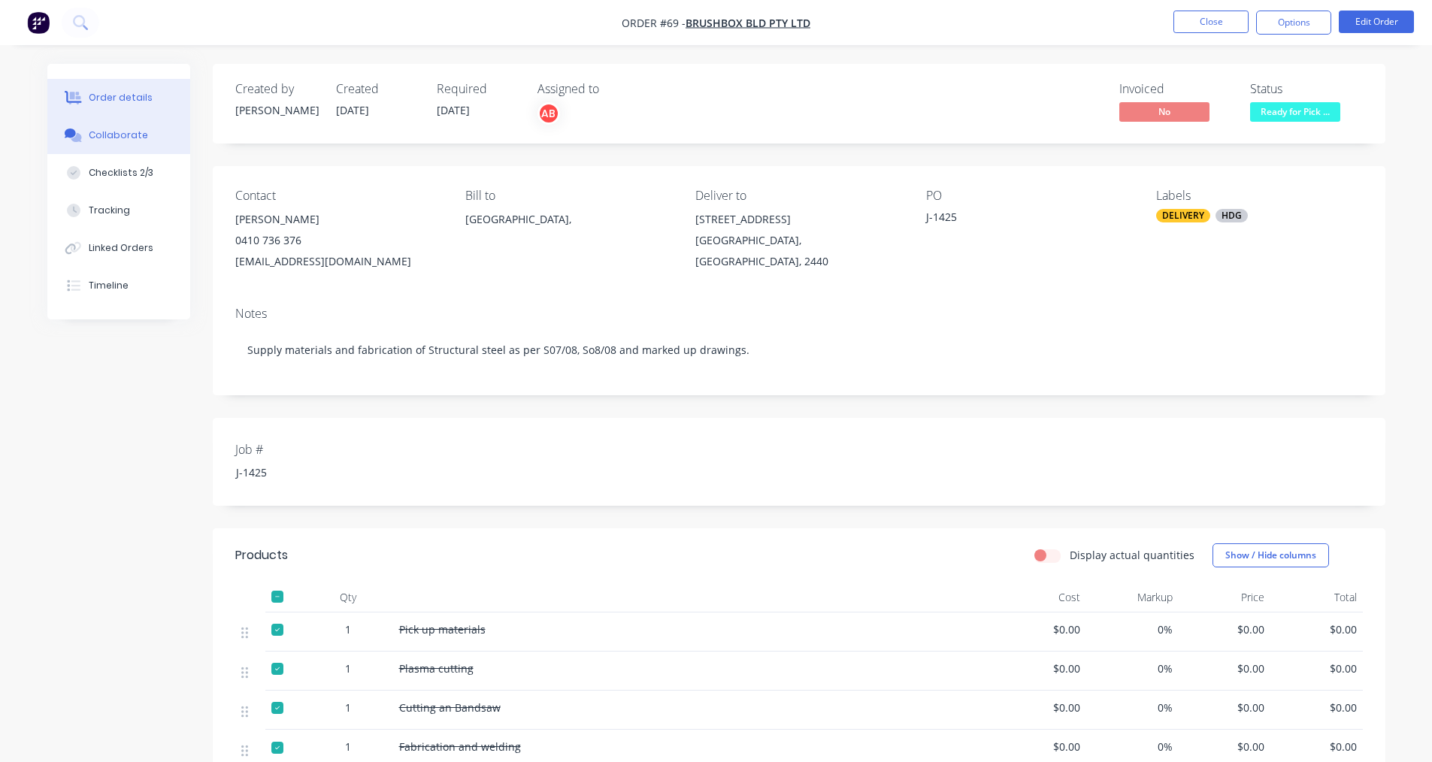
click at [103, 142] on button "Collaborate" at bounding box center [118, 136] width 143 height 38
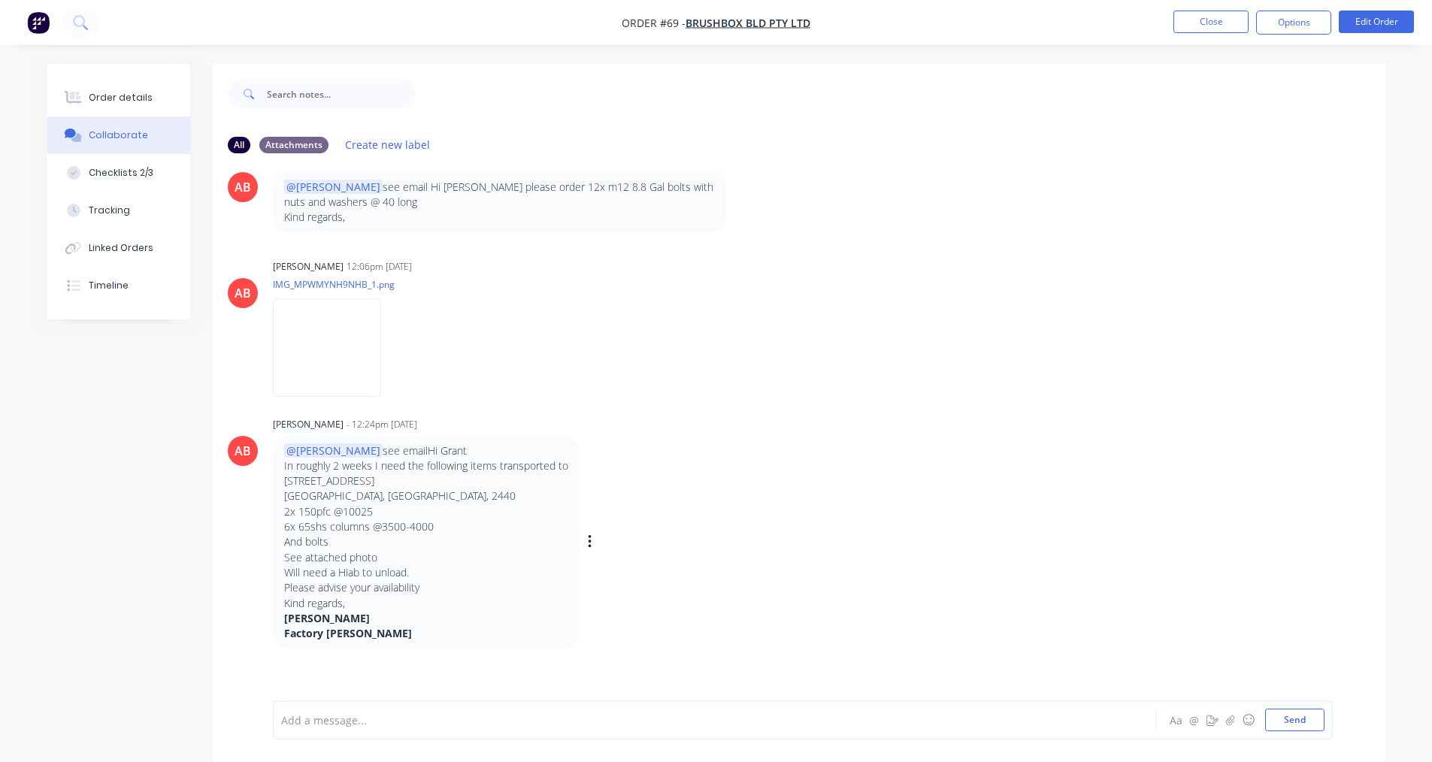
scroll to position [765, 0]
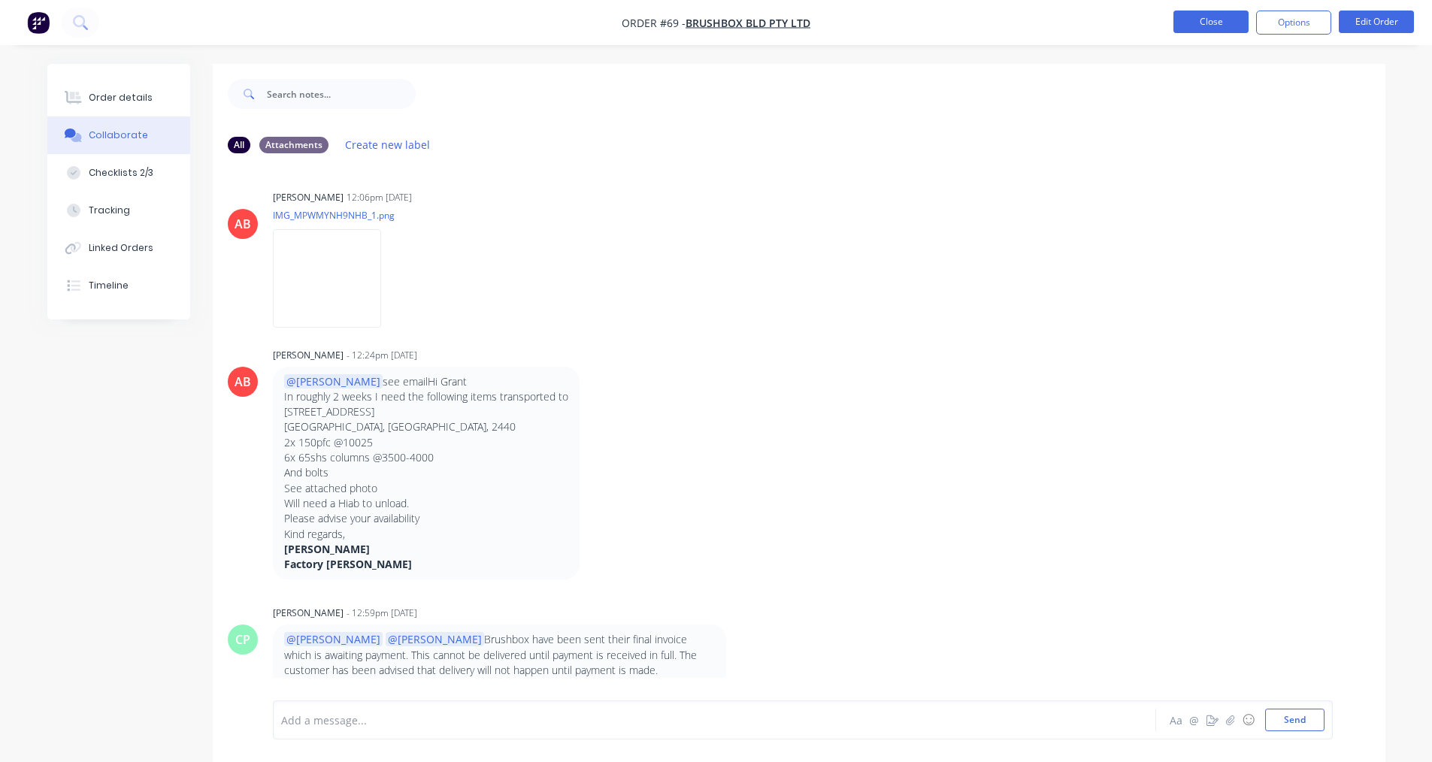
click at [698, 26] on button "Close" at bounding box center [1211, 22] width 75 height 23
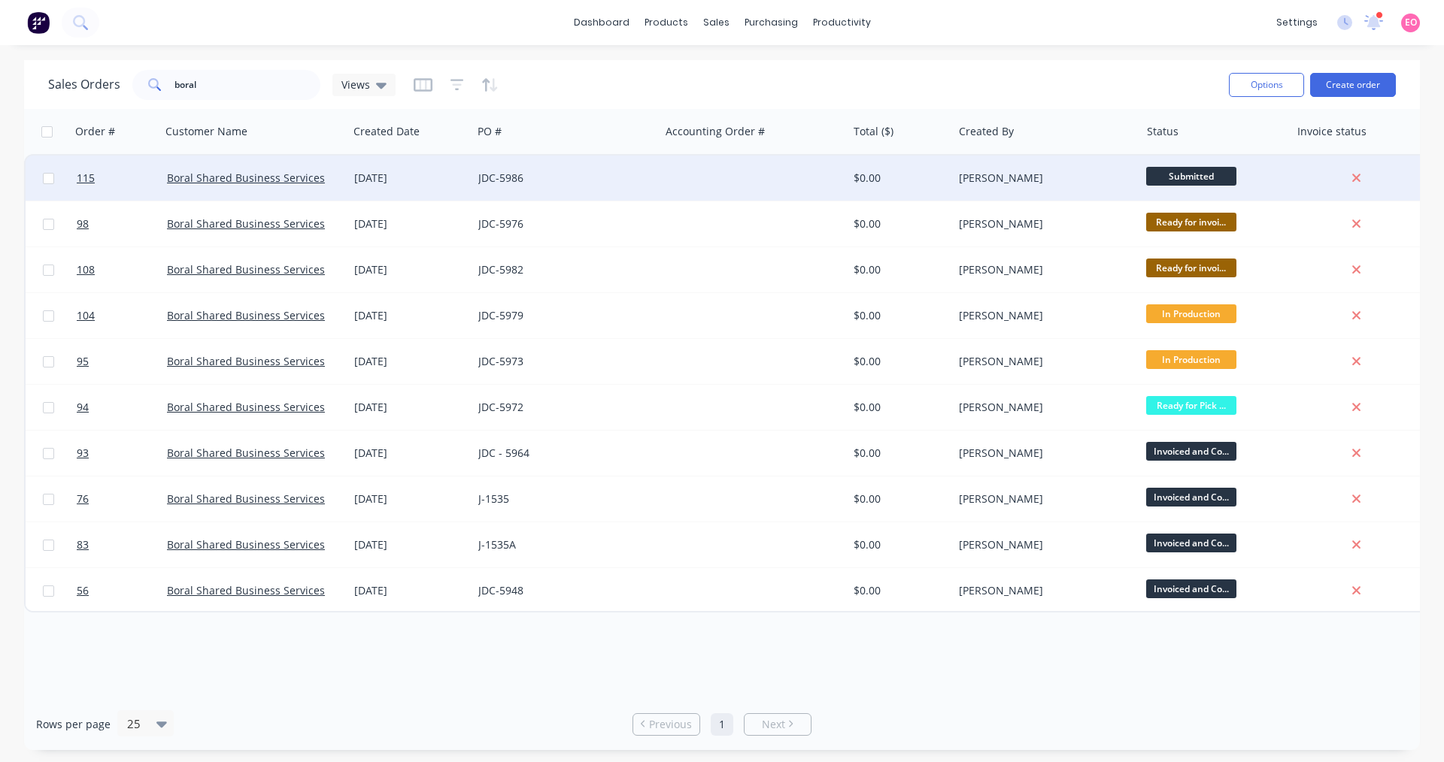
click at [233, 168] on div "Boral Shared Business Services" at bounding box center [254, 178] width 187 height 45
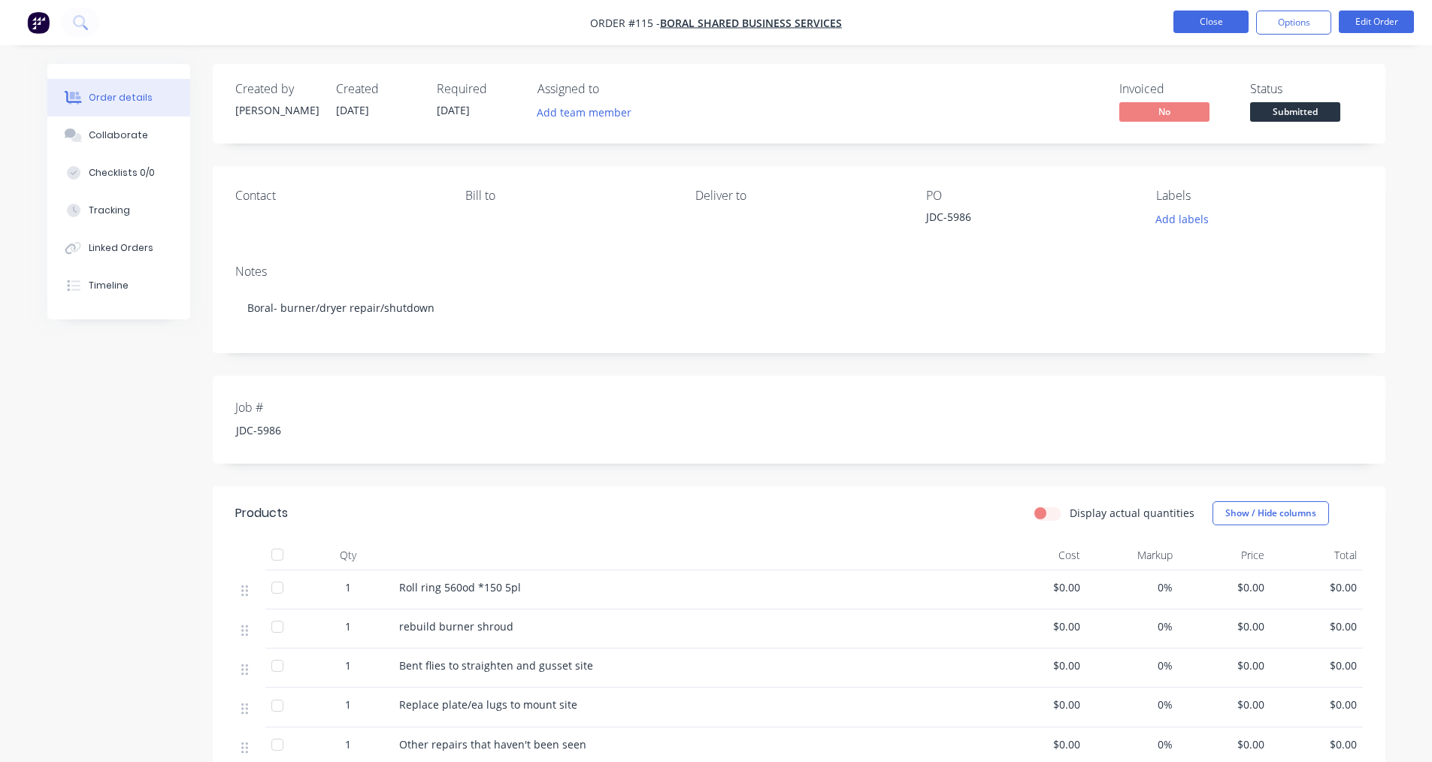
click at [698, 28] on button "Close" at bounding box center [1211, 22] width 75 height 23
